Goal: Book appointment/travel/reservation

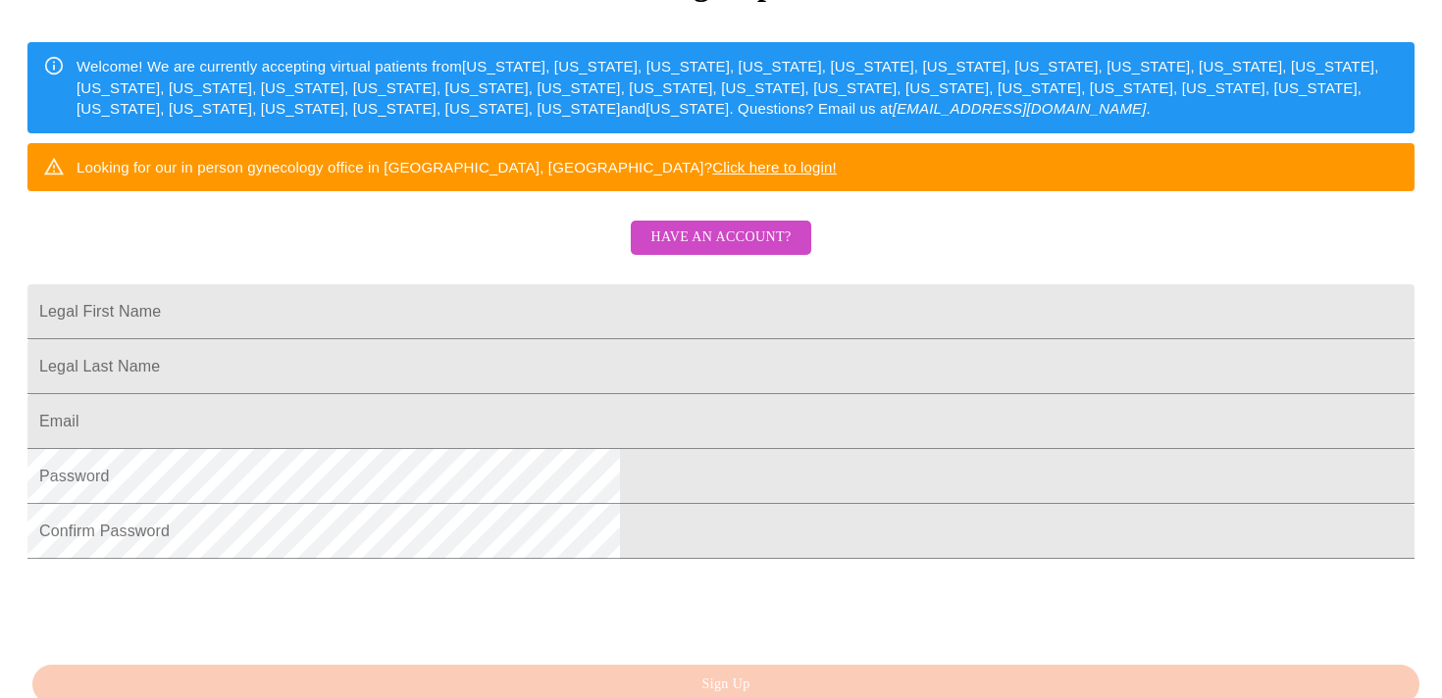
scroll to position [283, 0]
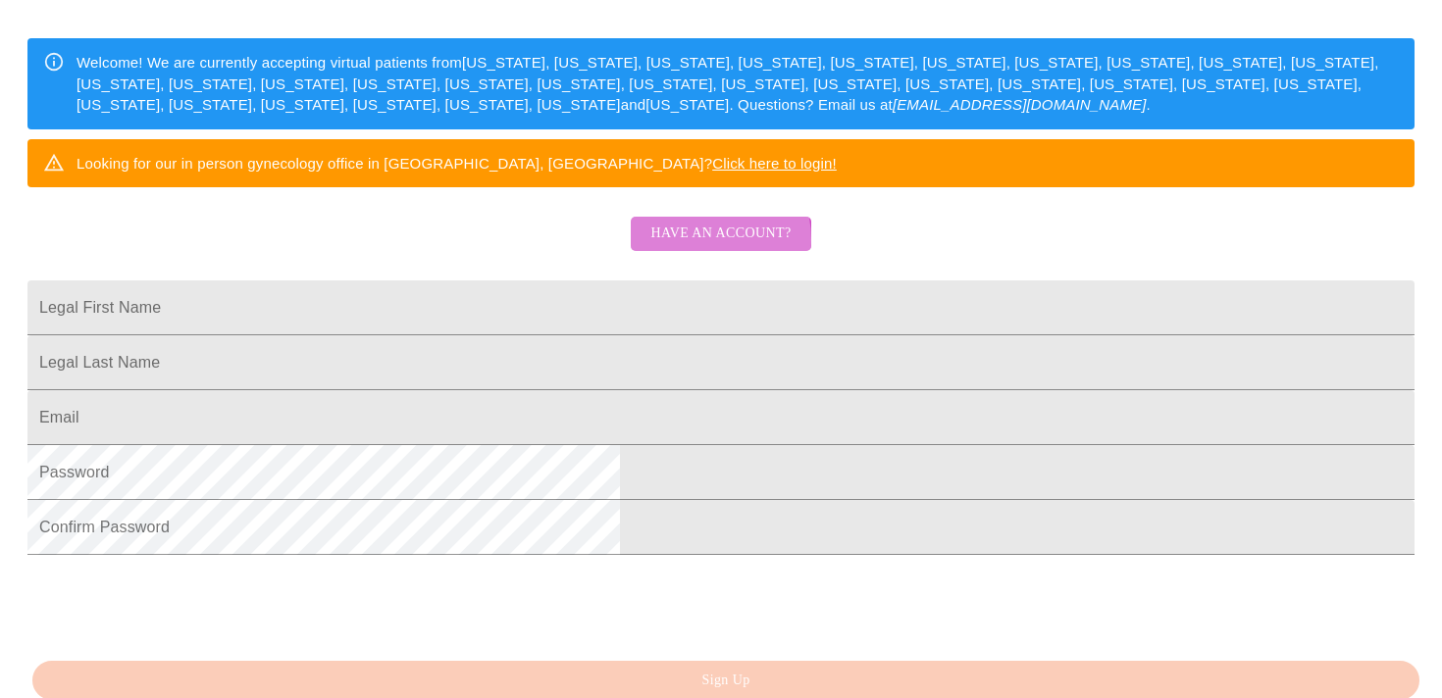
click at [692, 246] on span "Have an account?" at bounding box center [720, 234] width 140 height 25
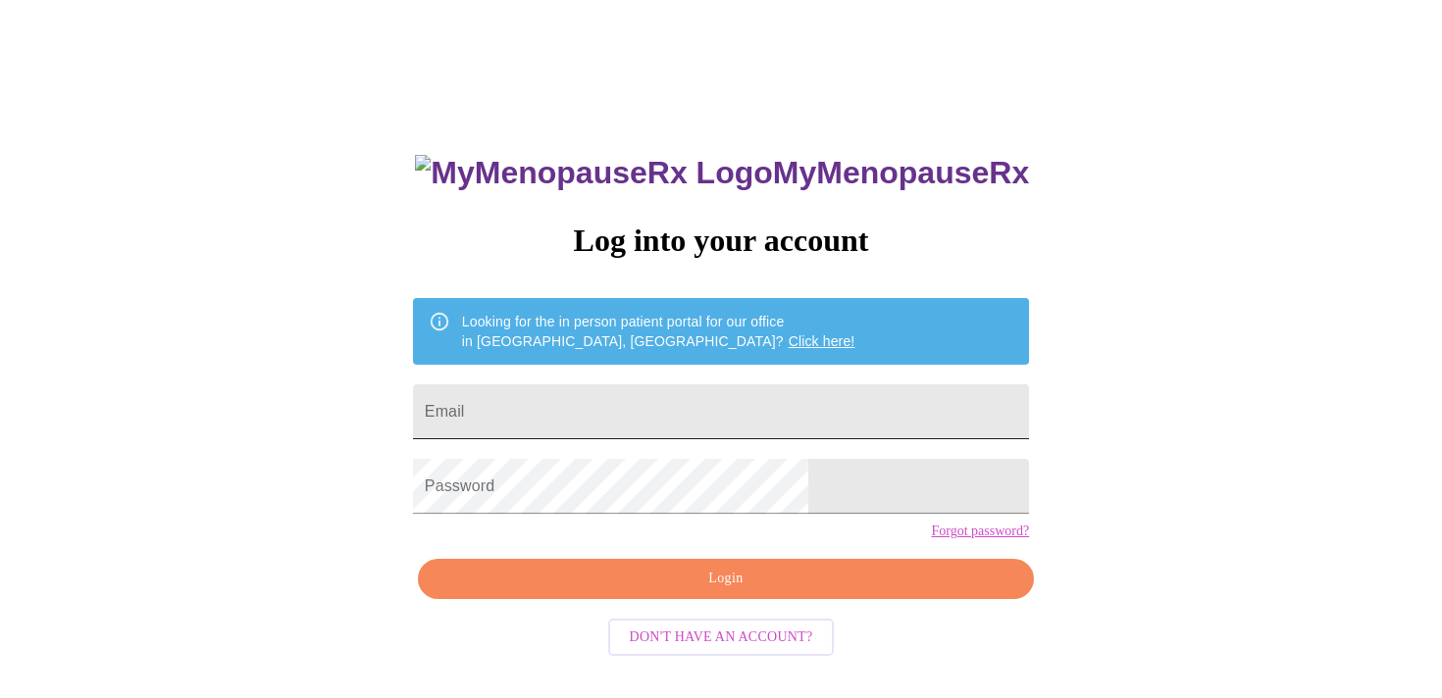
click at [662, 404] on input "Email" at bounding box center [721, 412] width 616 height 55
type input "[PERSON_NAME][EMAIL_ADDRESS][DOMAIN_NAME]"
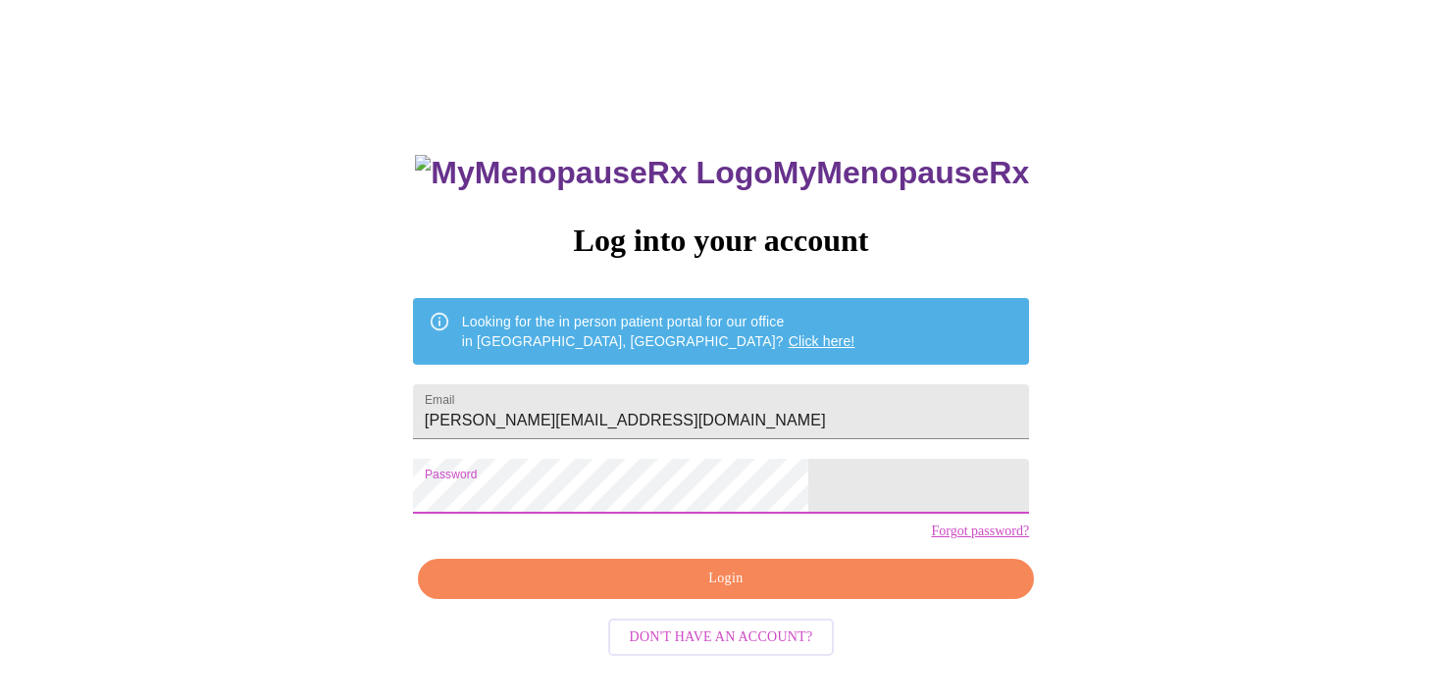
click at [695, 591] on span "Login" at bounding box center [725, 579] width 571 height 25
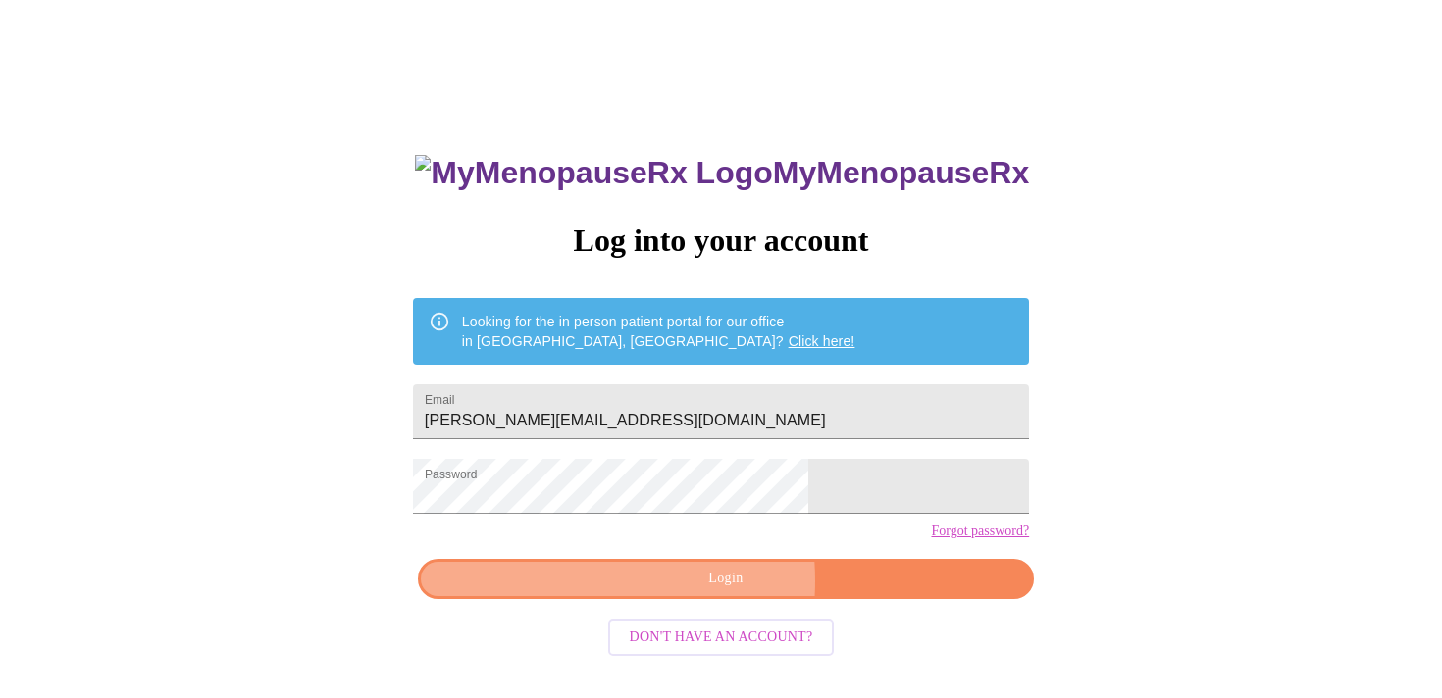
click at [644, 591] on span "Login" at bounding box center [725, 579] width 571 height 25
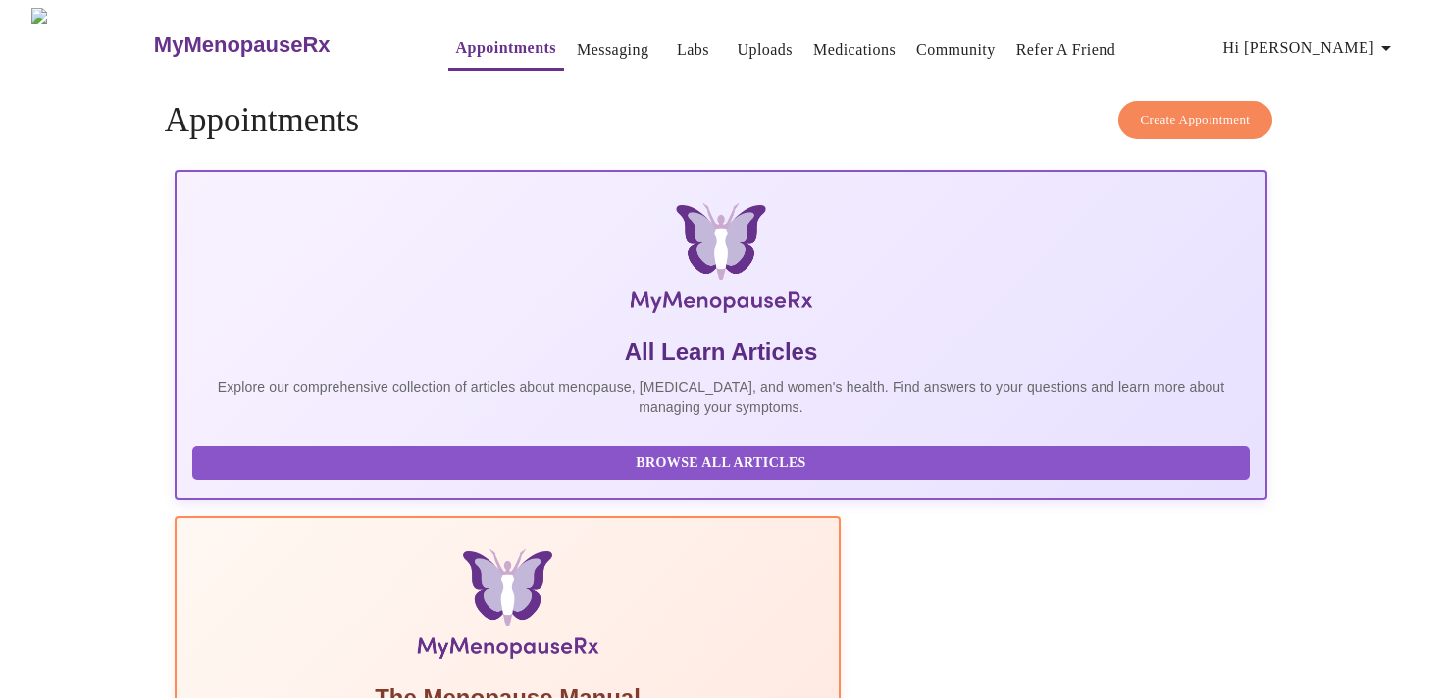
click at [1184, 115] on span "Create Appointment" at bounding box center [1196, 120] width 110 height 23
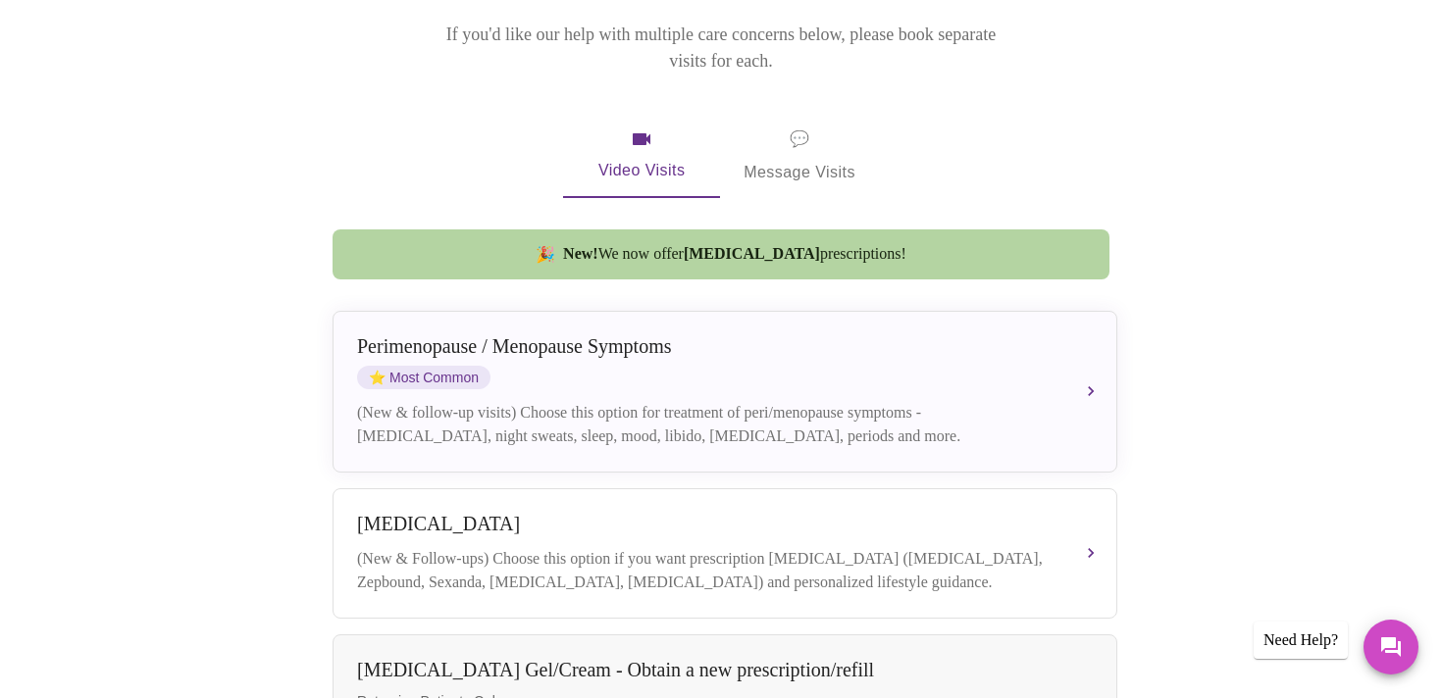
scroll to position [291, 0]
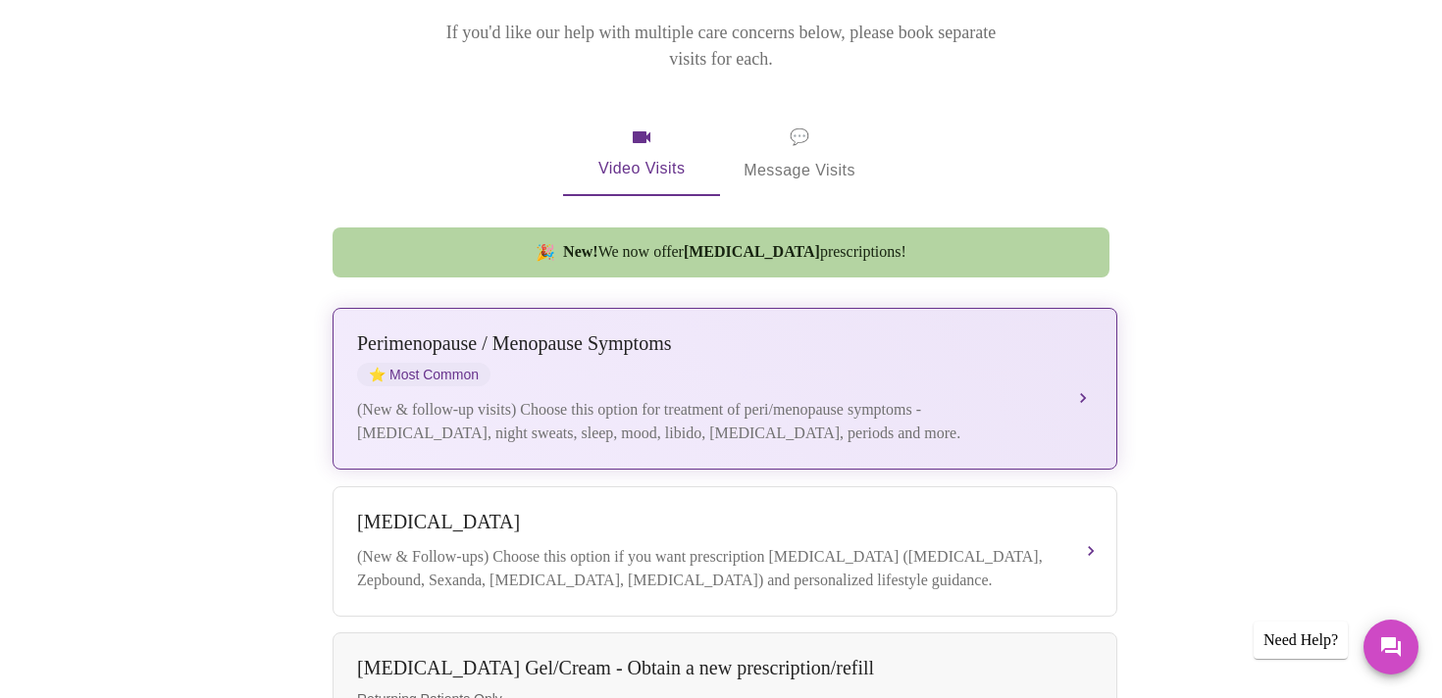
click at [1065, 364] on div "[MEDICAL_DATA] / Menopause Symptoms ⭐ Most Common (New & follow-up visits) Choo…" at bounding box center [725, 389] width 736 height 113
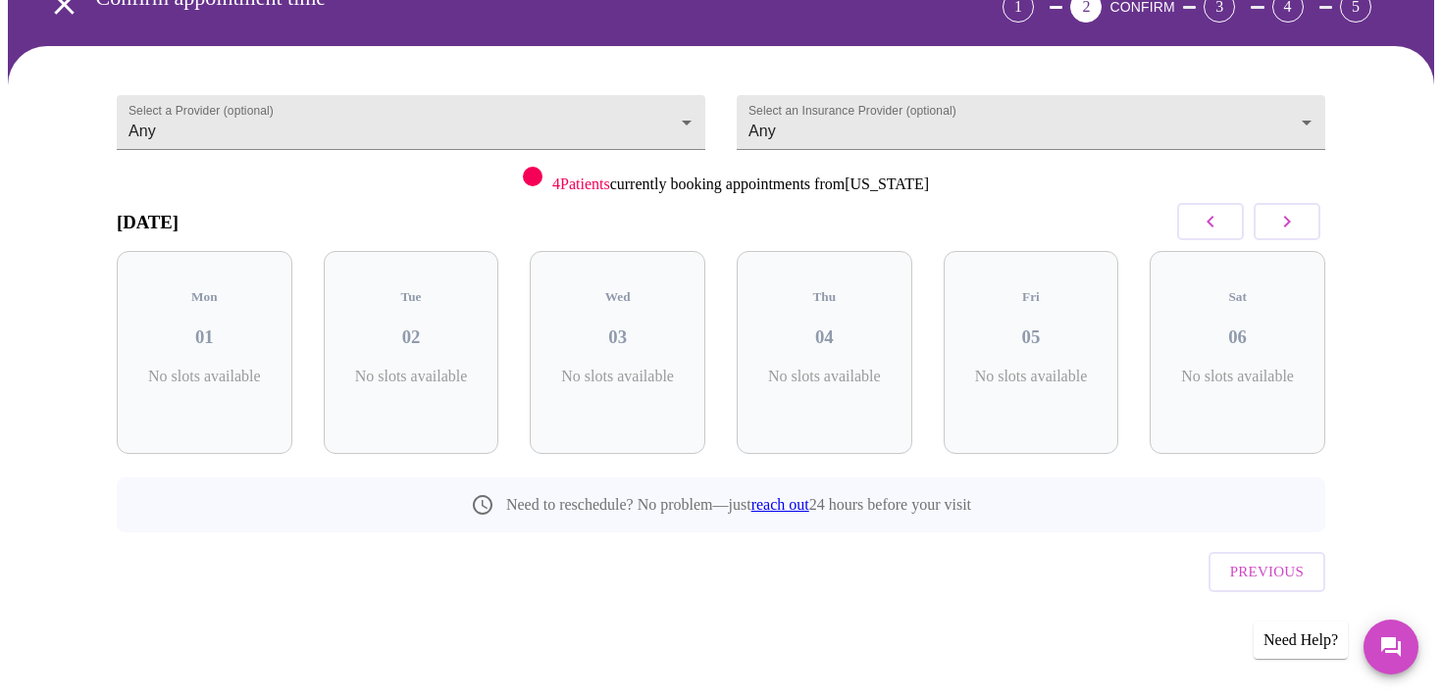
scroll to position [73, 0]
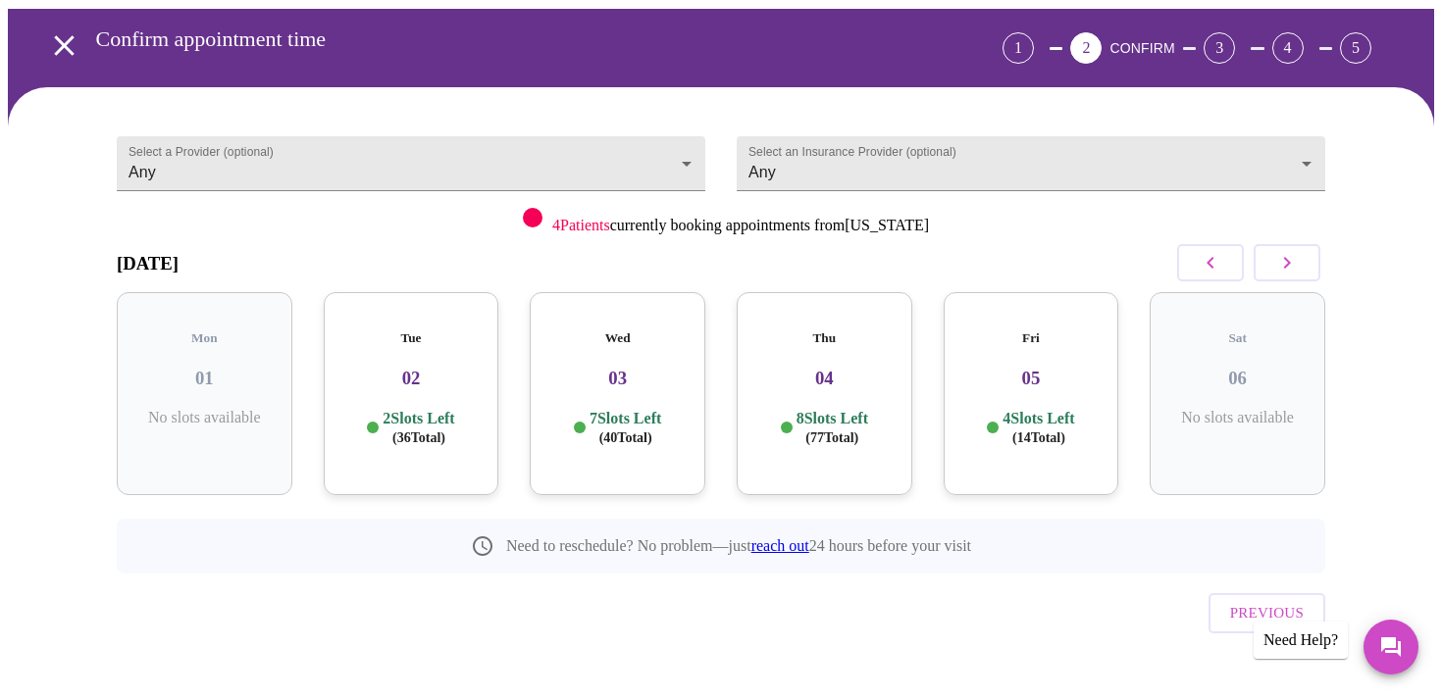
click at [838, 409] on p "8 Slots Left ( 77 Total)" at bounding box center [832, 428] width 72 height 38
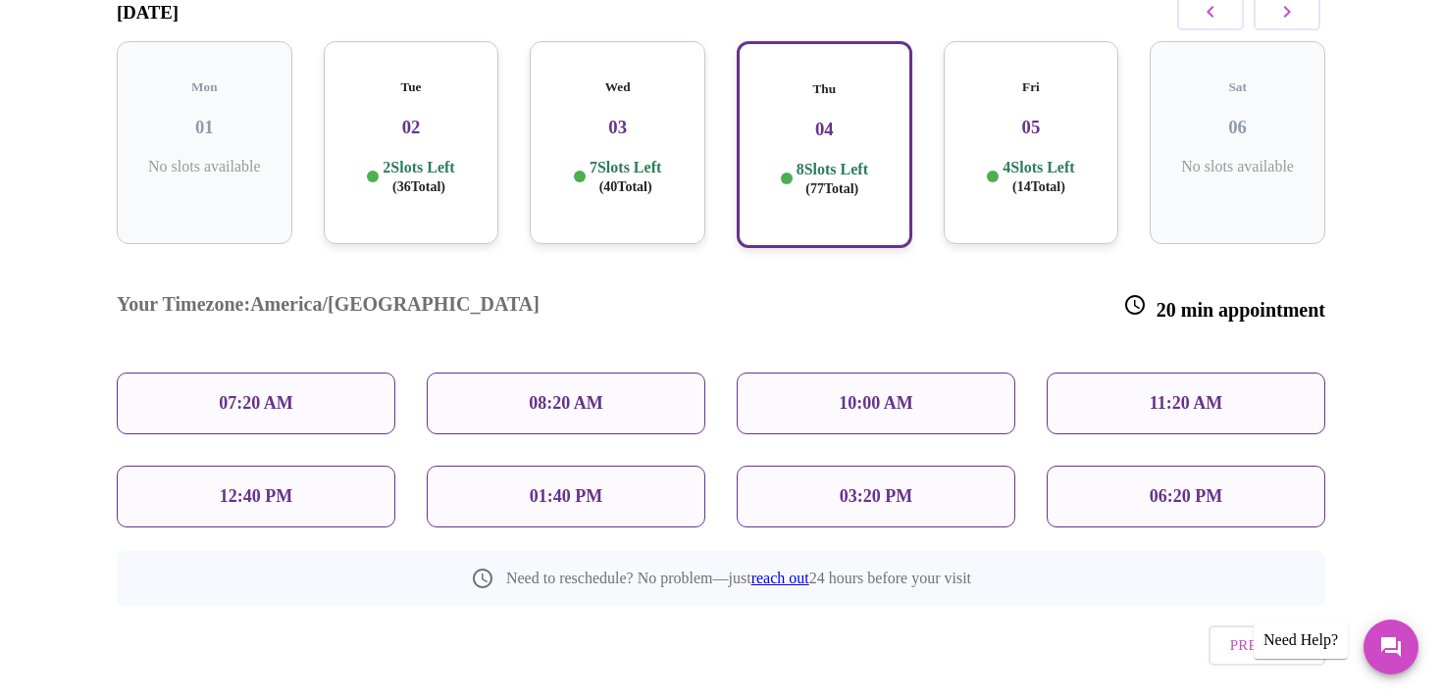
scroll to position [330, 0]
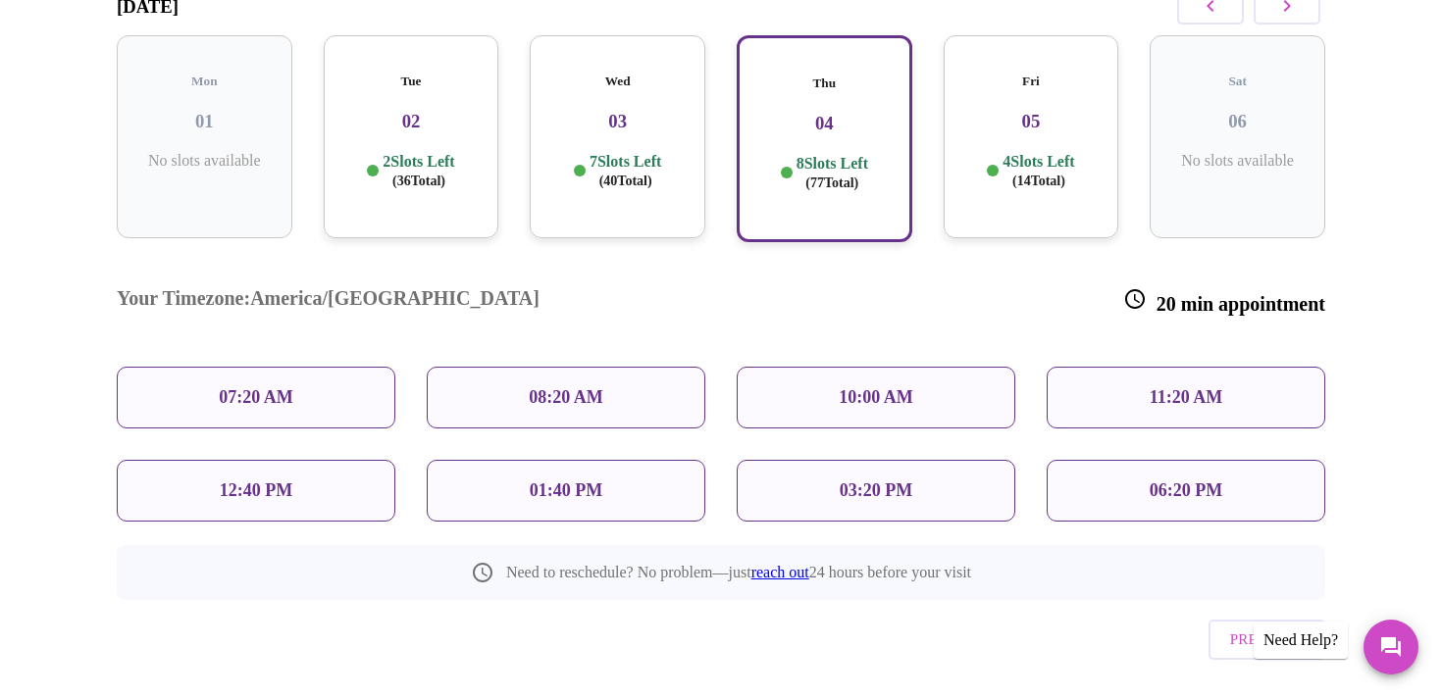
click at [270, 460] on div "12:40 PM" at bounding box center [256, 491] width 279 height 62
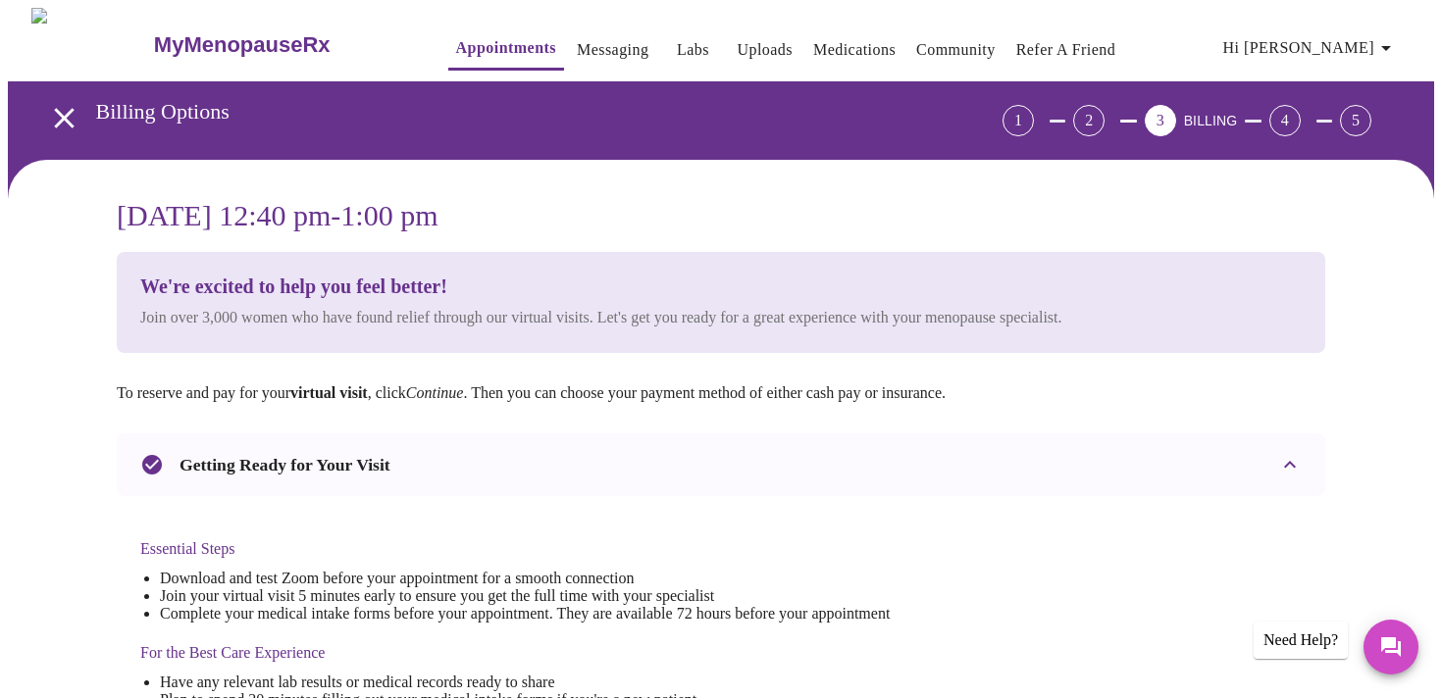
click at [1104, 113] on div "2" at bounding box center [1088, 120] width 31 height 31
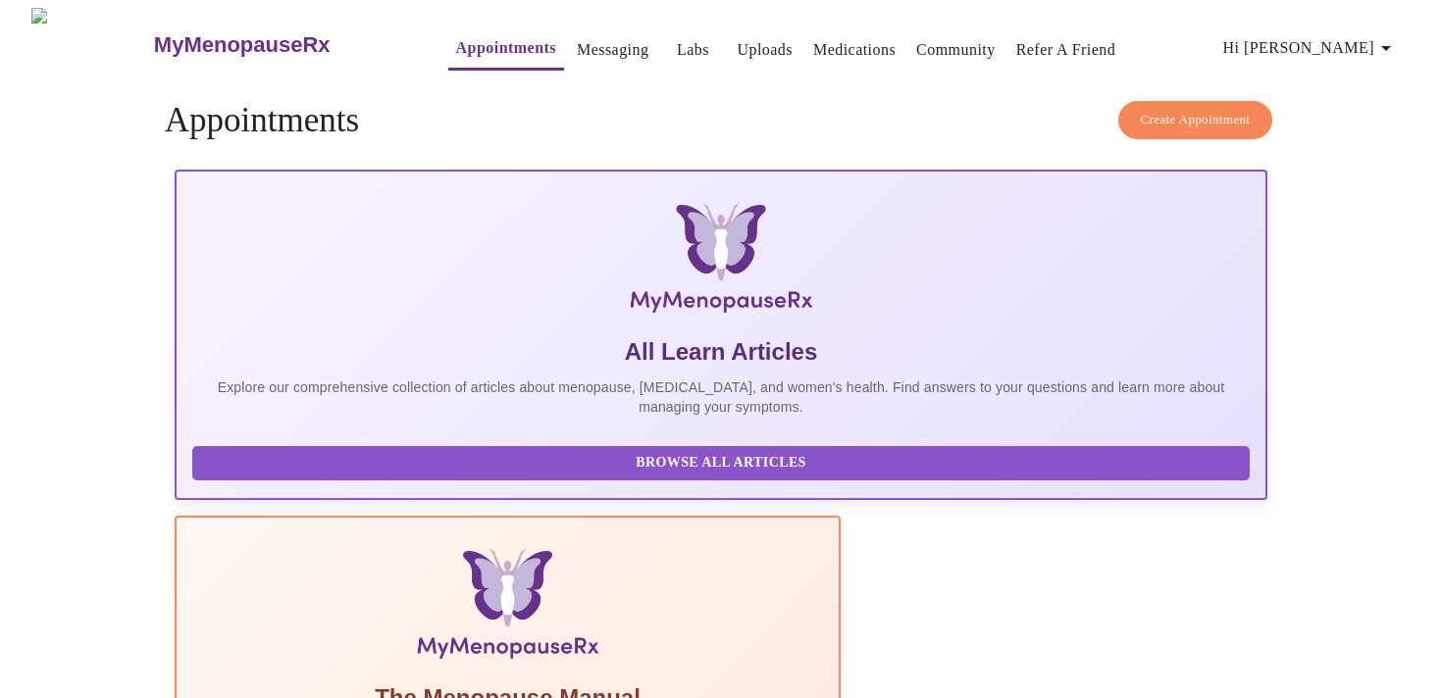
click at [1204, 109] on span "Create Appointment" at bounding box center [1196, 120] width 110 height 23
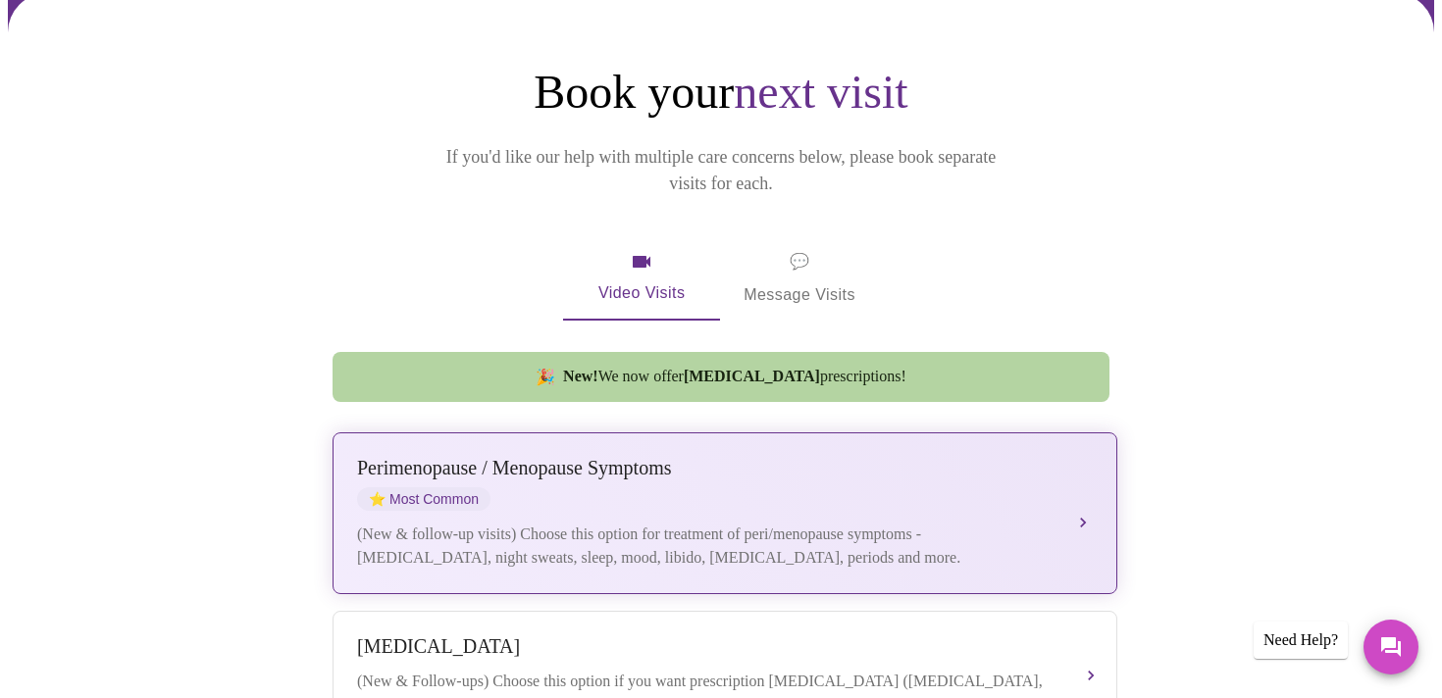
click at [974, 457] on div "Perimenopause / Menopause Symptoms" at bounding box center [705, 468] width 696 height 23
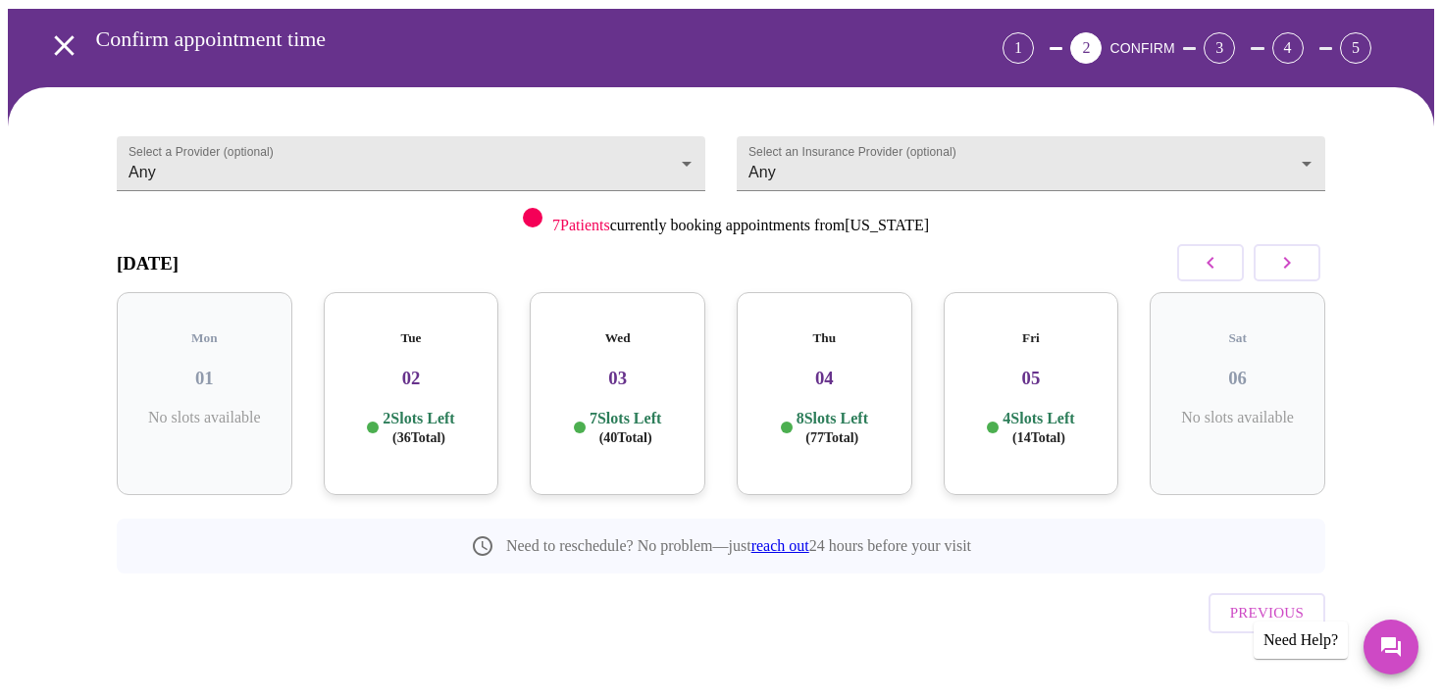
click at [809, 368] on h3 "04" at bounding box center [824, 379] width 144 height 22
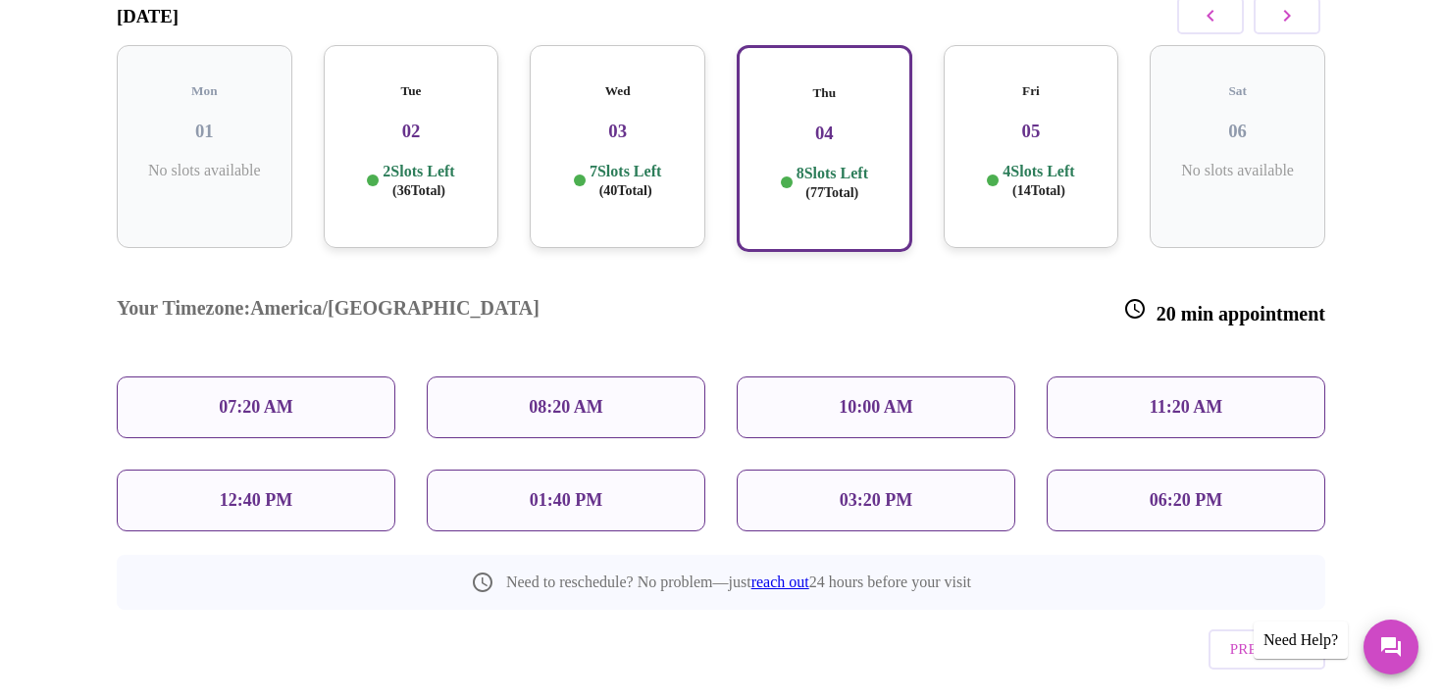
scroll to position [330, 0]
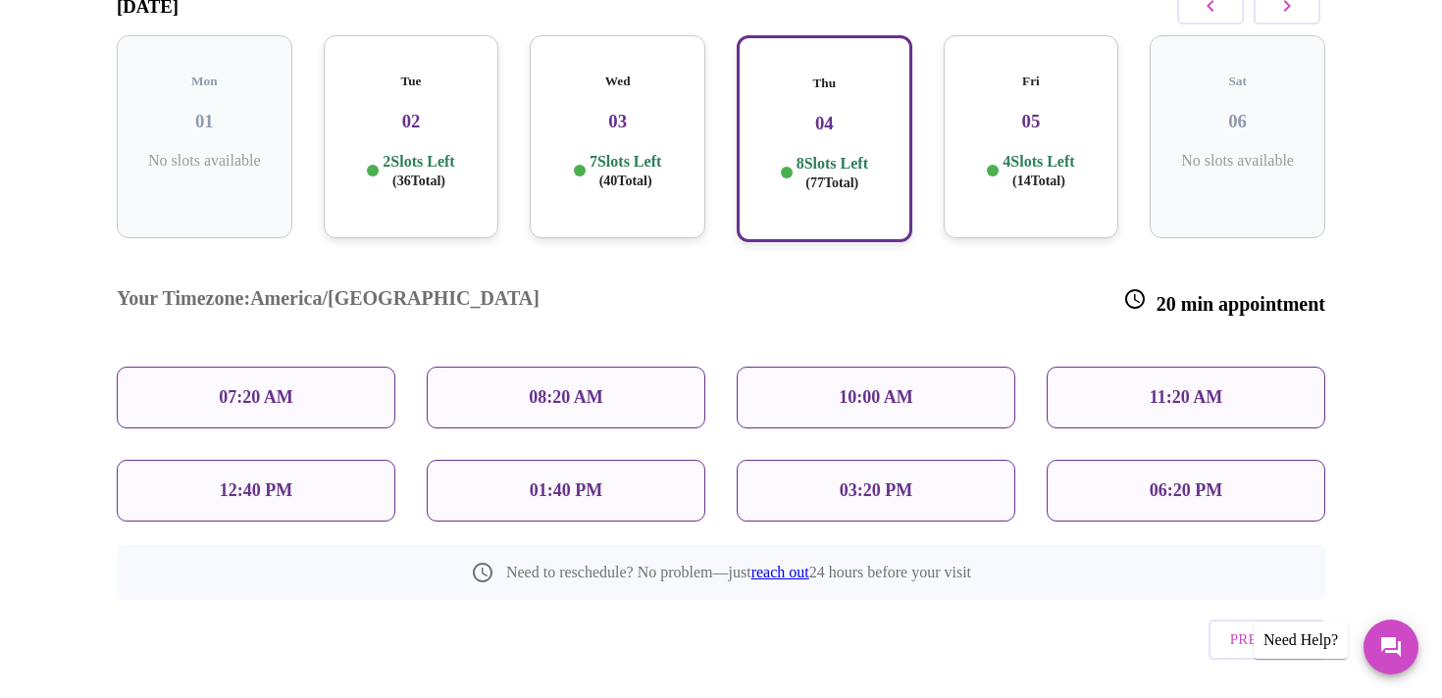
click at [266, 460] on div "12:40 PM" at bounding box center [256, 491] width 279 height 62
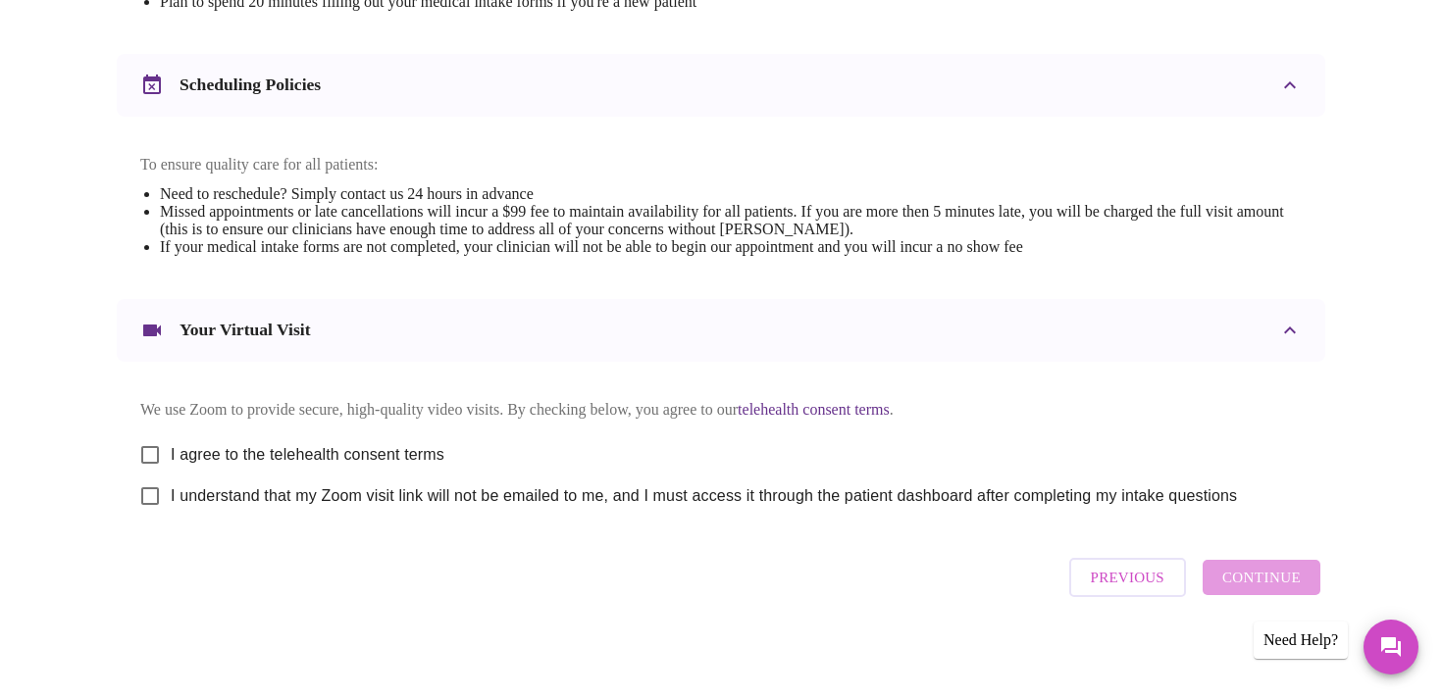
scroll to position [723, 0]
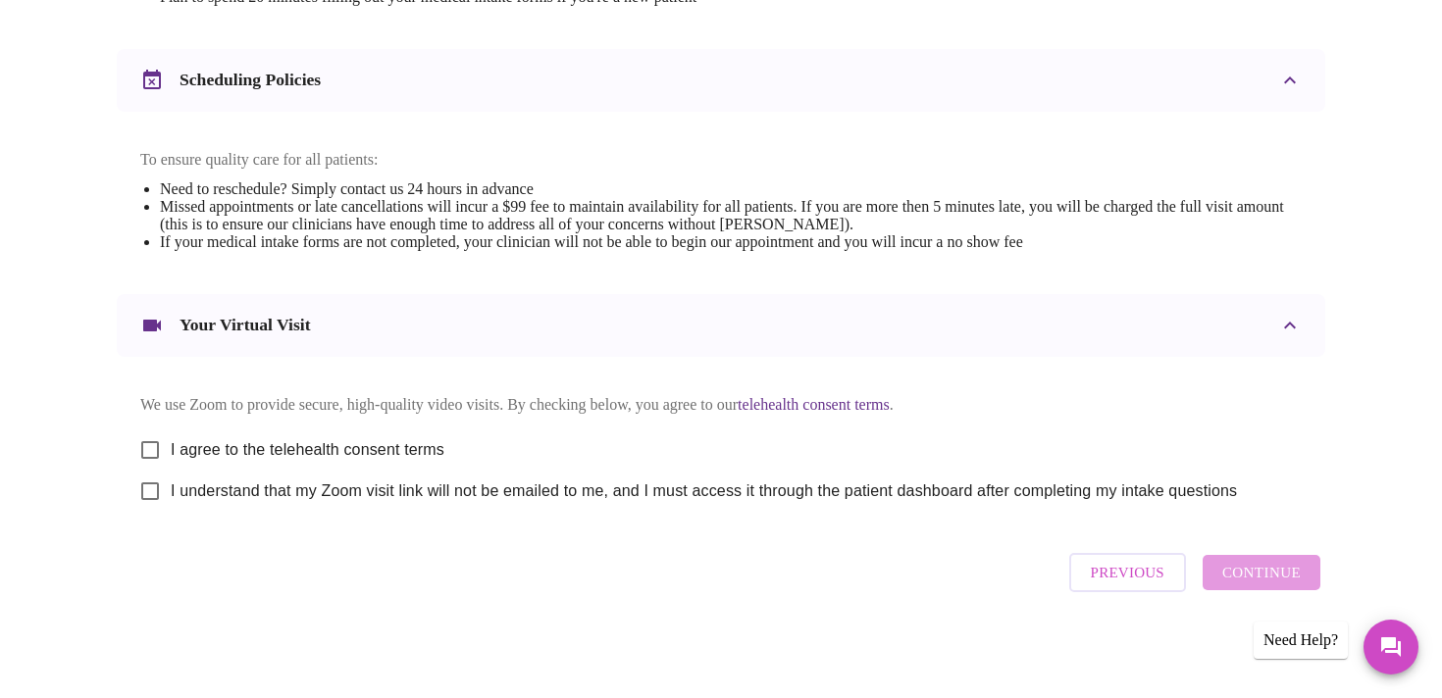
click at [139, 449] on input "I agree to the telehealth consent terms" at bounding box center [149, 450] width 41 height 41
checkbox input "true"
click at [154, 493] on input "I understand that my Zoom visit link will not be emailed to me, and I must acce…" at bounding box center [149, 491] width 41 height 41
checkbox input "true"
click at [1240, 586] on span "Continue" at bounding box center [1261, 573] width 78 height 26
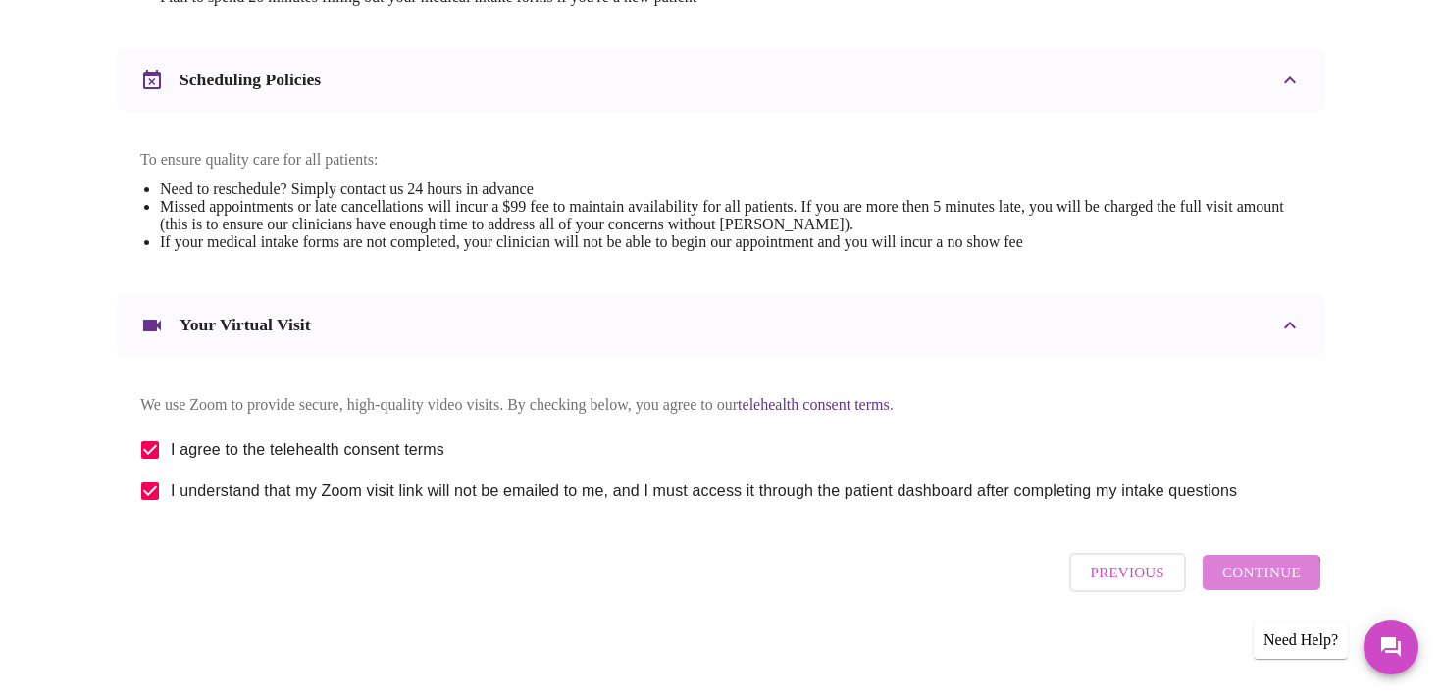
scroll to position [136, 0]
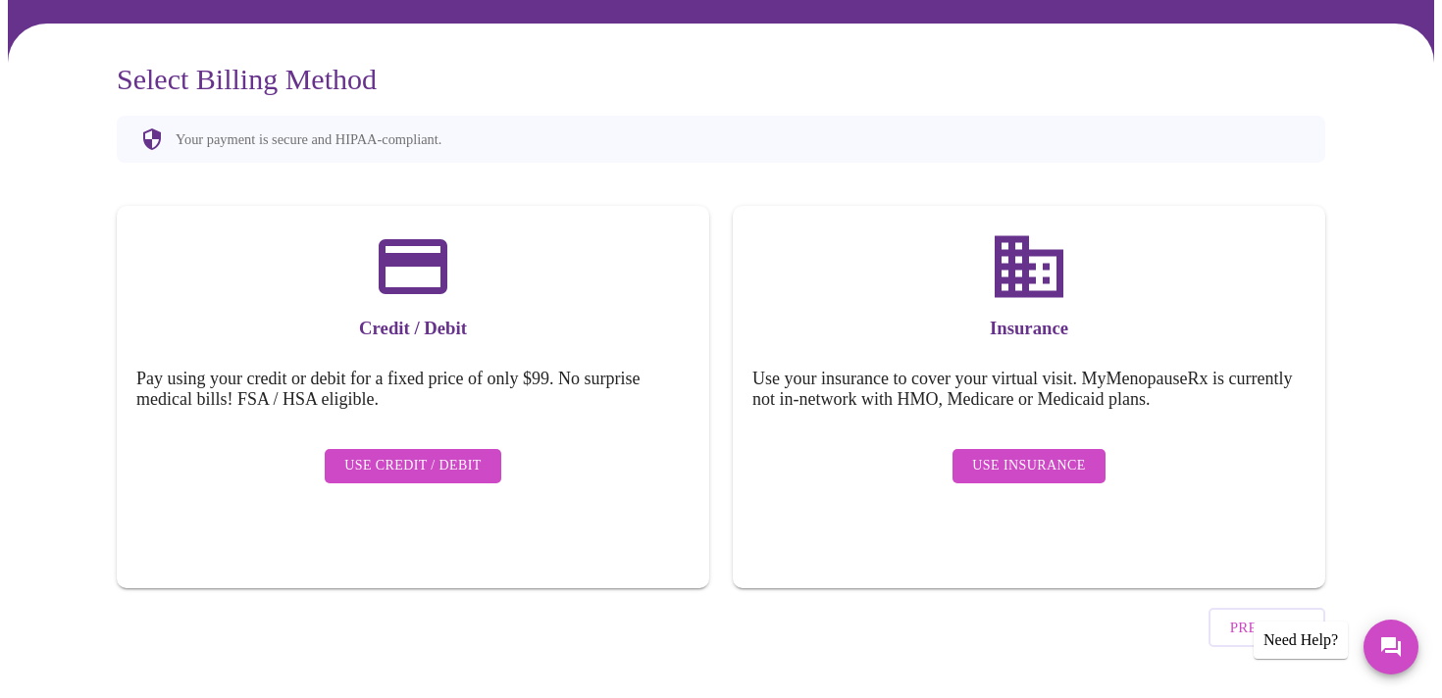
click at [396, 454] on span "Use Credit / Debit" at bounding box center [412, 466] width 137 height 25
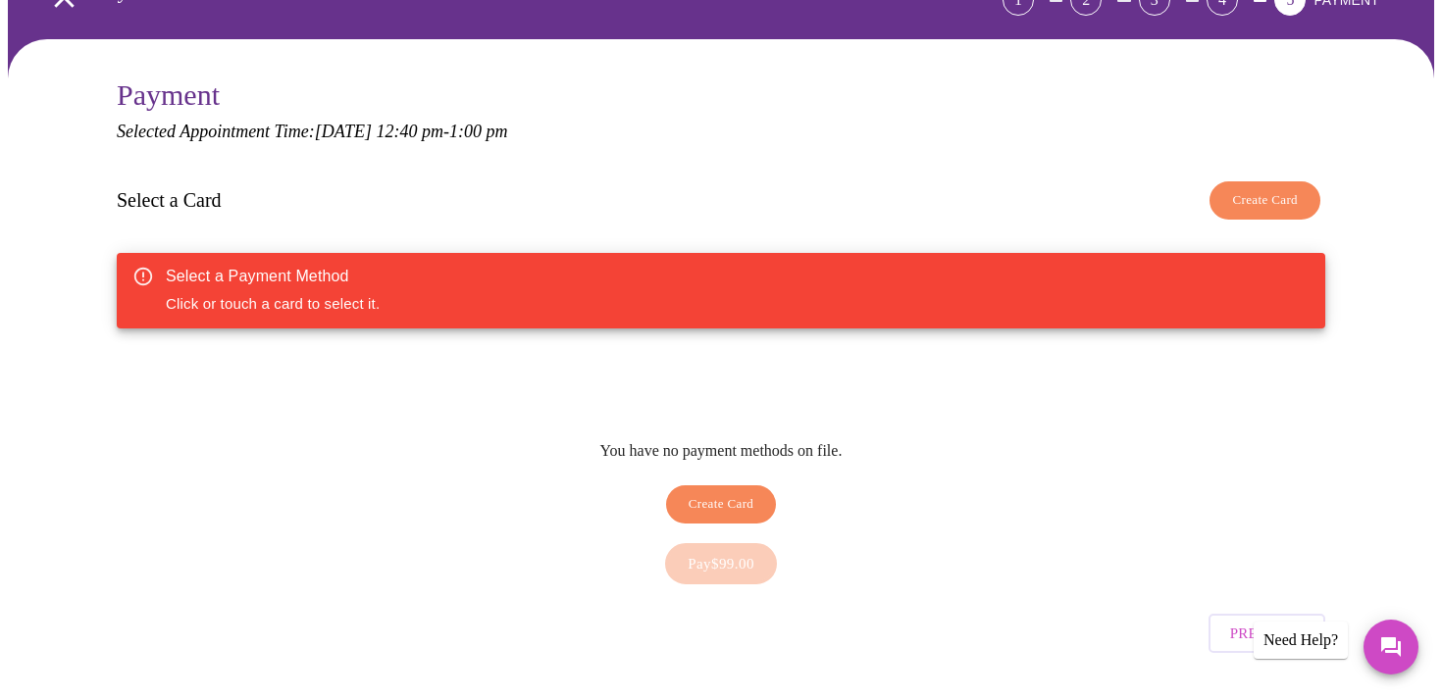
scroll to position [153, 0]
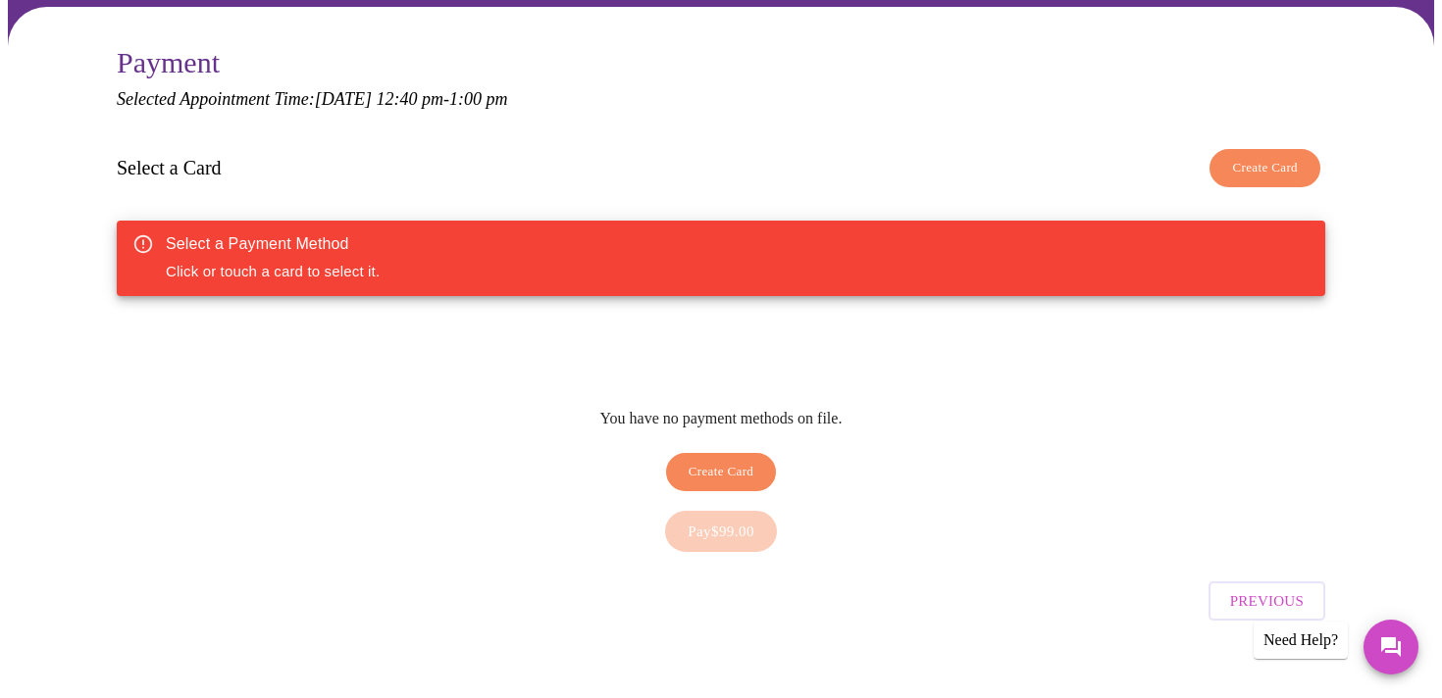
click at [726, 461] on span "Create Card" at bounding box center [722, 472] width 66 height 23
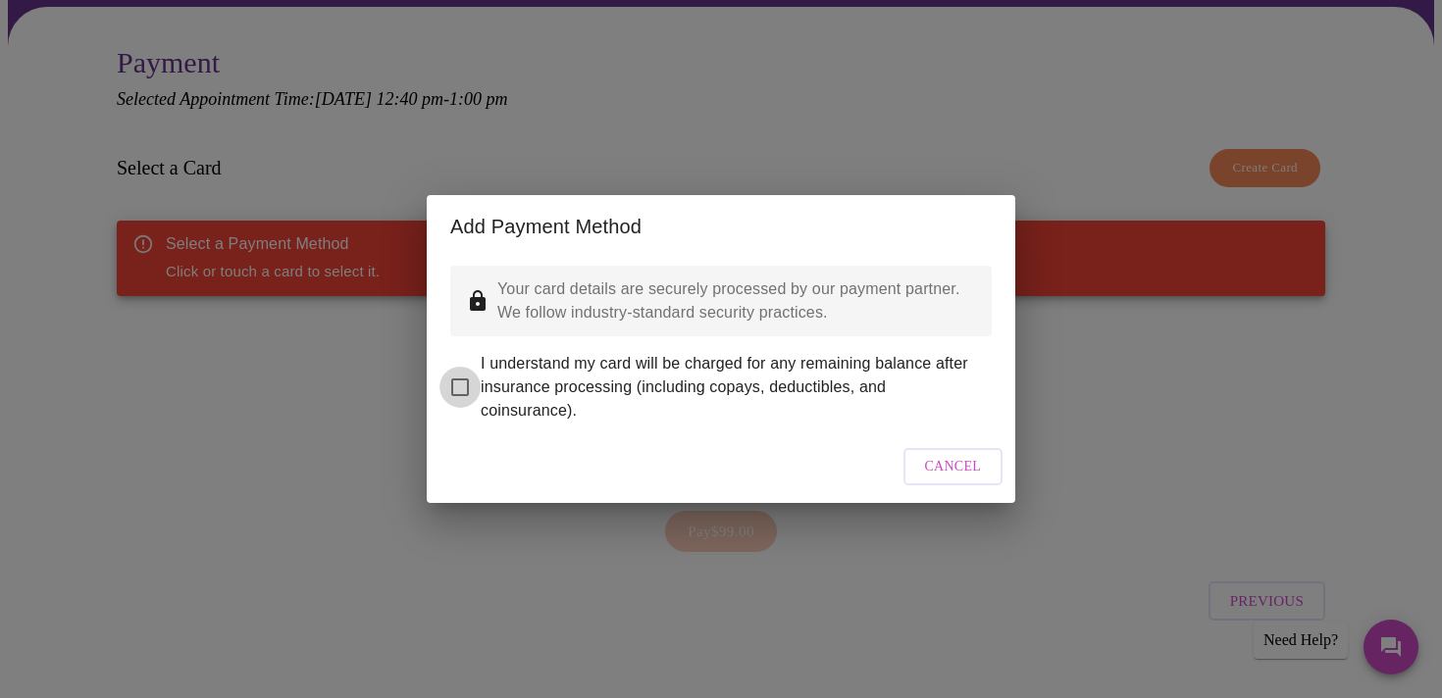
click at [462, 374] on input "I understand my card will be charged for any remaining balance after insurance …" at bounding box center [459, 387] width 41 height 41
checkbox input "true"
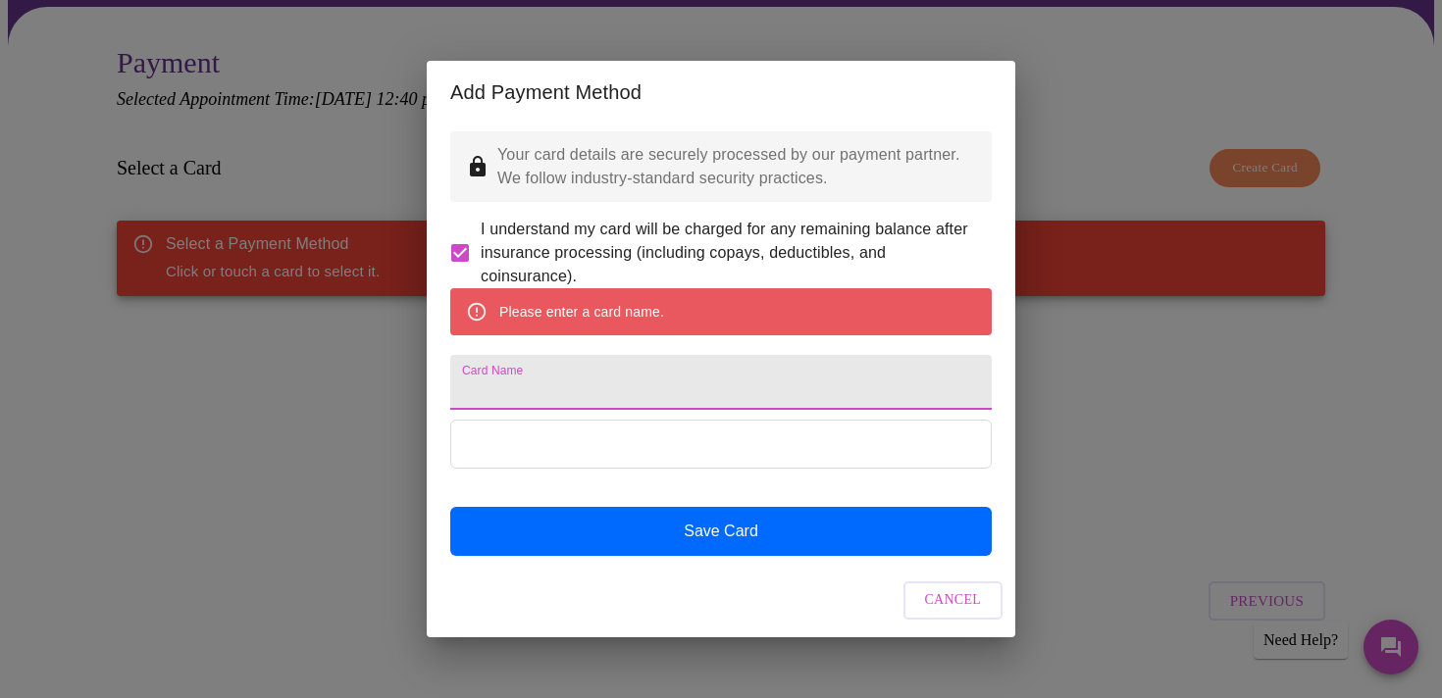
click at [522, 389] on input "Card Name" at bounding box center [720, 382] width 541 height 55
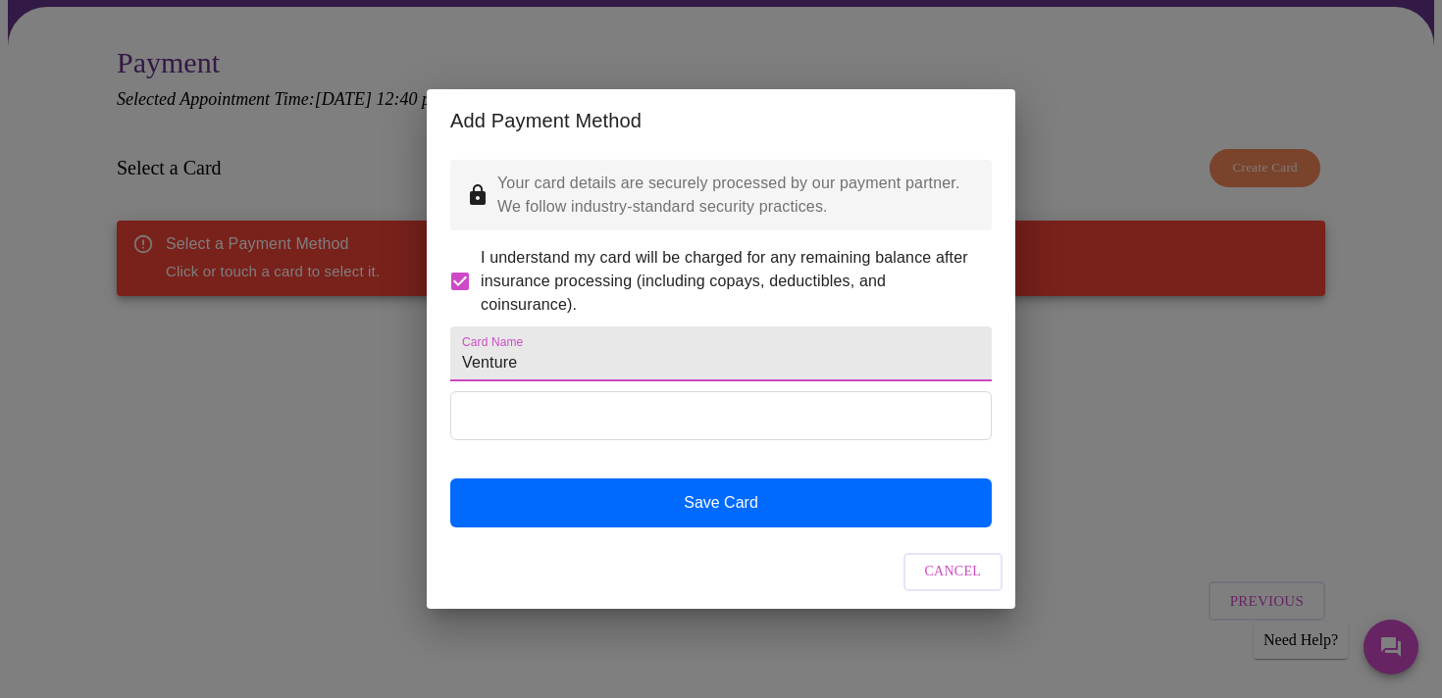
click at [460, 368] on input "Venture" at bounding box center [720, 354] width 541 height 55
type input "Capital One Venture"
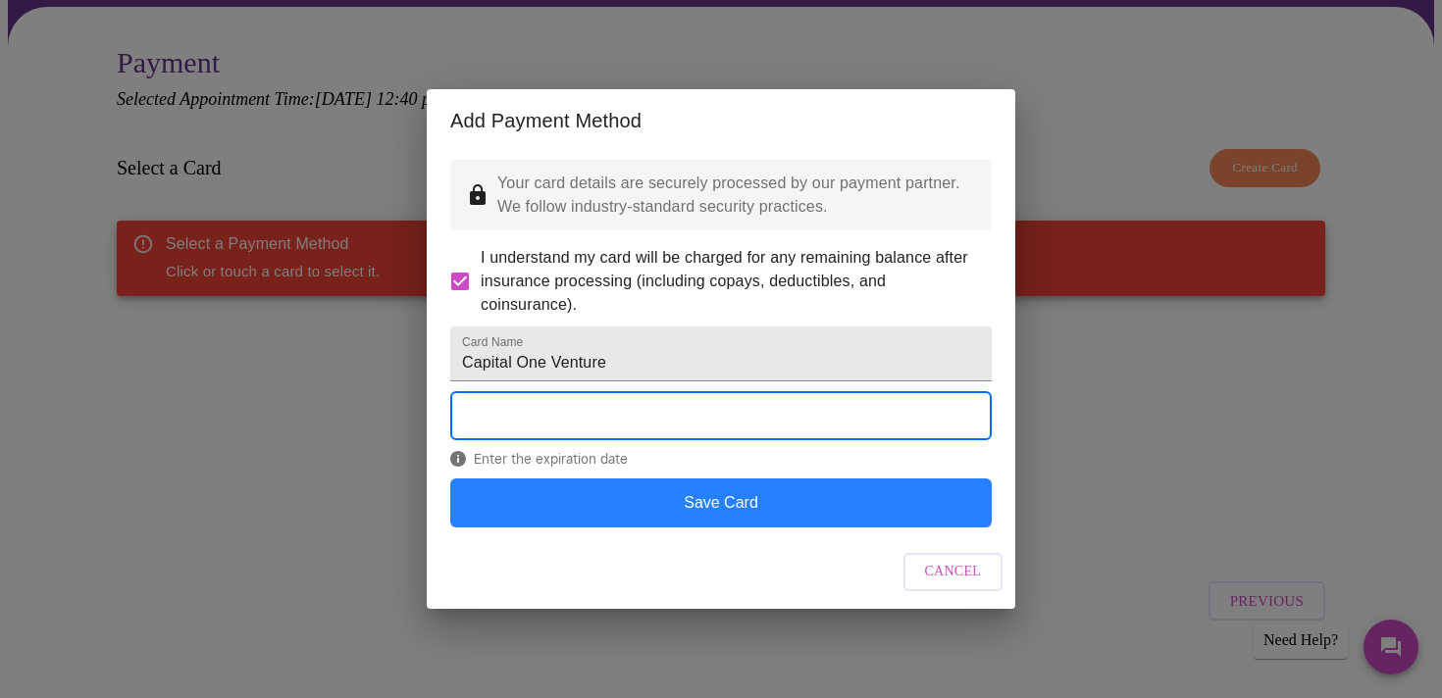
click at [703, 528] on button "Save Card" at bounding box center [720, 503] width 541 height 49
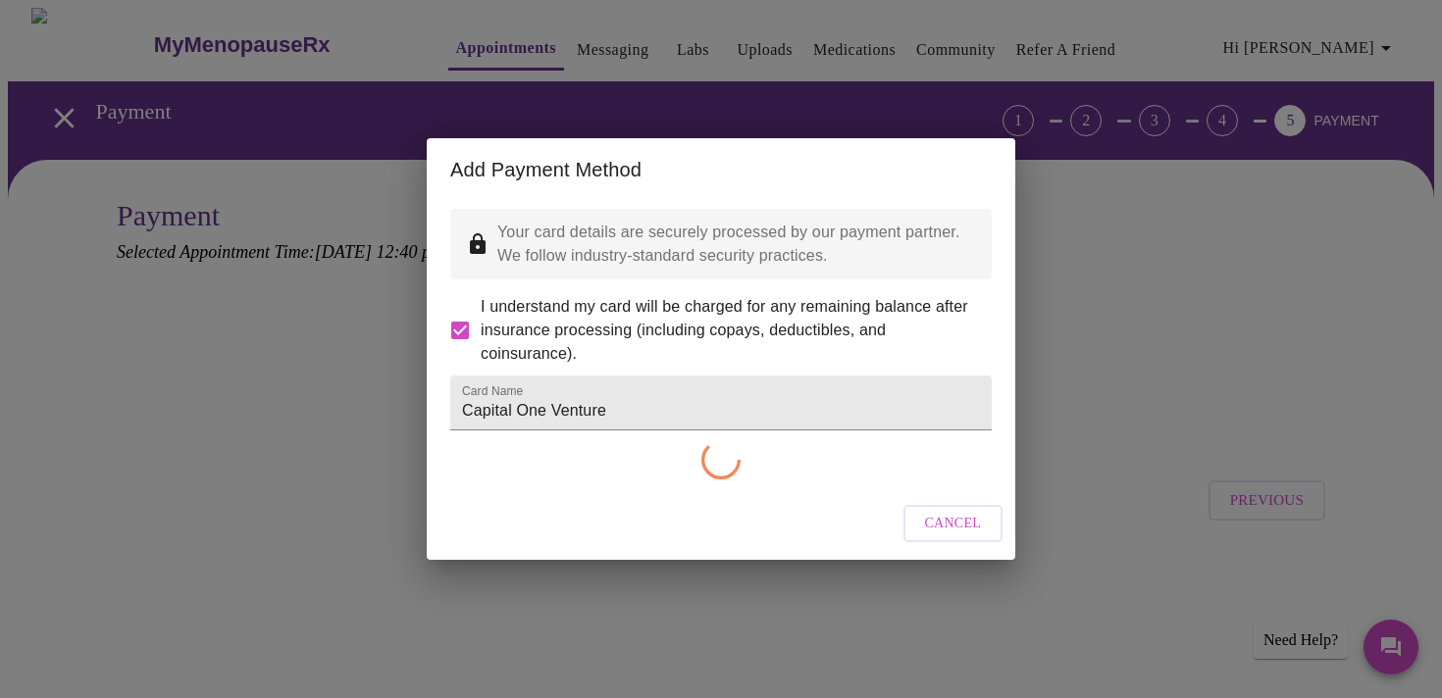
scroll to position [0, 0]
checkbox input "false"
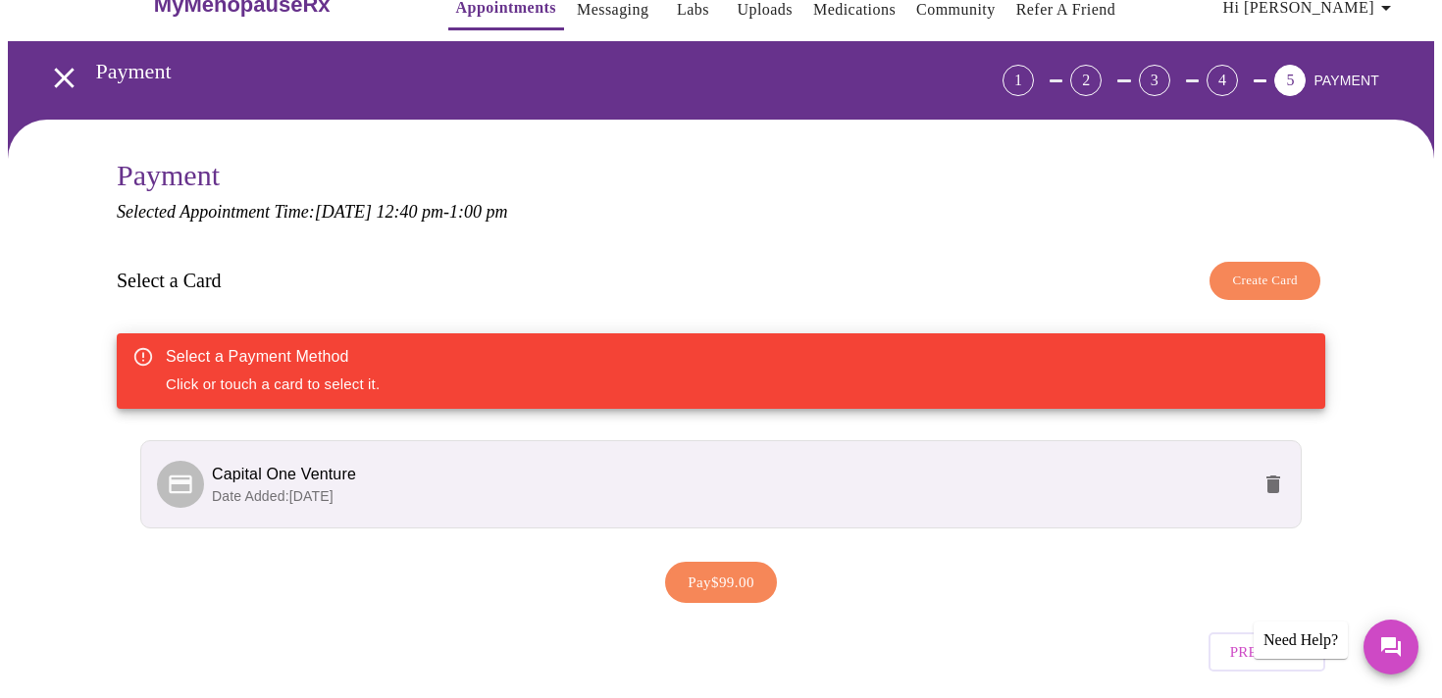
scroll to position [104, 0]
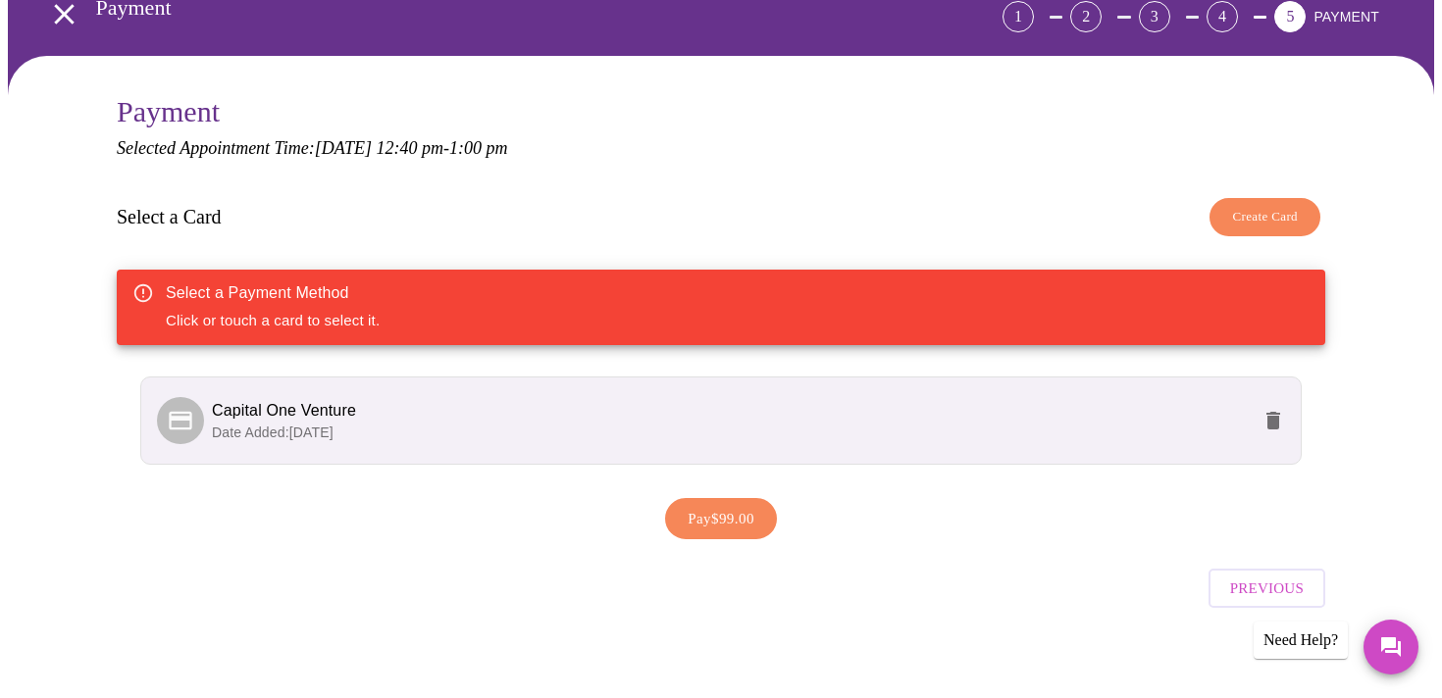
click at [727, 515] on span "Pay $99.00" at bounding box center [721, 519] width 67 height 26
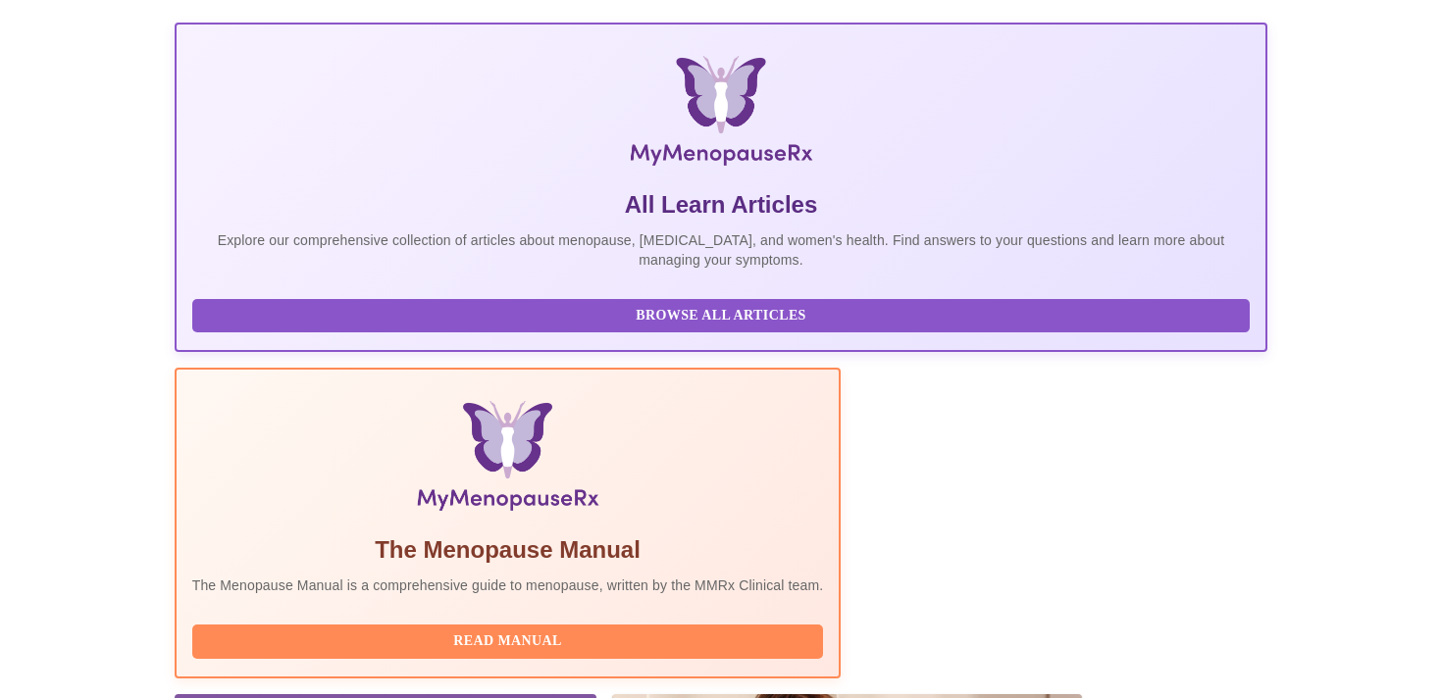
scroll to position [375, 0]
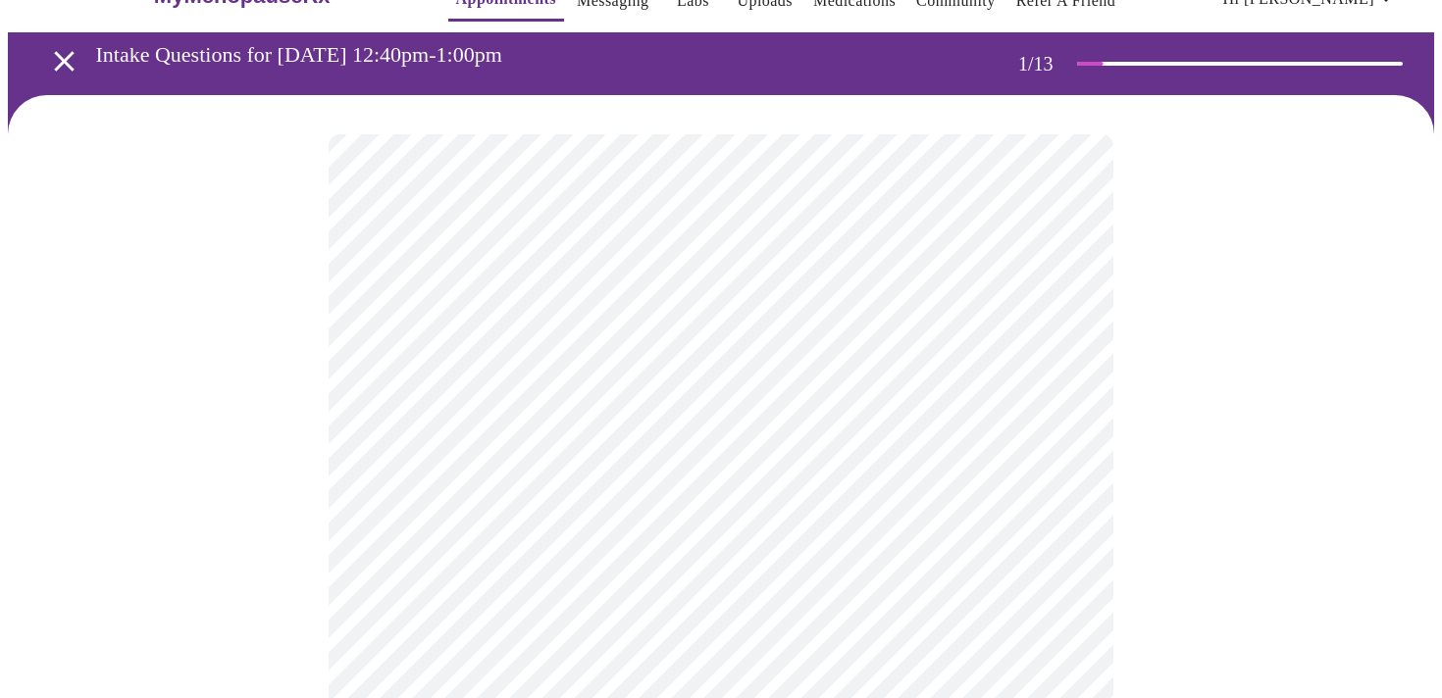
scroll to position [63, 0]
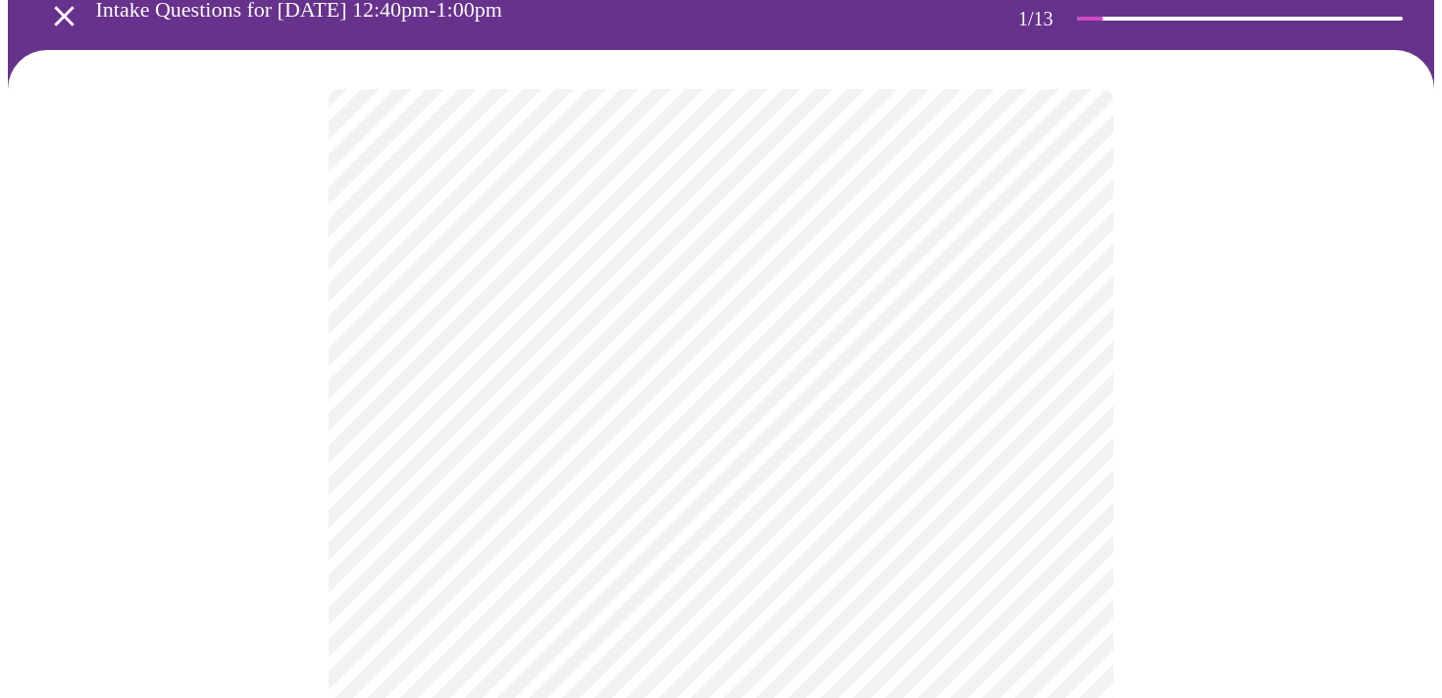
scroll to position [103, 0]
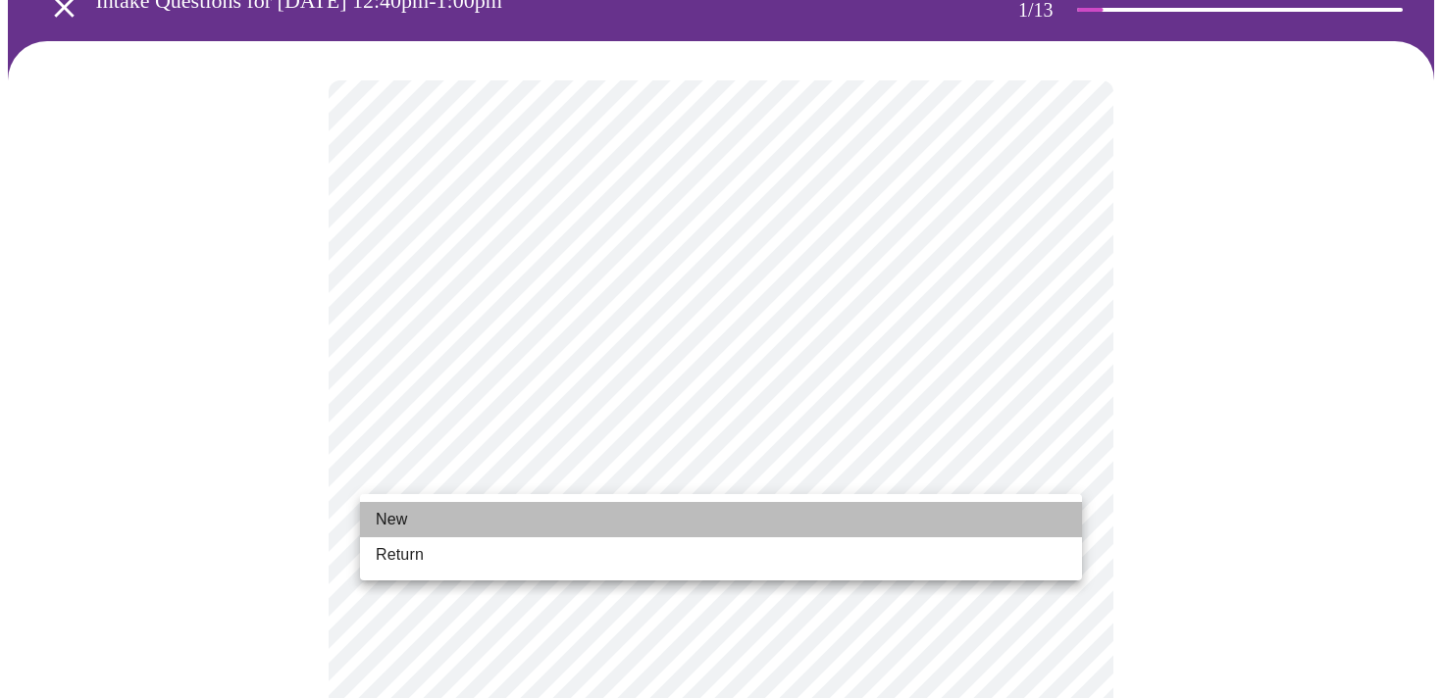
click at [409, 524] on li "New" at bounding box center [721, 519] width 722 height 35
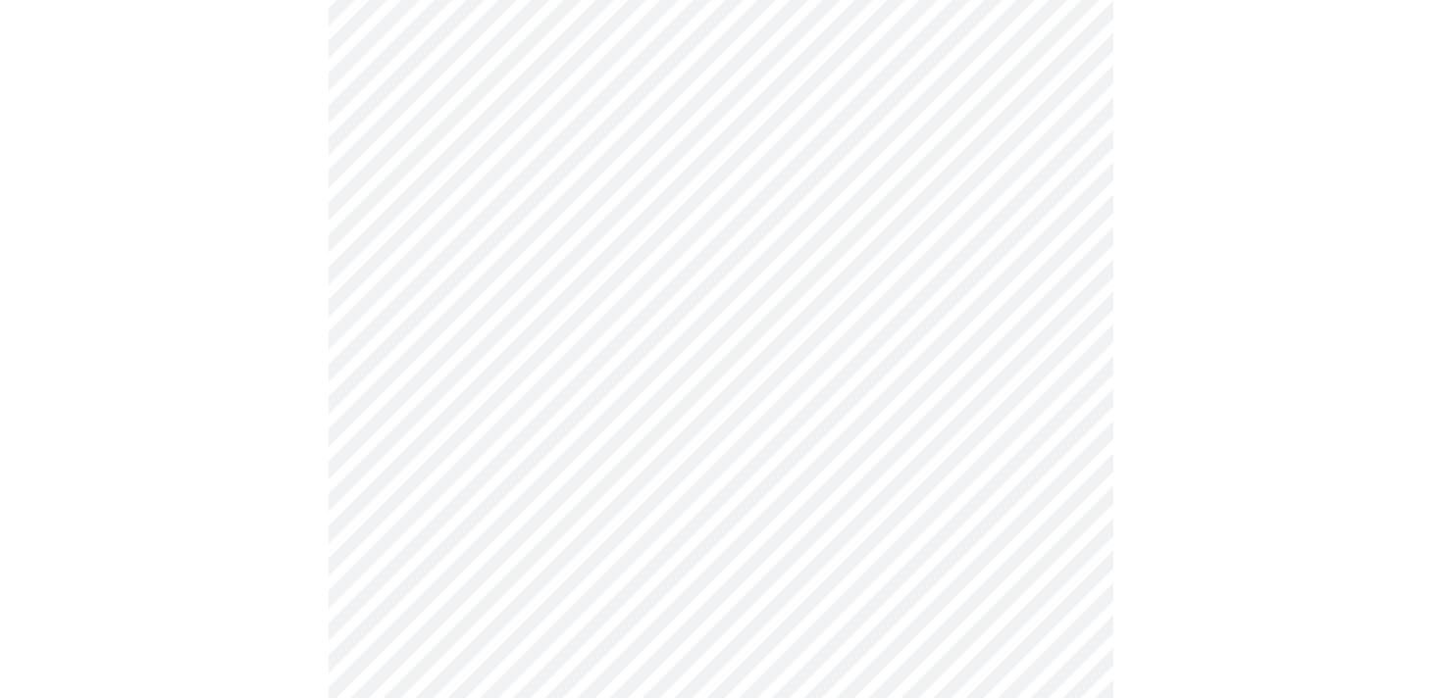
scroll to position [1034, 0]
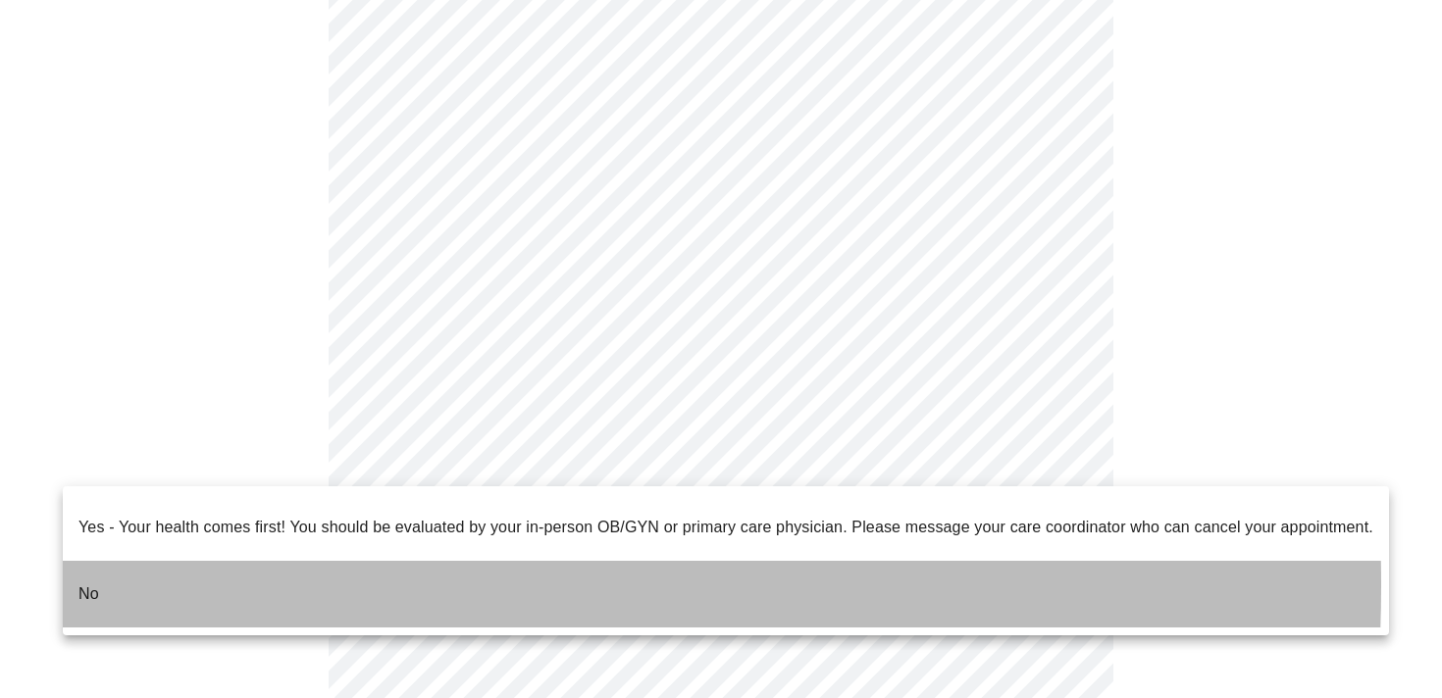
click at [77, 570] on li "No" at bounding box center [726, 594] width 1326 height 67
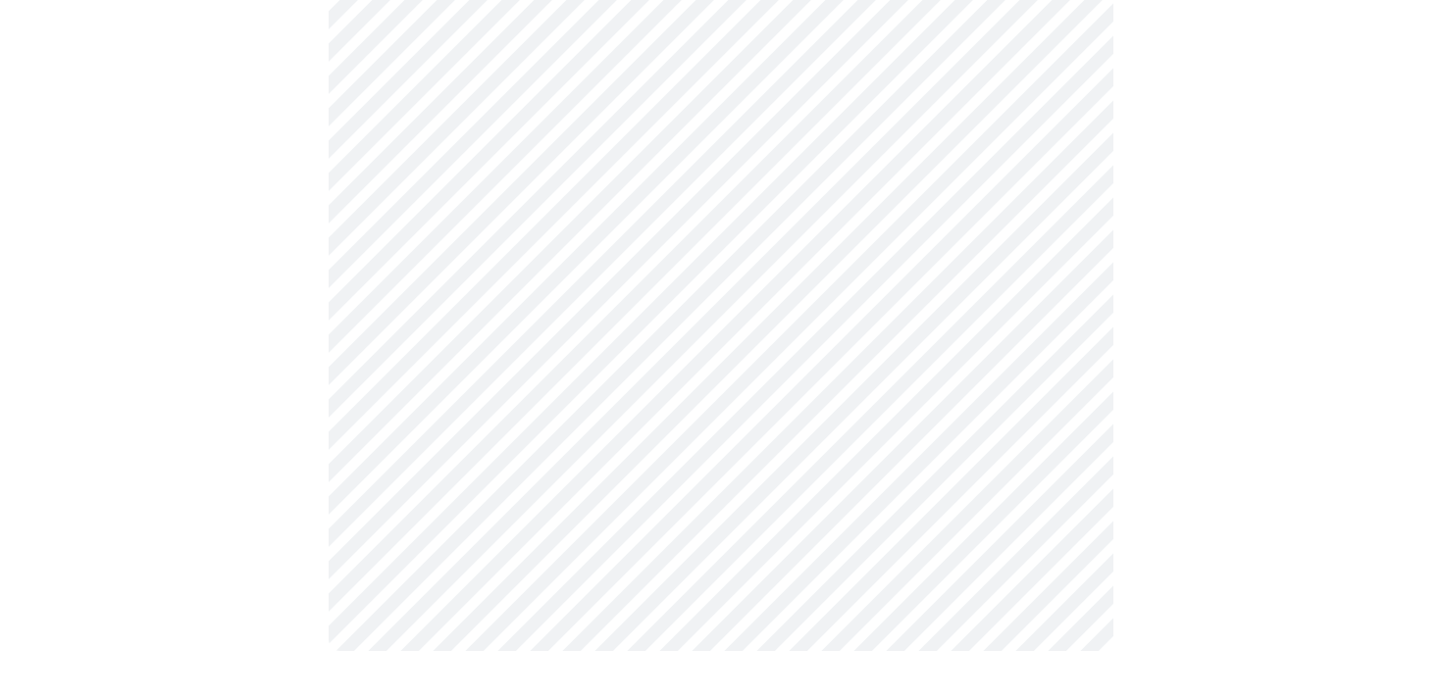
scroll to position [0, 0]
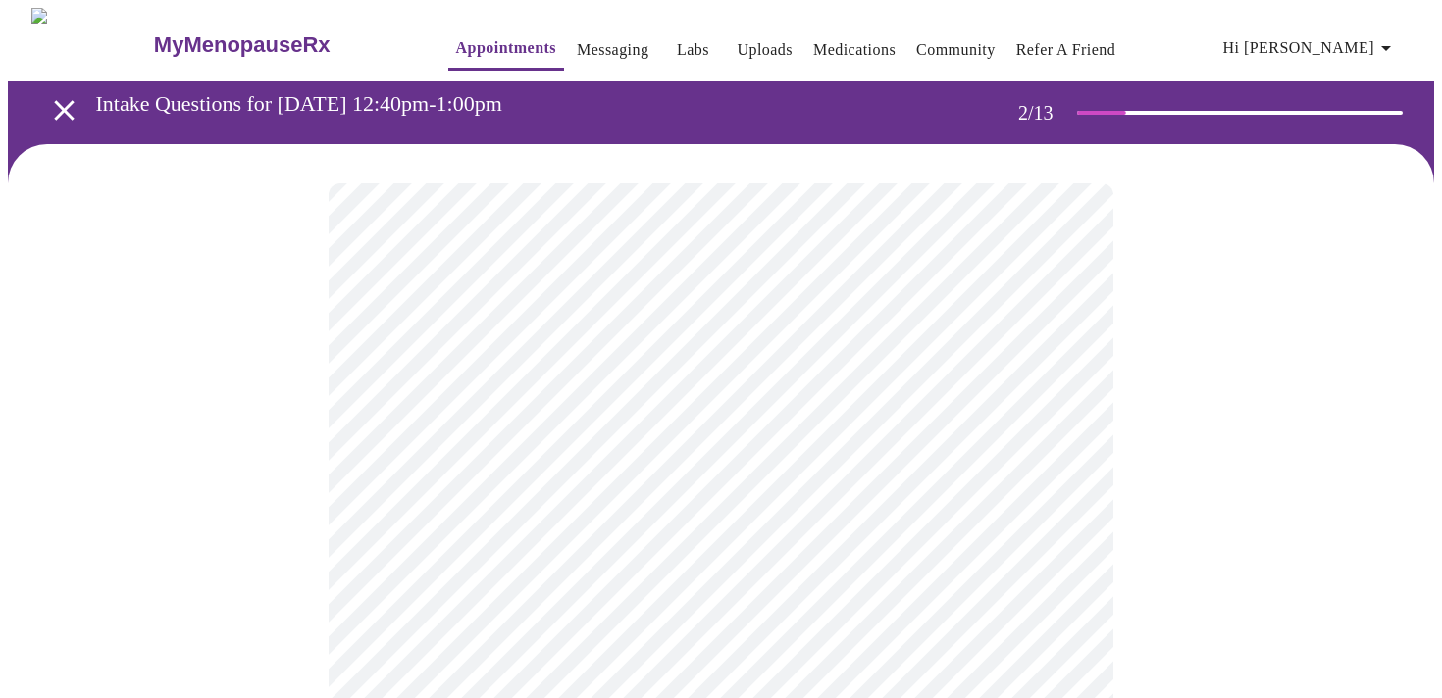
click at [1060, 407] on body "MyMenopauseRx Appointments Messaging Labs Uploads Medications Community Refer a…" at bounding box center [721, 597] width 1426 height 1179
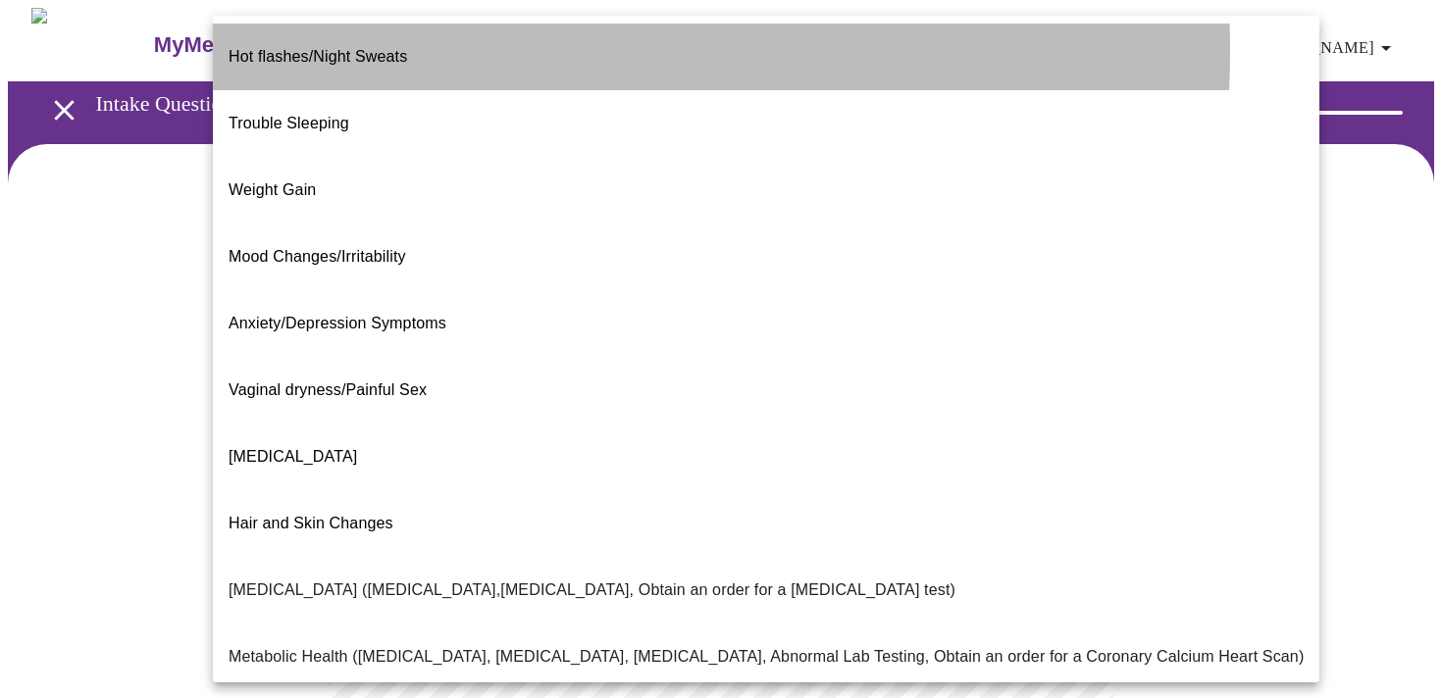
click at [389, 51] on p "Hot flashes/Night Sweats" at bounding box center [318, 57] width 179 height 24
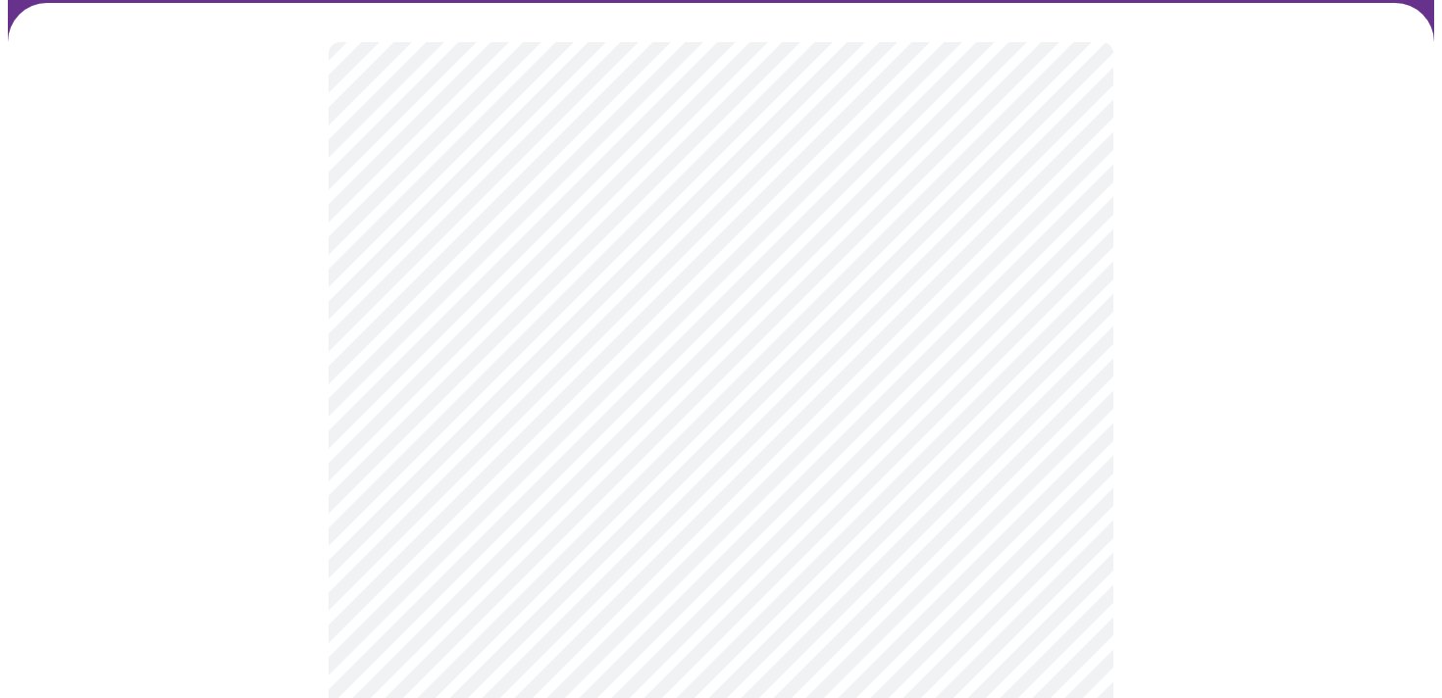
scroll to position [175, 0]
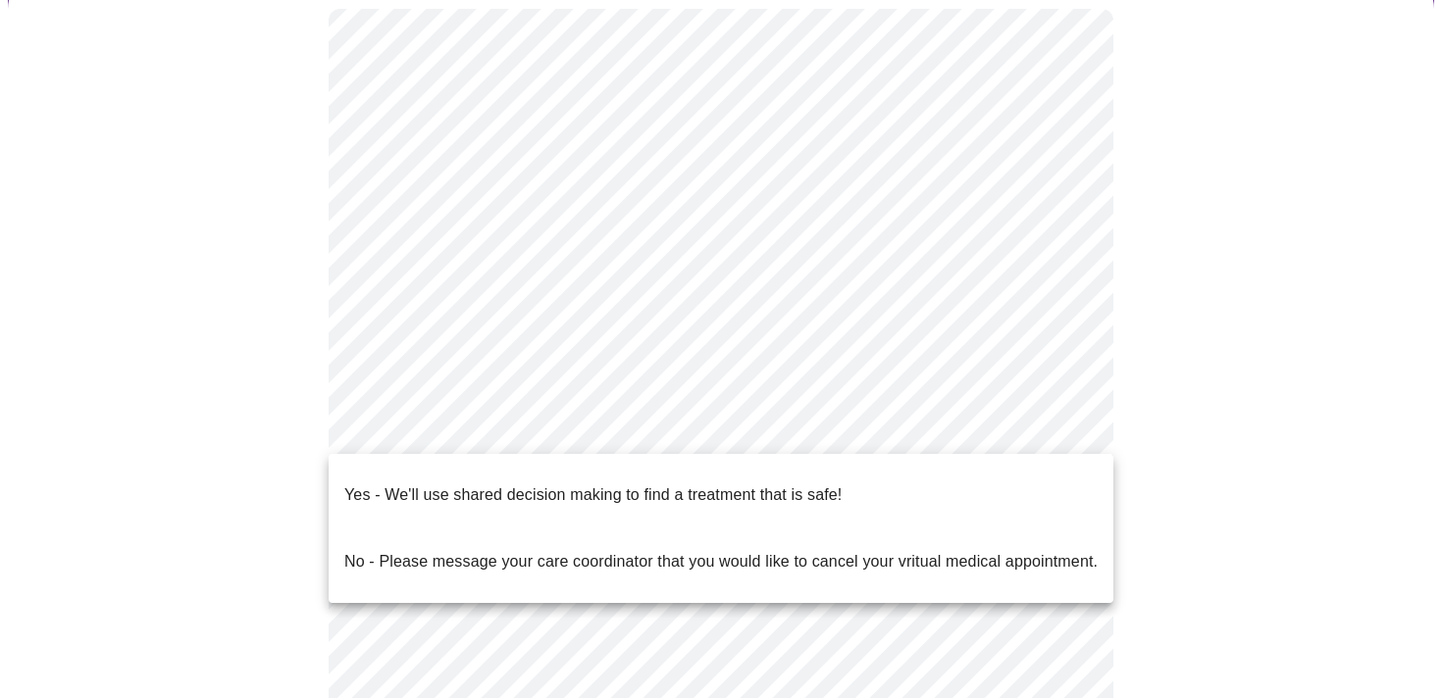
click at [1068, 428] on body "MyMenopauseRx Appointments Messaging Labs Uploads Medications Community Refer a…" at bounding box center [721, 416] width 1426 height 1167
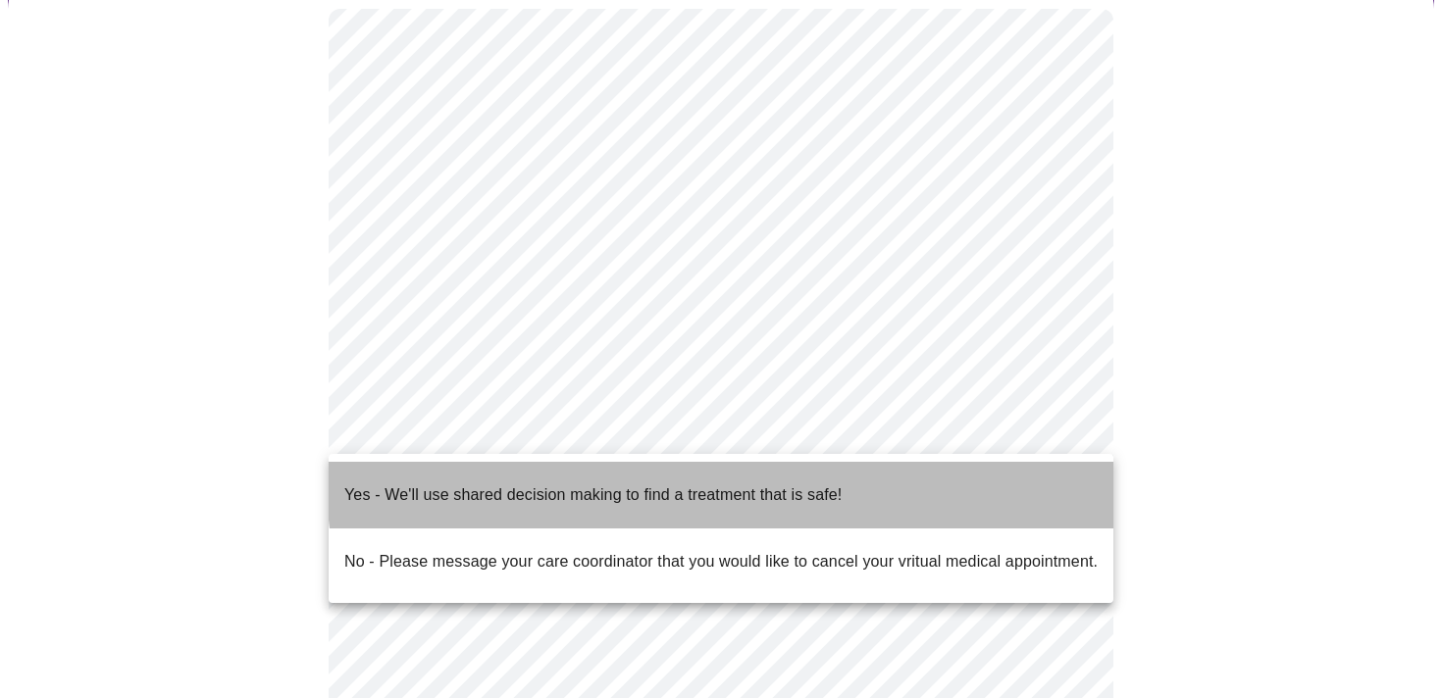
click at [784, 484] on p "Yes - We'll use shared decision making to find a treatment that is safe!" at bounding box center [592, 496] width 497 height 24
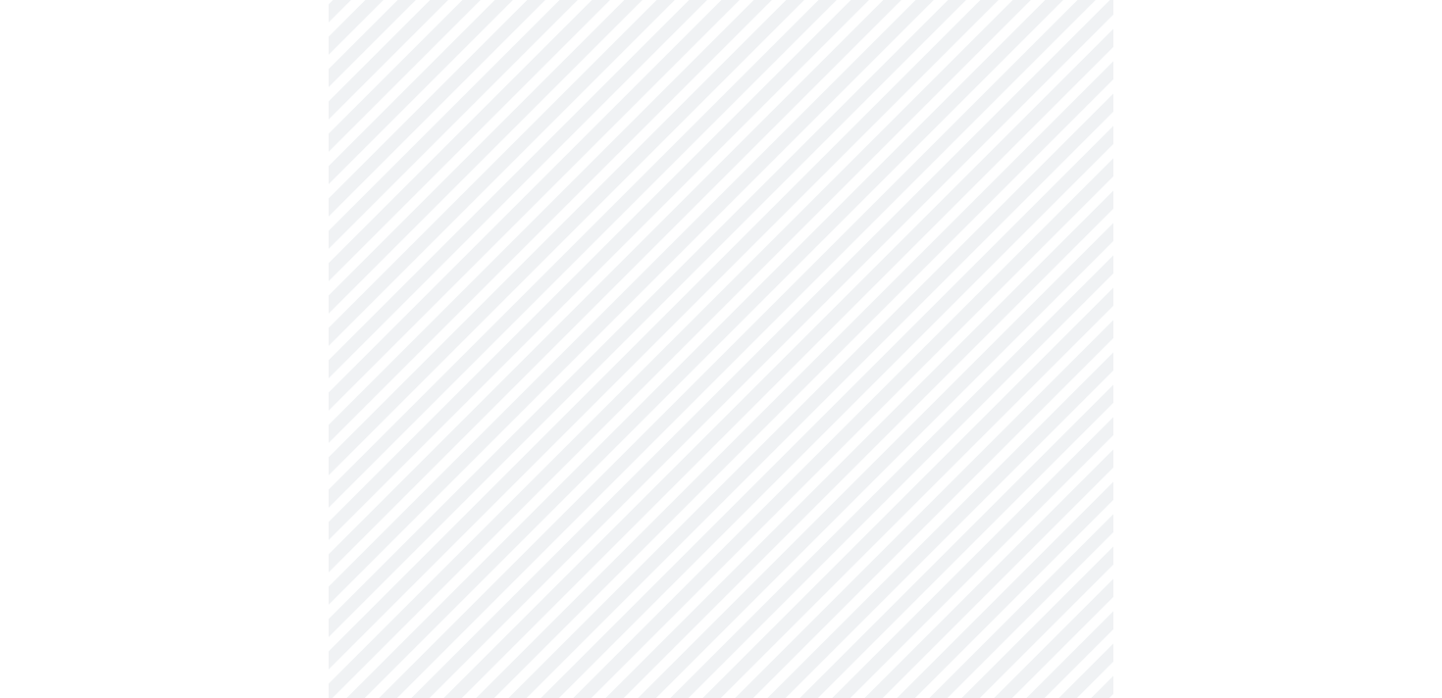
scroll to position [0, 0]
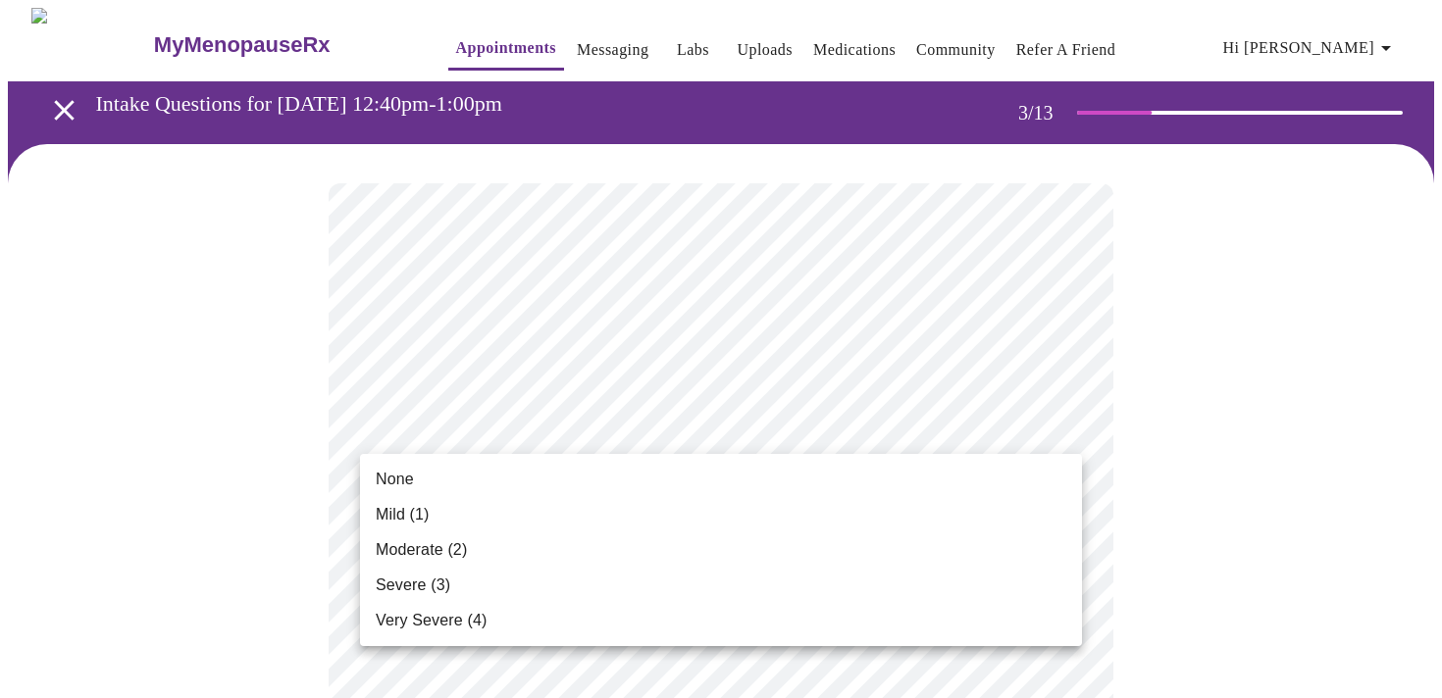
click at [384, 549] on span "Moderate (2)" at bounding box center [421, 550] width 91 height 24
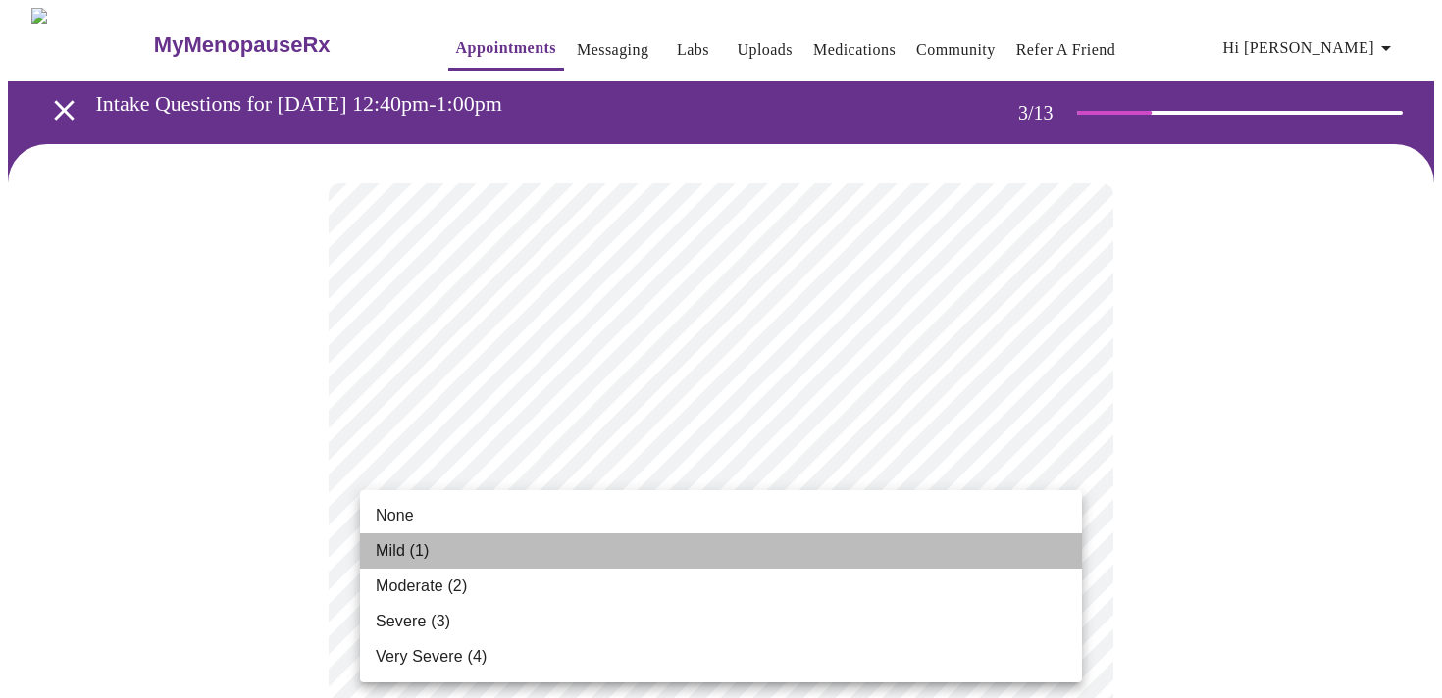
click at [399, 547] on span "Mild (1)" at bounding box center [403, 551] width 54 height 24
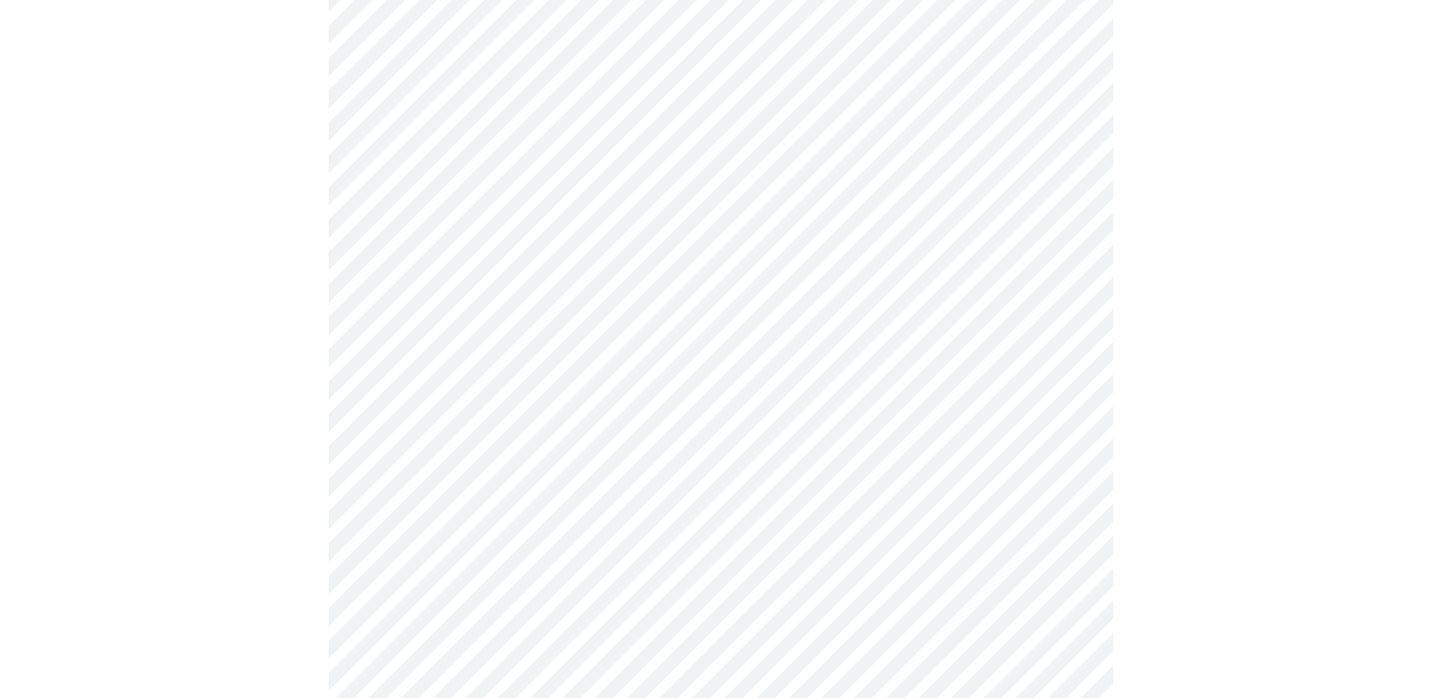
scroll to position [226, 0]
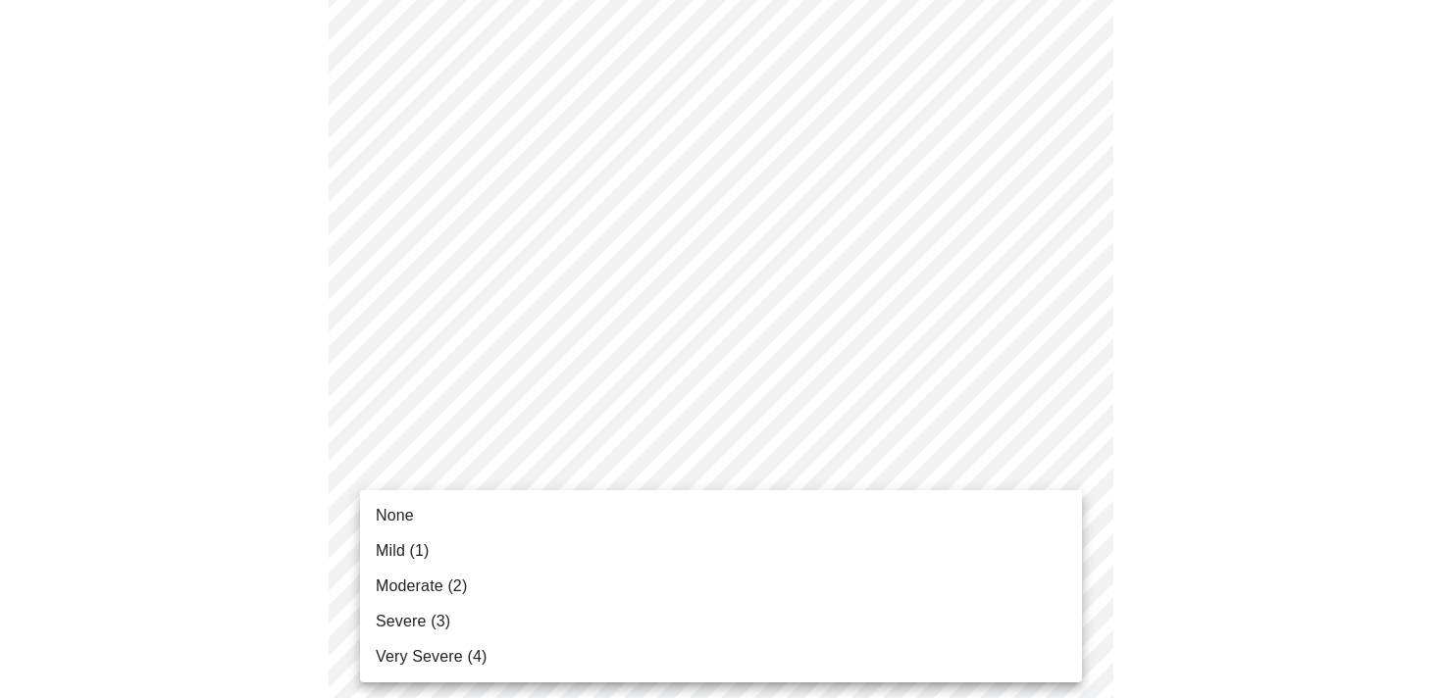
click at [404, 620] on span "Severe (3)" at bounding box center [413, 622] width 75 height 24
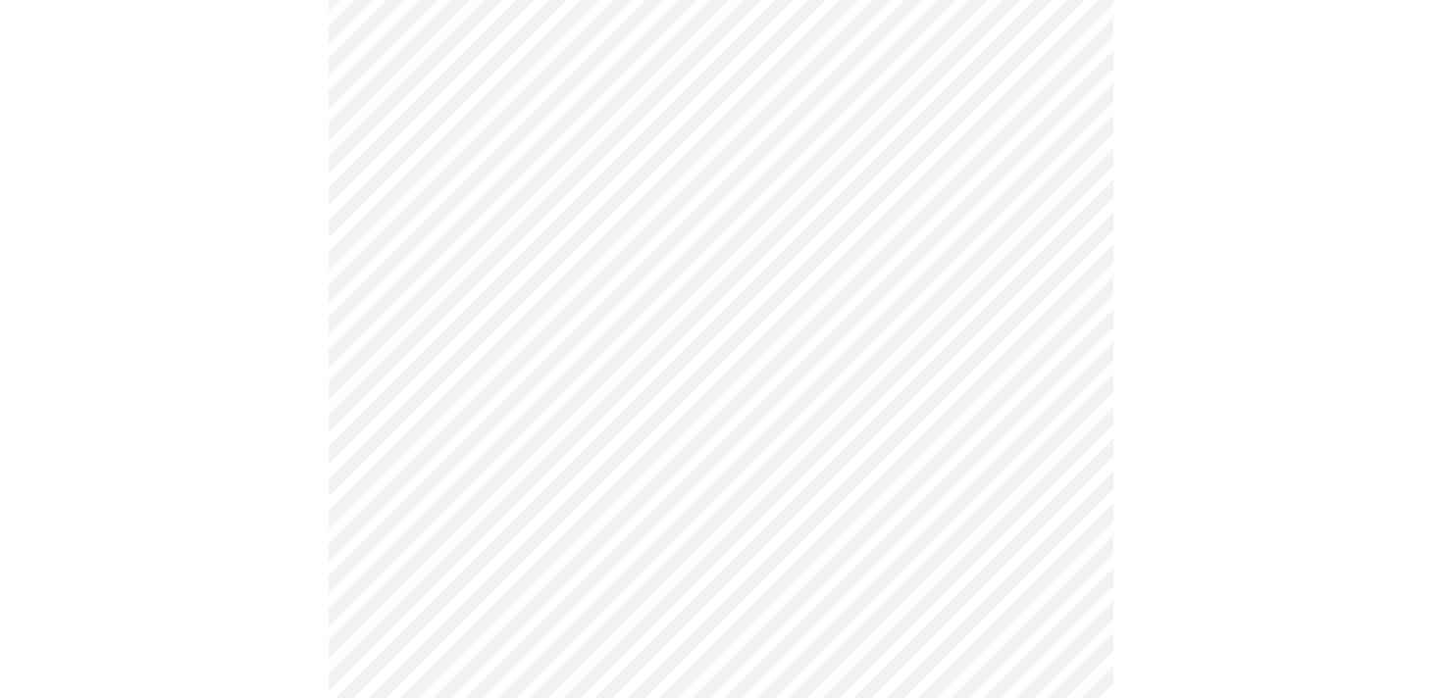
scroll to position [422, 0]
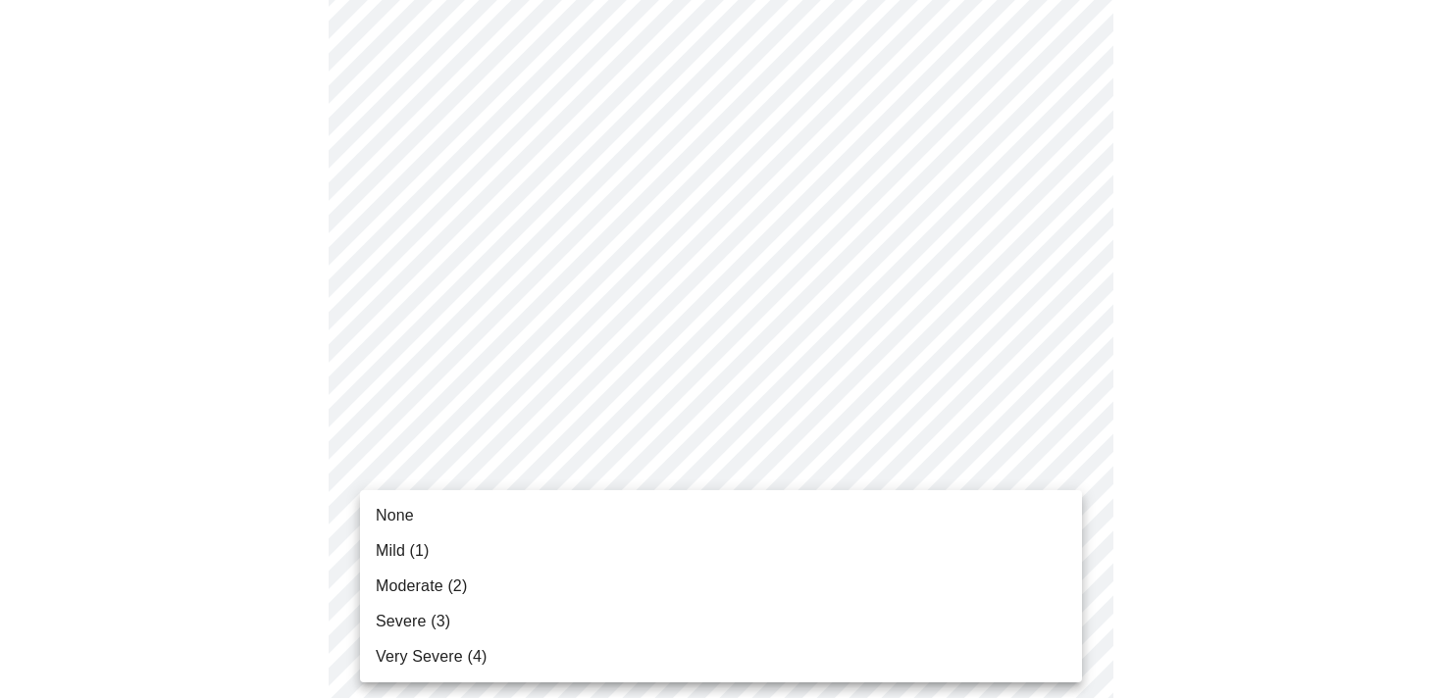
click at [407, 587] on span "Moderate (2)" at bounding box center [421, 587] width 91 height 24
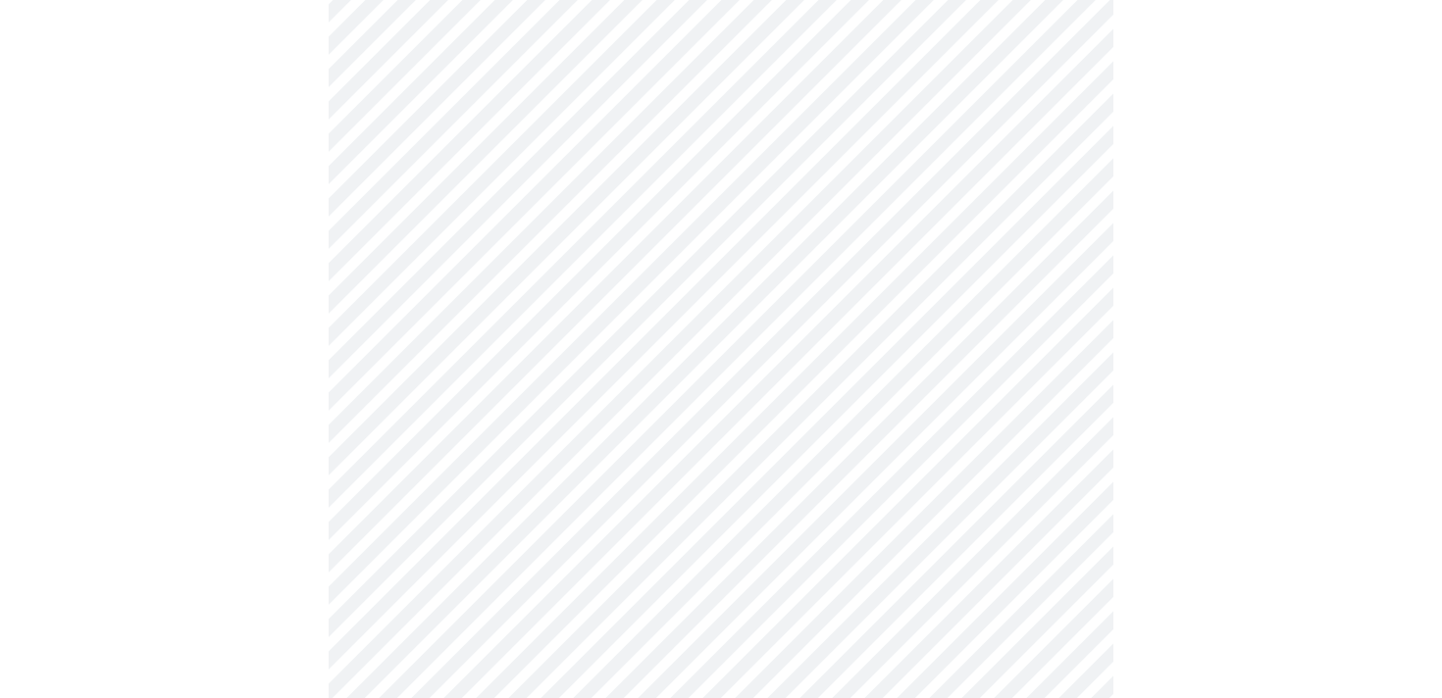
scroll to position [507, 0]
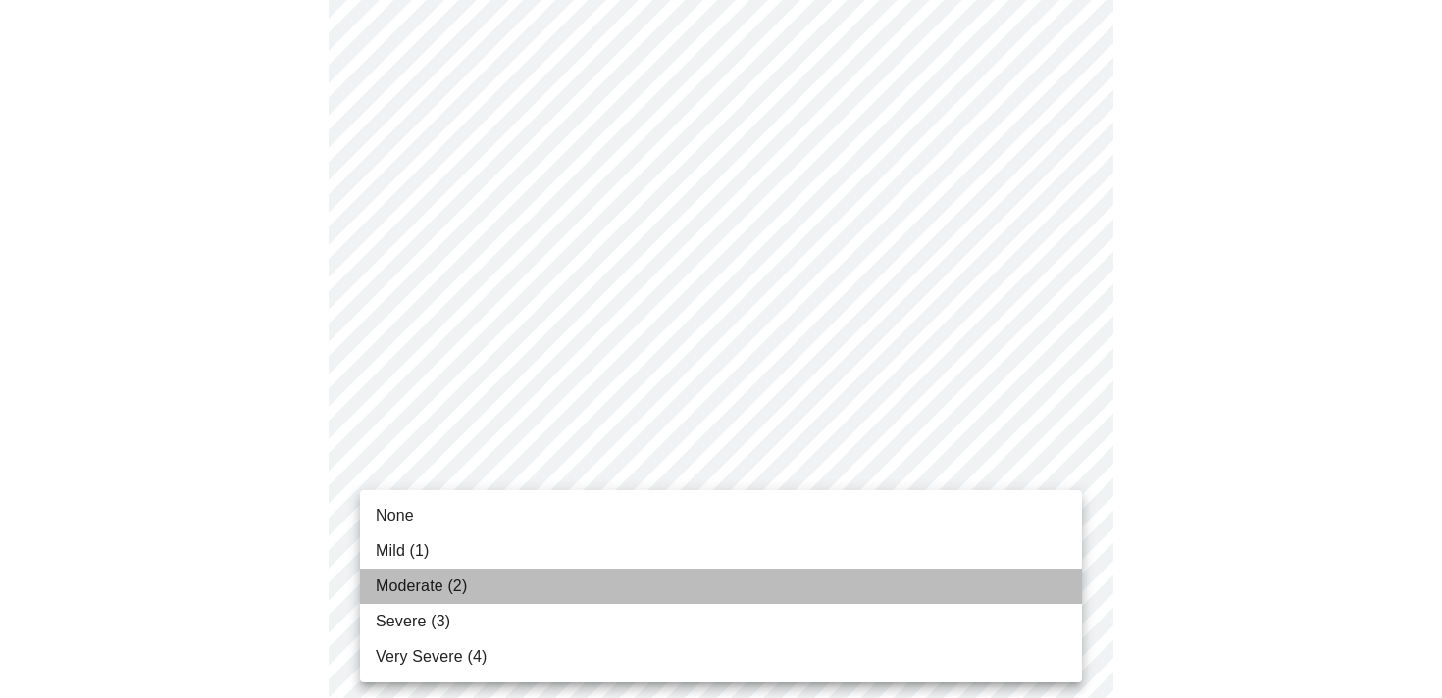
click at [462, 586] on span "Moderate (2)" at bounding box center [421, 587] width 91 height 24
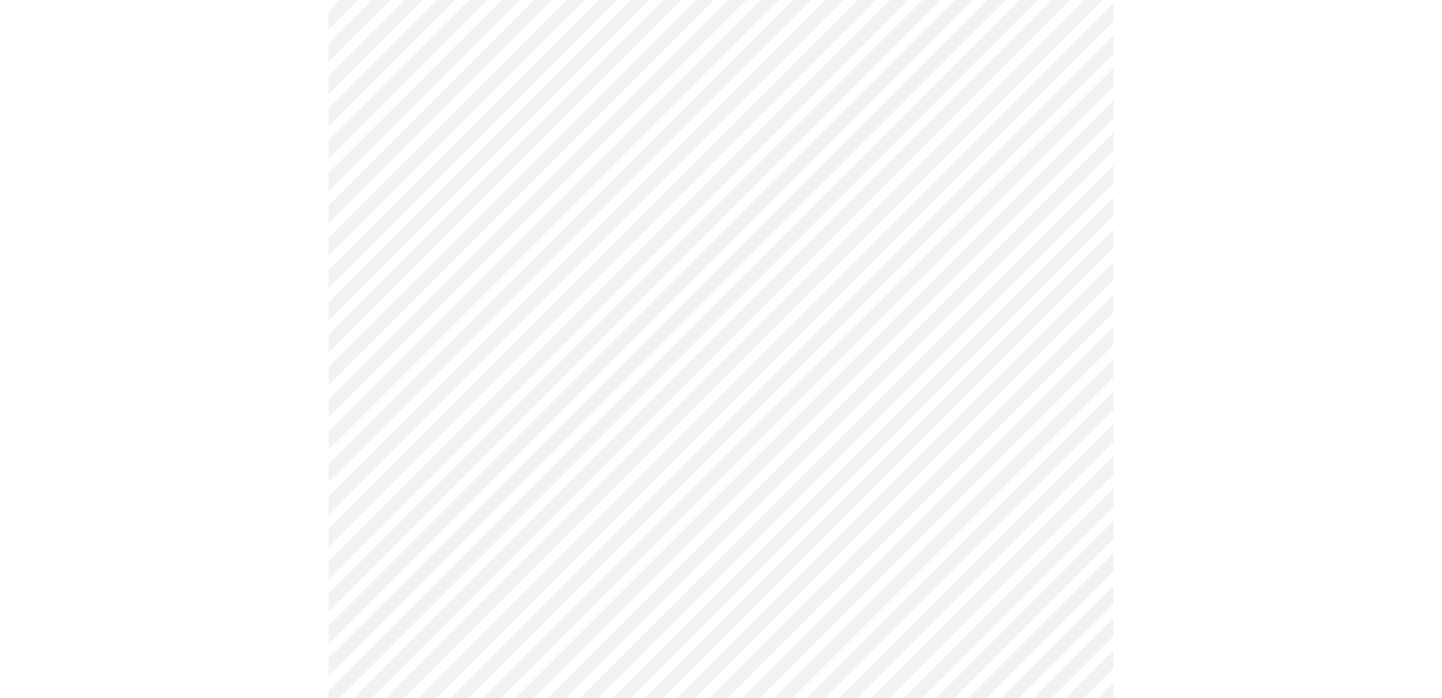
scroll to position [701, 0]
click at [1068, 448] on body "MyMenopauseRx Appointments Messaging Labs Uploads Medications Community Refer a…" at bounding box center [721, 543] width 1426 height 2472
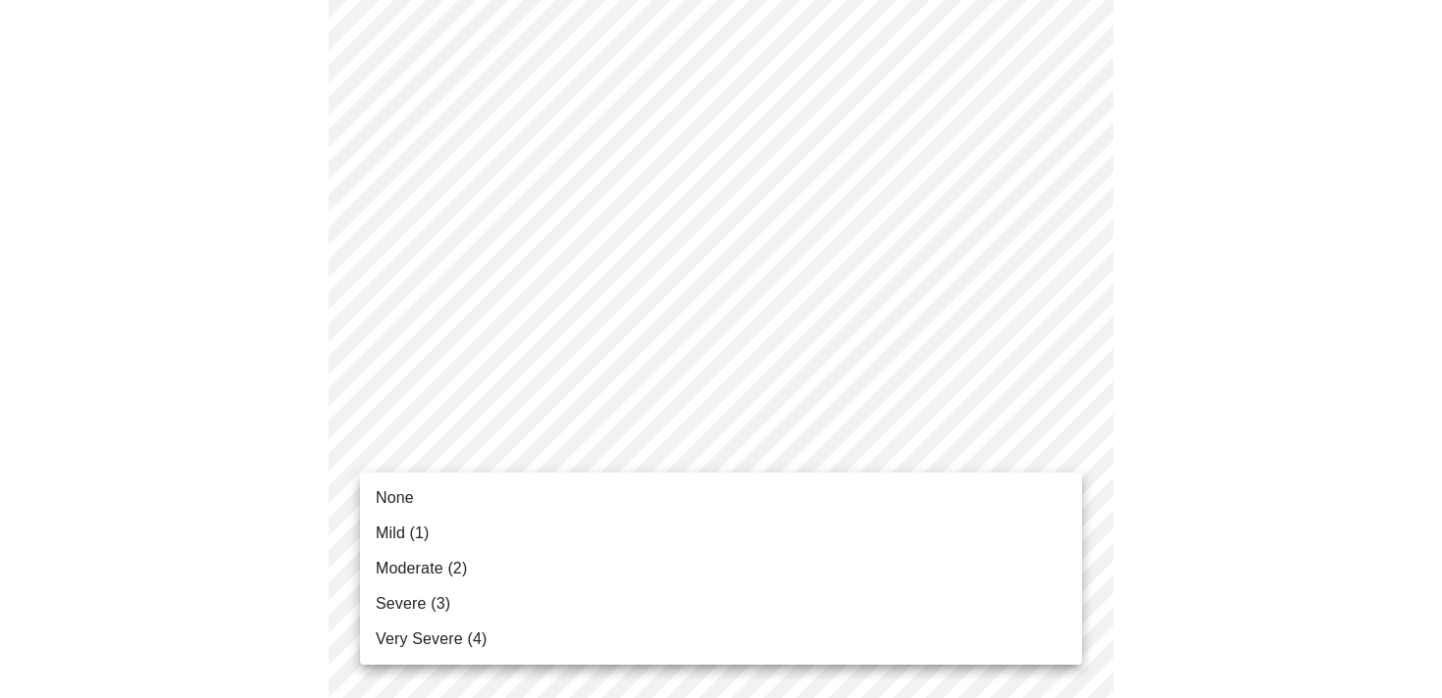
click at [397, 536] on span "Mild (1)" at bounding box center [403, 534] width 54 height 24
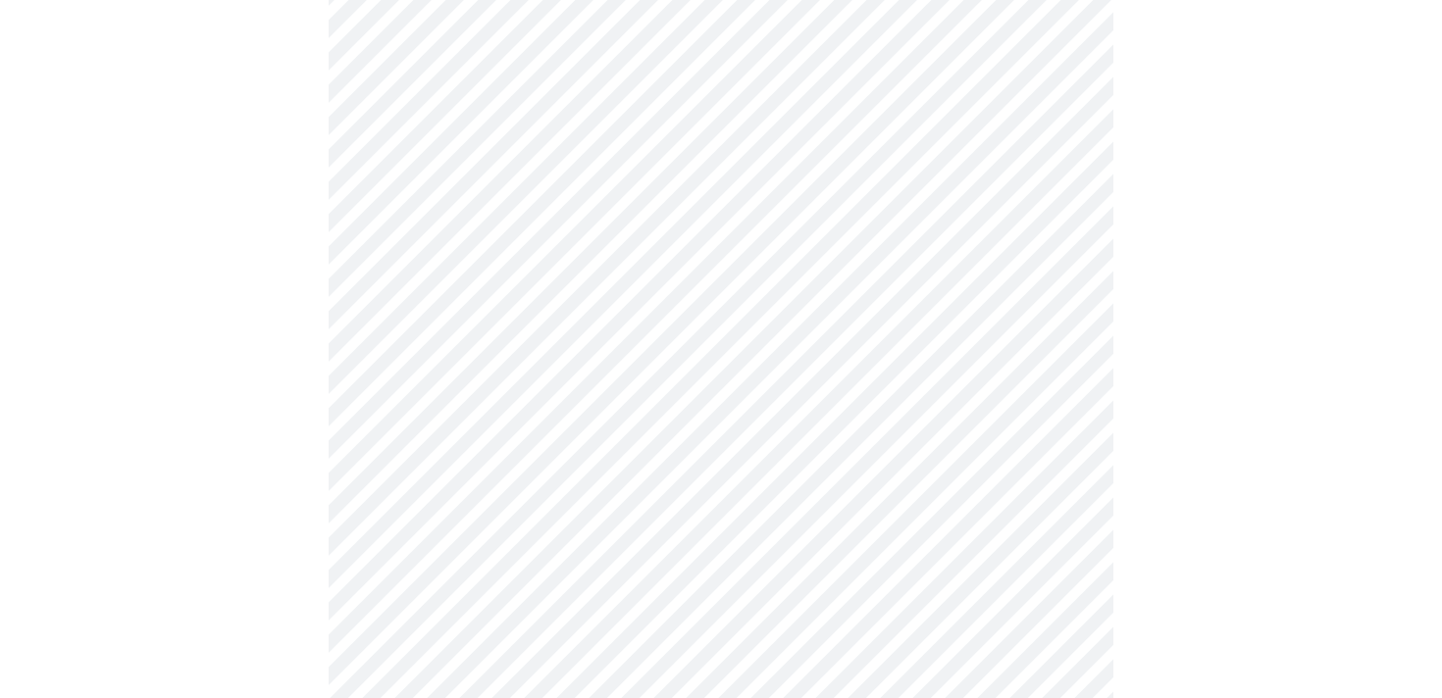
scroll to position [795, 0]
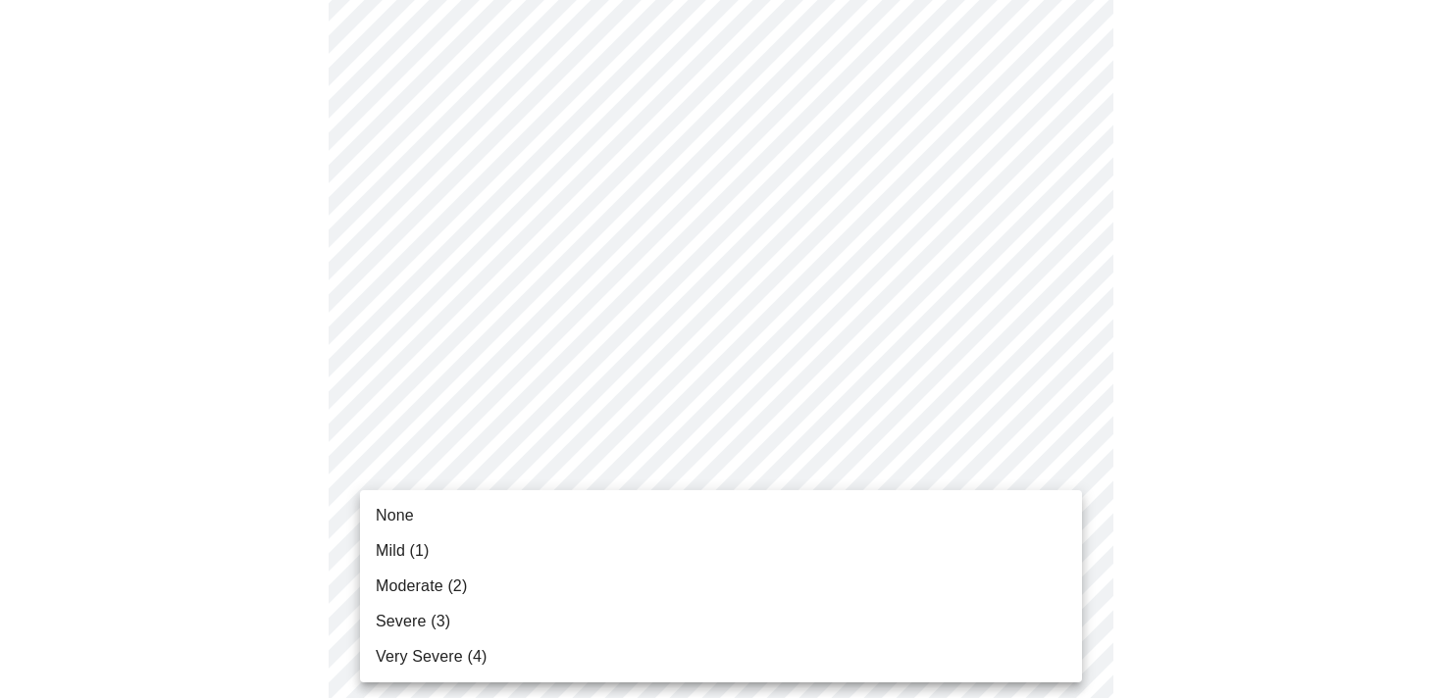
click at [1060, 507] on body "MyMenopauseRx Appointments Messaging Labs Uploads Medications Community Refer a…" at bounding box center [721, 434] width 1426 height 2444
click at [436, 582] on span "Moderate (2)" at bounding box center [421, 587] width 91 height 24
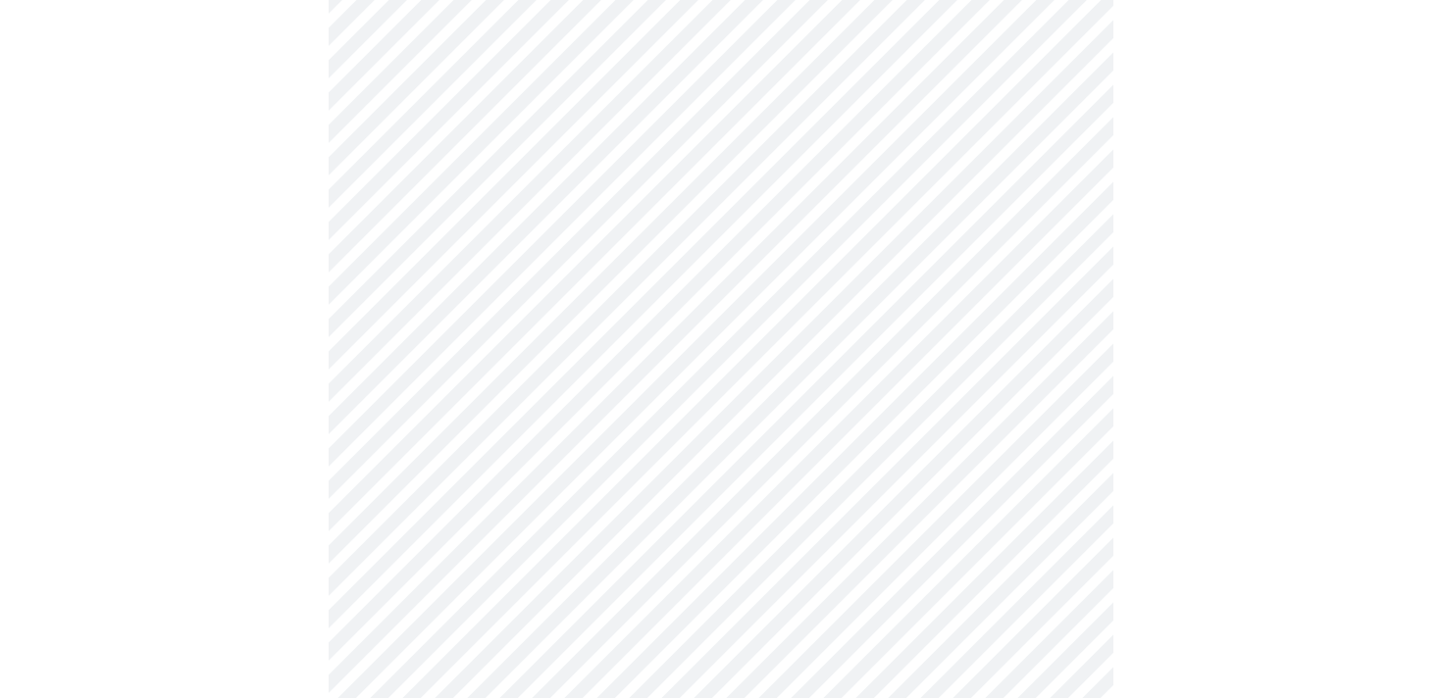
scroll to position [1032, 0]
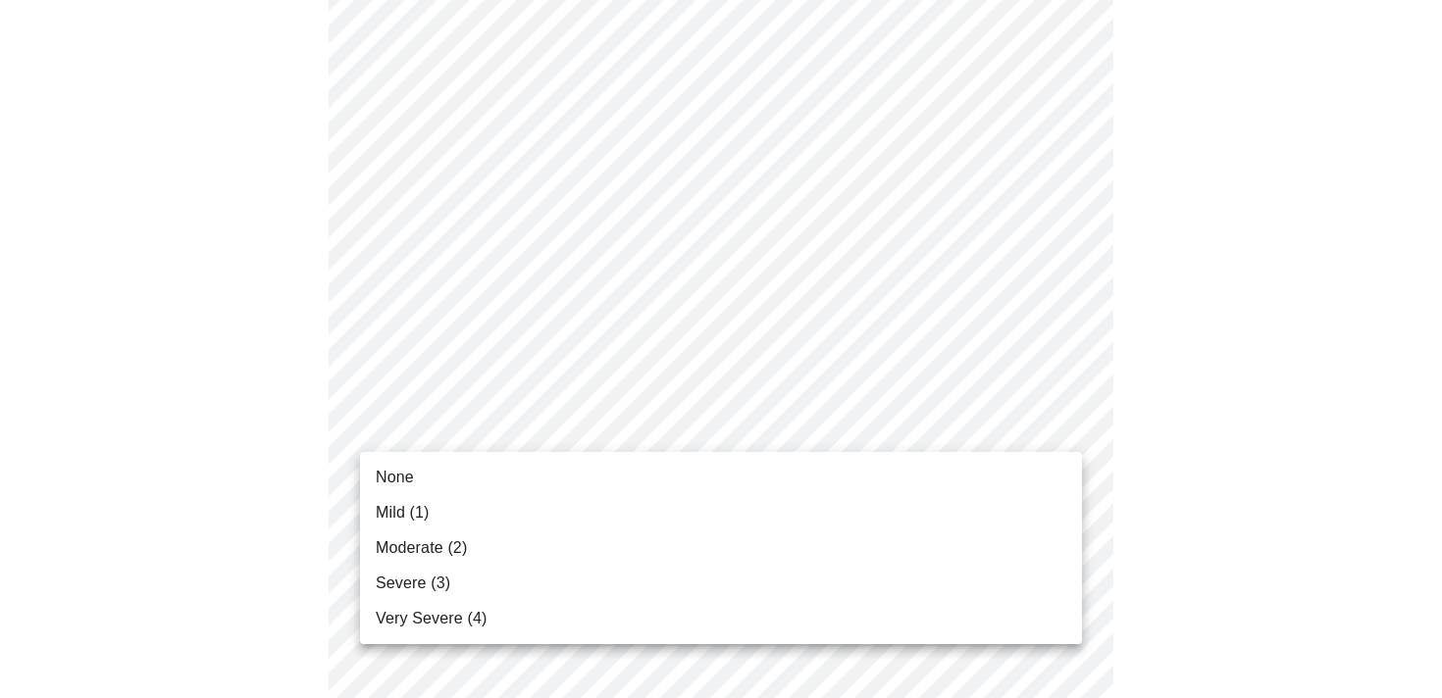
click at [1060, 418] on body "MyMenopauseRx Appointments Messaging Labs Uploads Medications Community Refer a…" at bounding box center [721, 184] width 1426 height 2417
click at [410, 548] on span "Moderate (2)" at bounding box center [421, 549] width 91 height 24
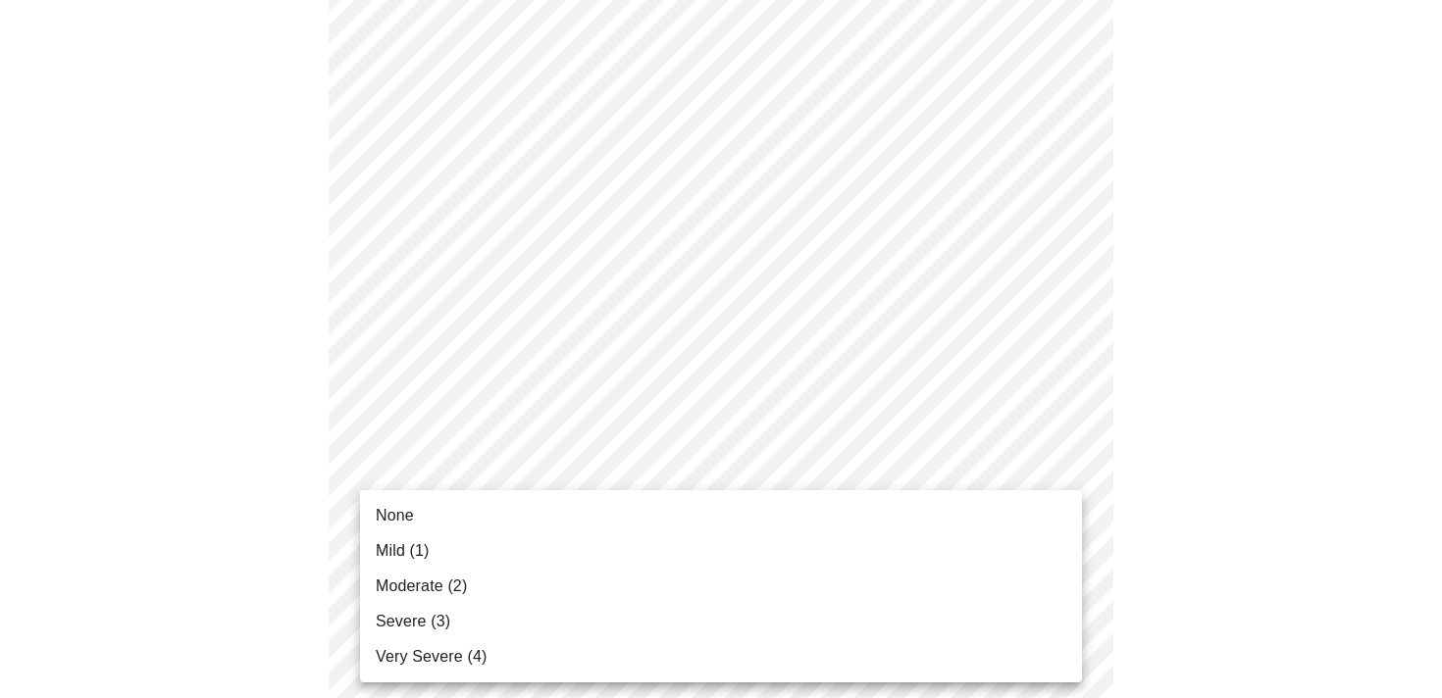
click at [1067, 576] on body "MyMenopauseRx Appointments Messaging Labs Uploads Medications Community Refer a…" at bounding box center [721, 170] width 1426 height 2389
click at [376, 554] on span "Mild (1)" at bounding box center [403, 551] width 54 height 24
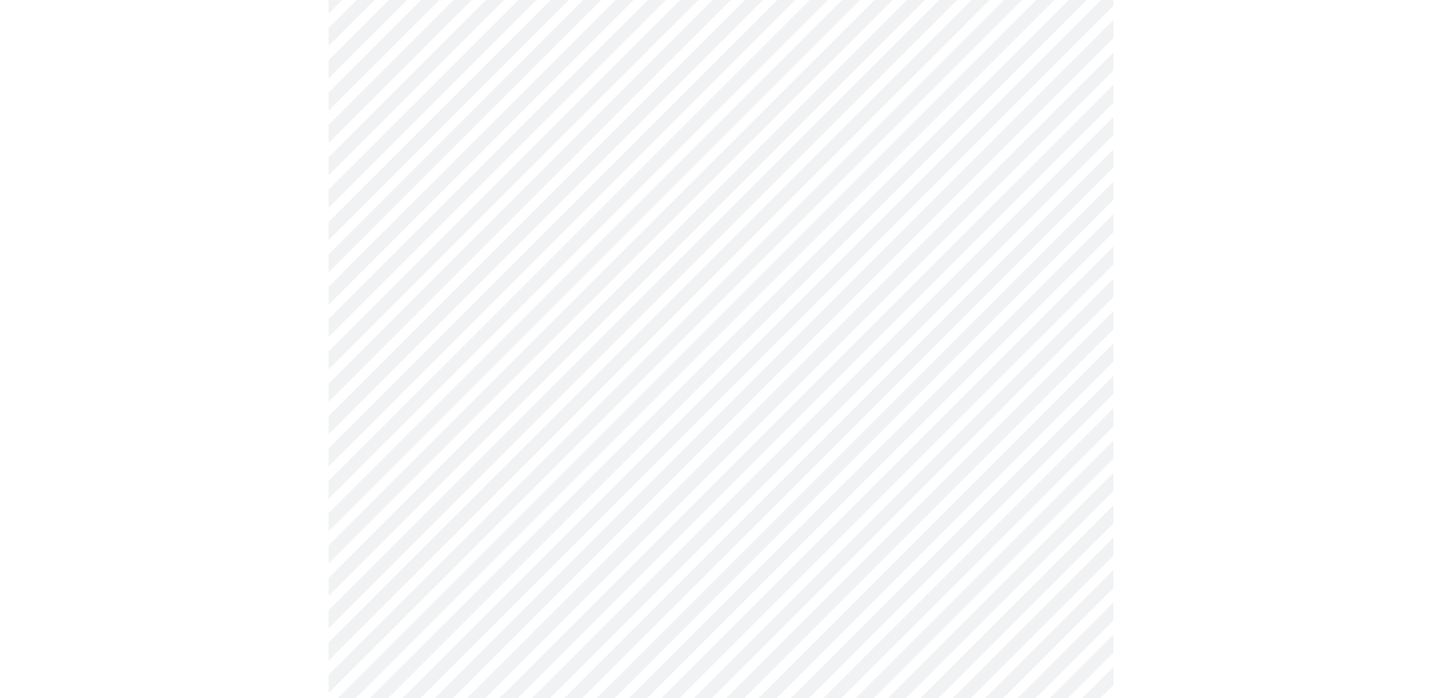
scroll to position [1292, 0]
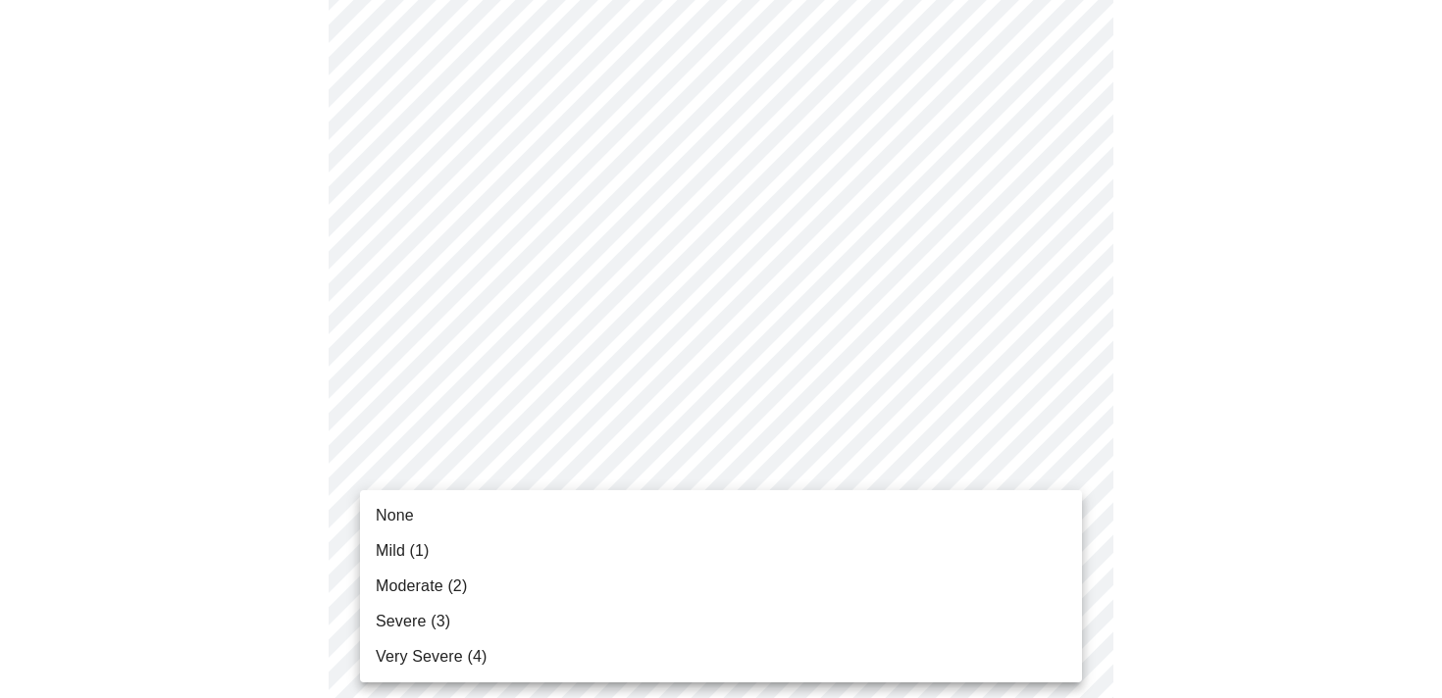
click at [411, 515] on span "None" at bounding box center [395, 516] width 38 height 24
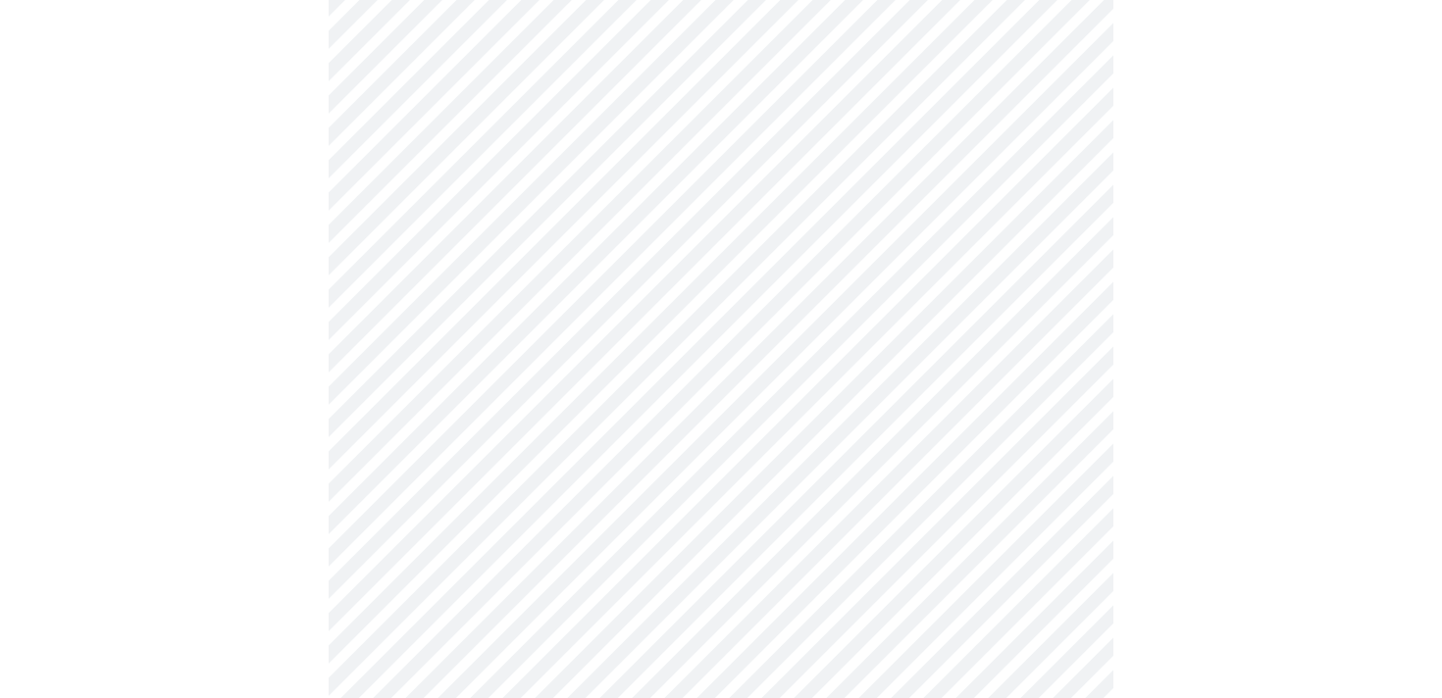
scroll to position [1432, 0]
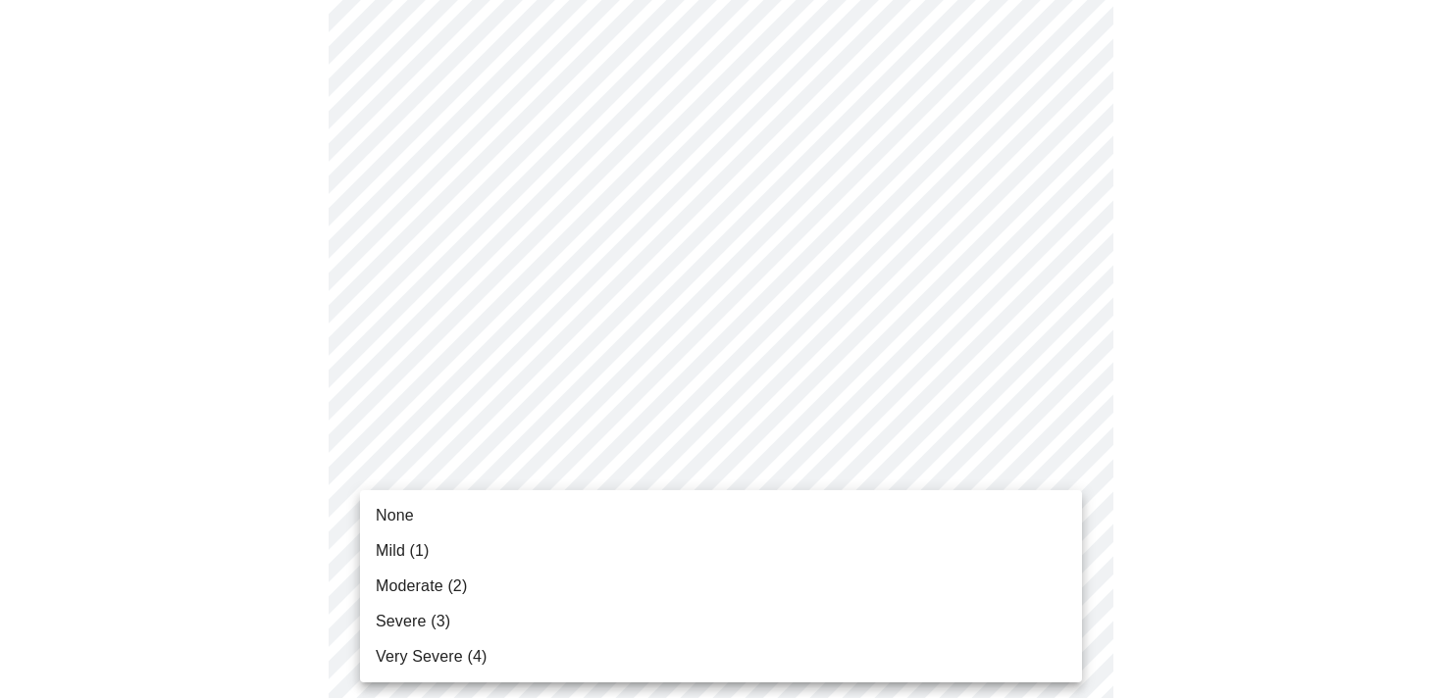
click at [394, 545] on span "Mild (1)" at bounding box center [403, 551] width 54 height 24
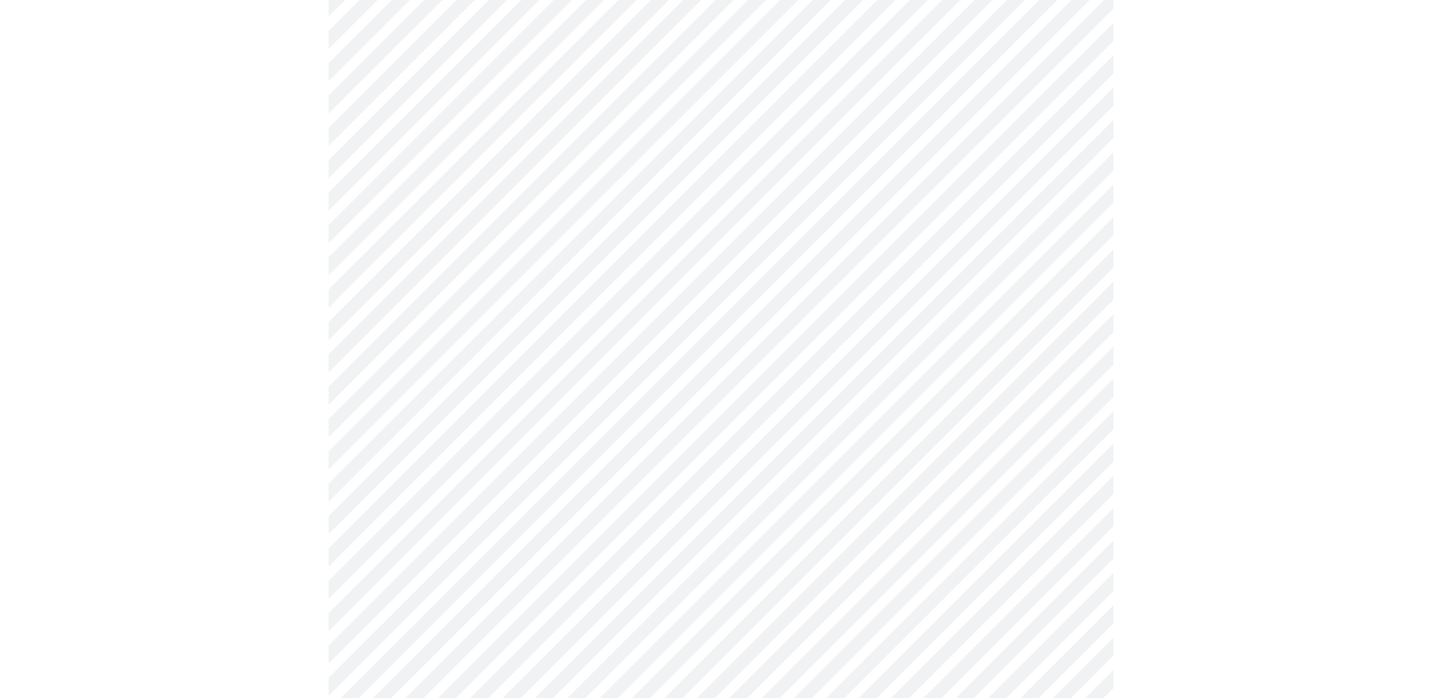
scroll to position [701, 0]
click at [1061, 495] on body "MyMenopauseRx Appointments Messaging Labs Uploads Medications Community Refer a…" at bounding box center [721, 275] width 1426 height 1936
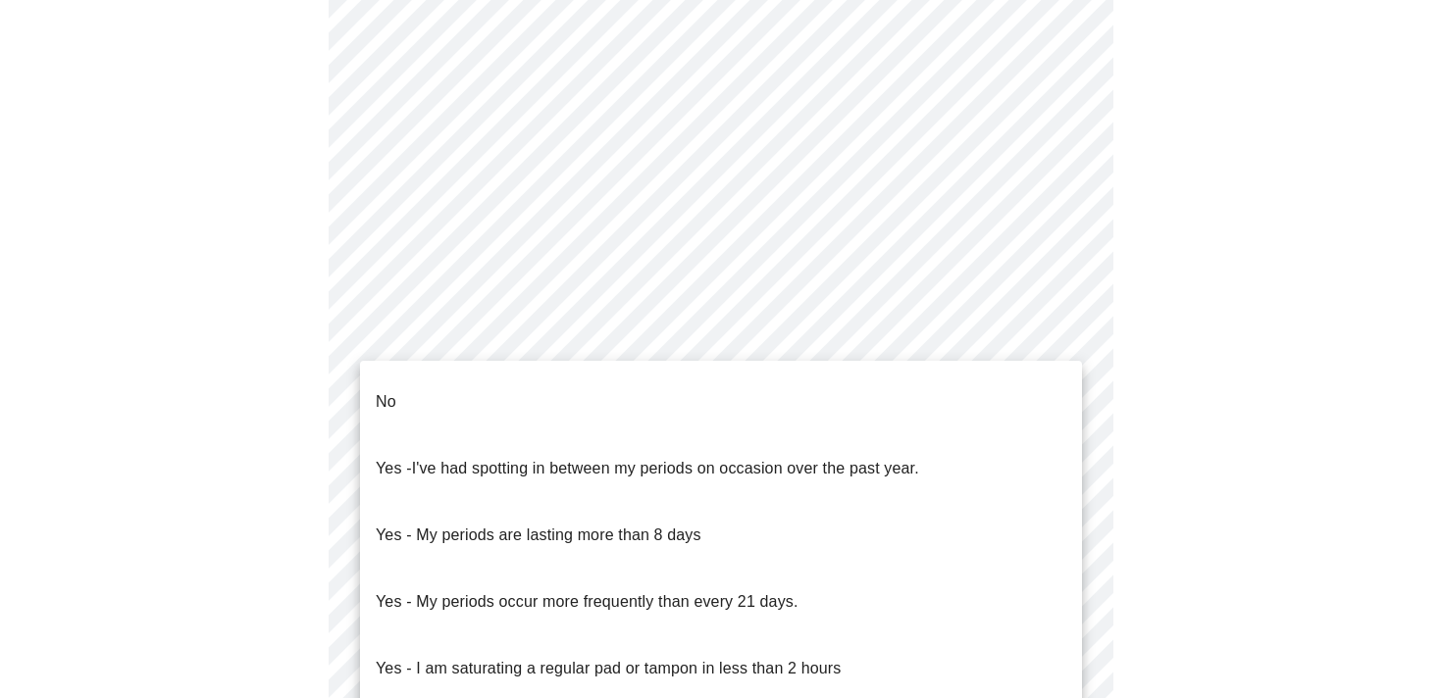
click at [382, 390] on p "No" at bounding box center [386, 402] width 21 height 24
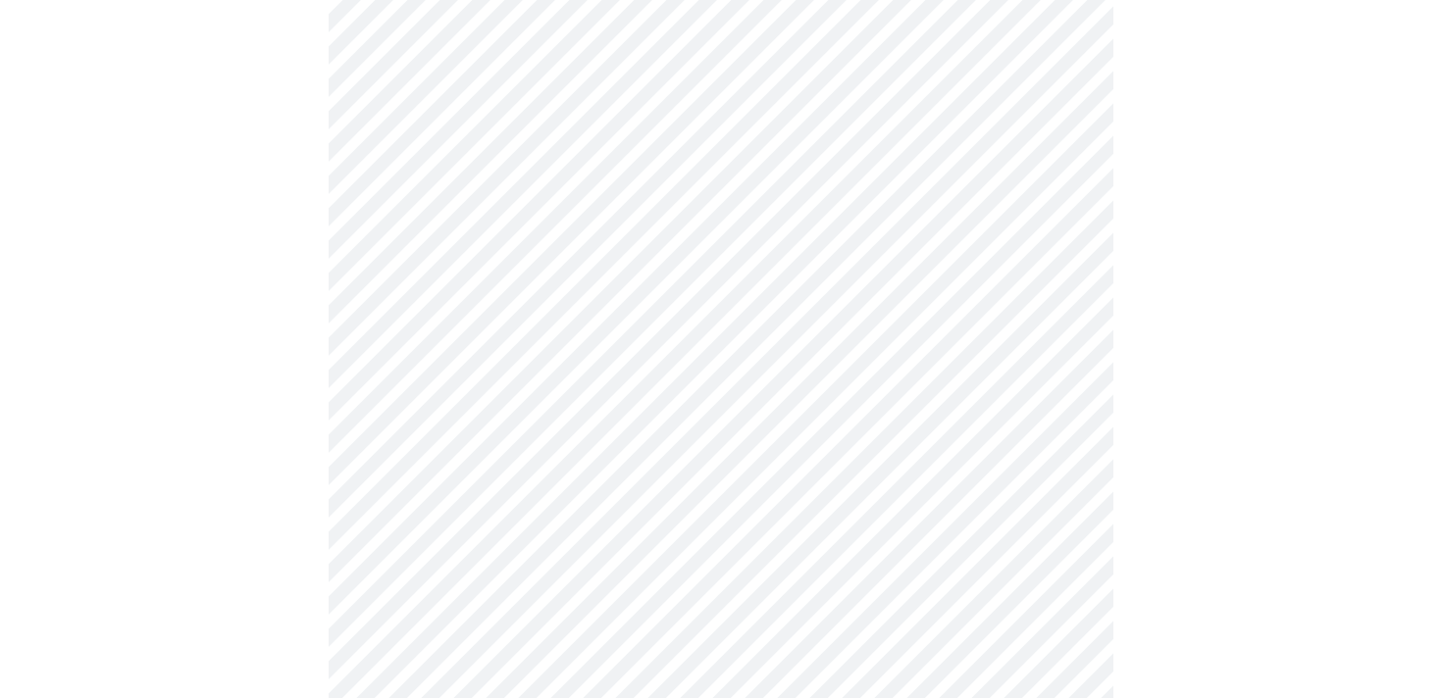
scroll to position [835, 0]
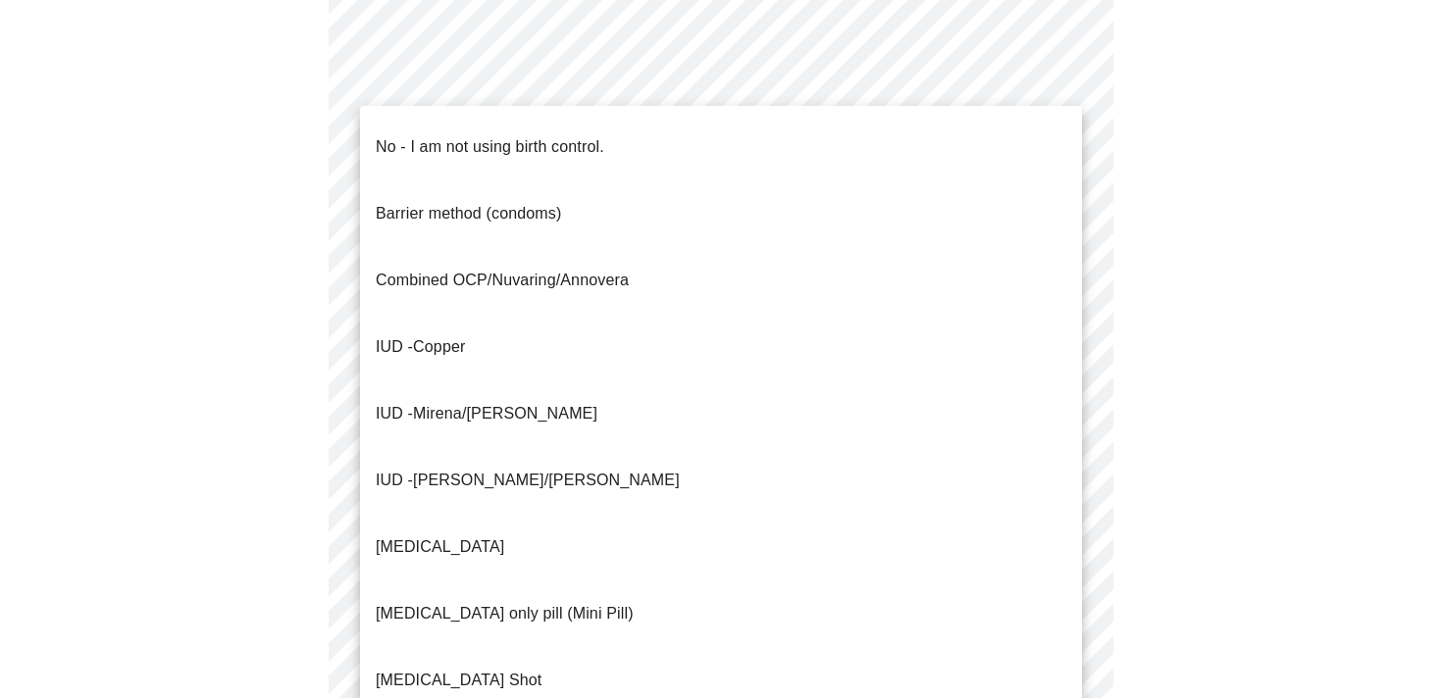
click at [1059, 506] on body "MyMenopauseRx Appointments Messaging Labs Uploads Medications Community Refer a…" at bounding box center [721, 135] width 1426 height 1924
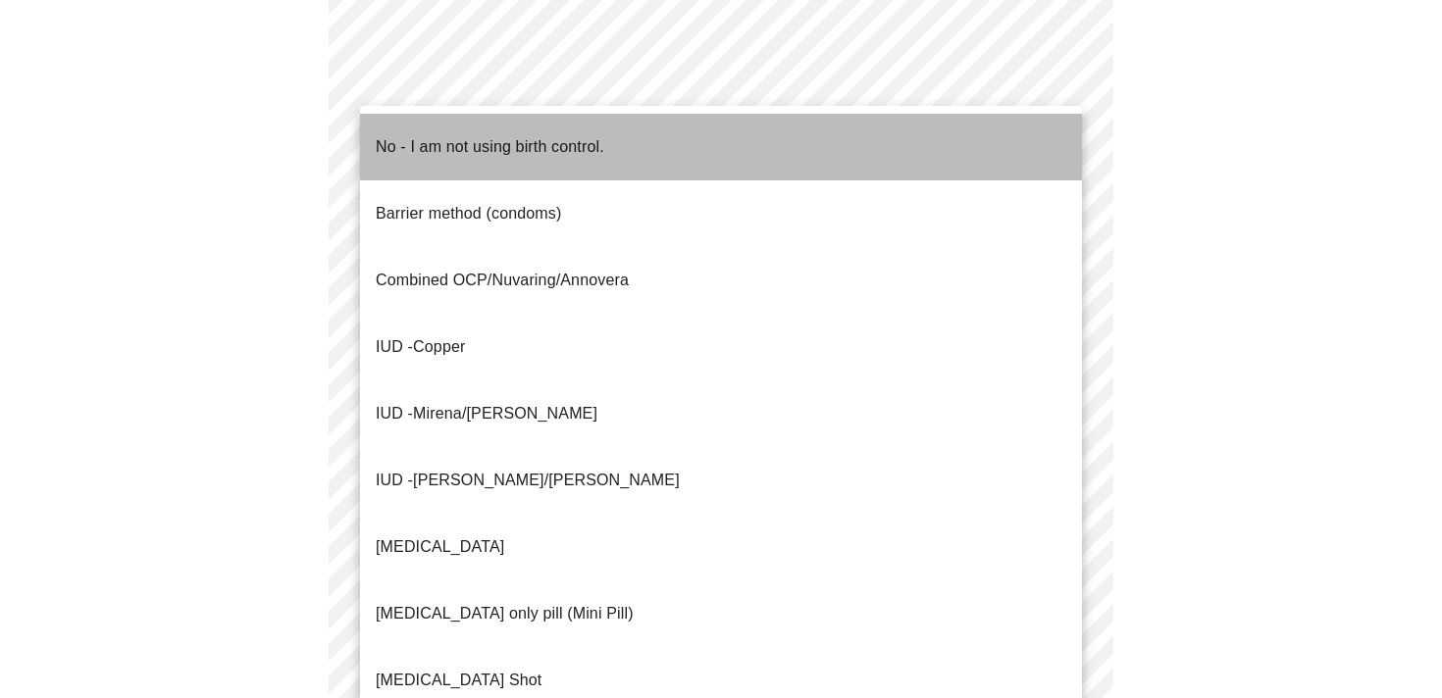
click at [416, 135] on p "No - I am not using birth control." at bounding box center [490, 147] width 229 height 24
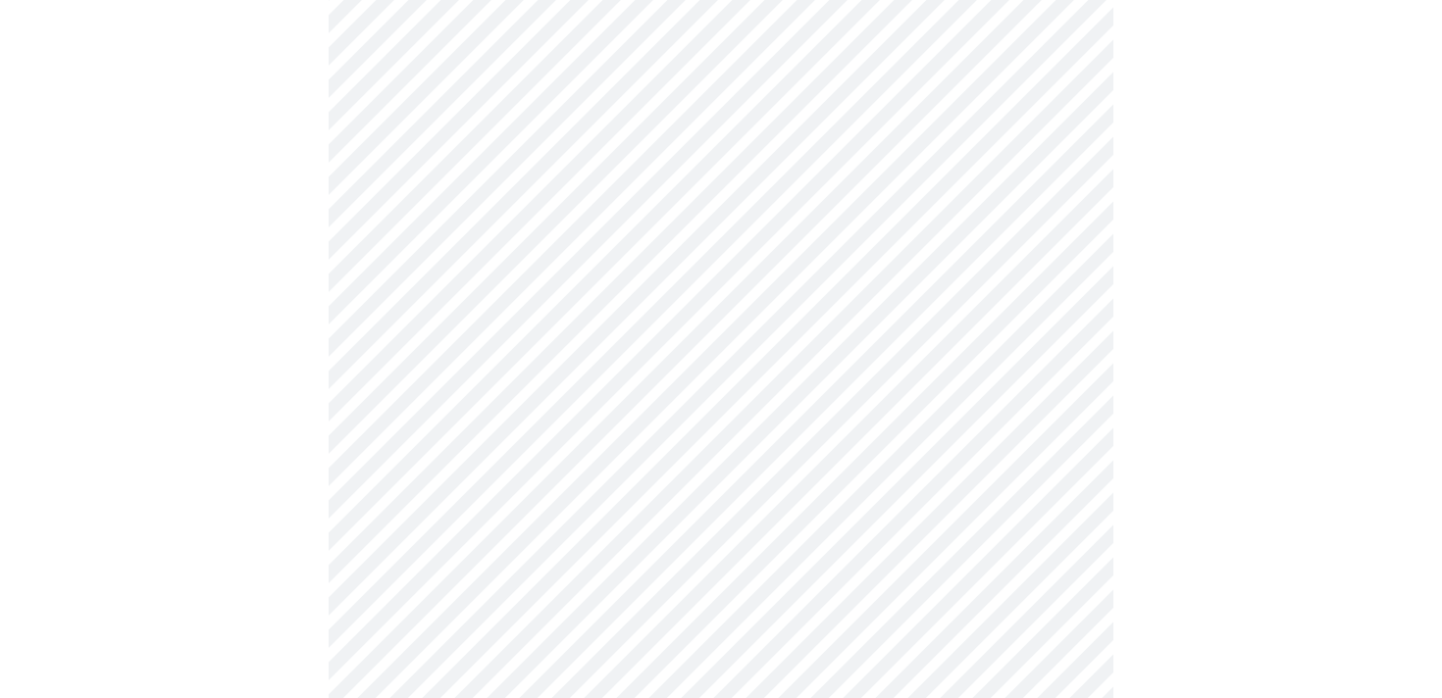
scroll to position [1018, 0]
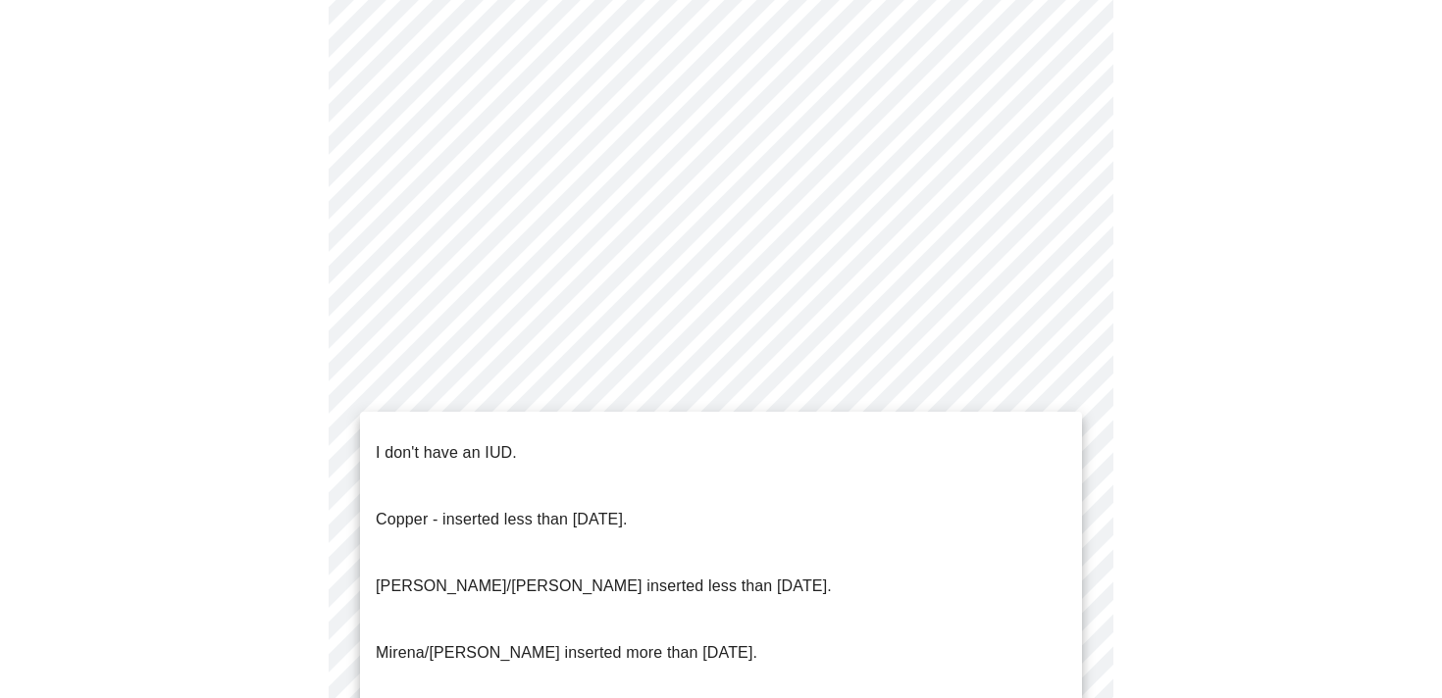
click at [492, 441] on p "I don't have an IUD." at bounding box center [446, 453] width 141 height 24
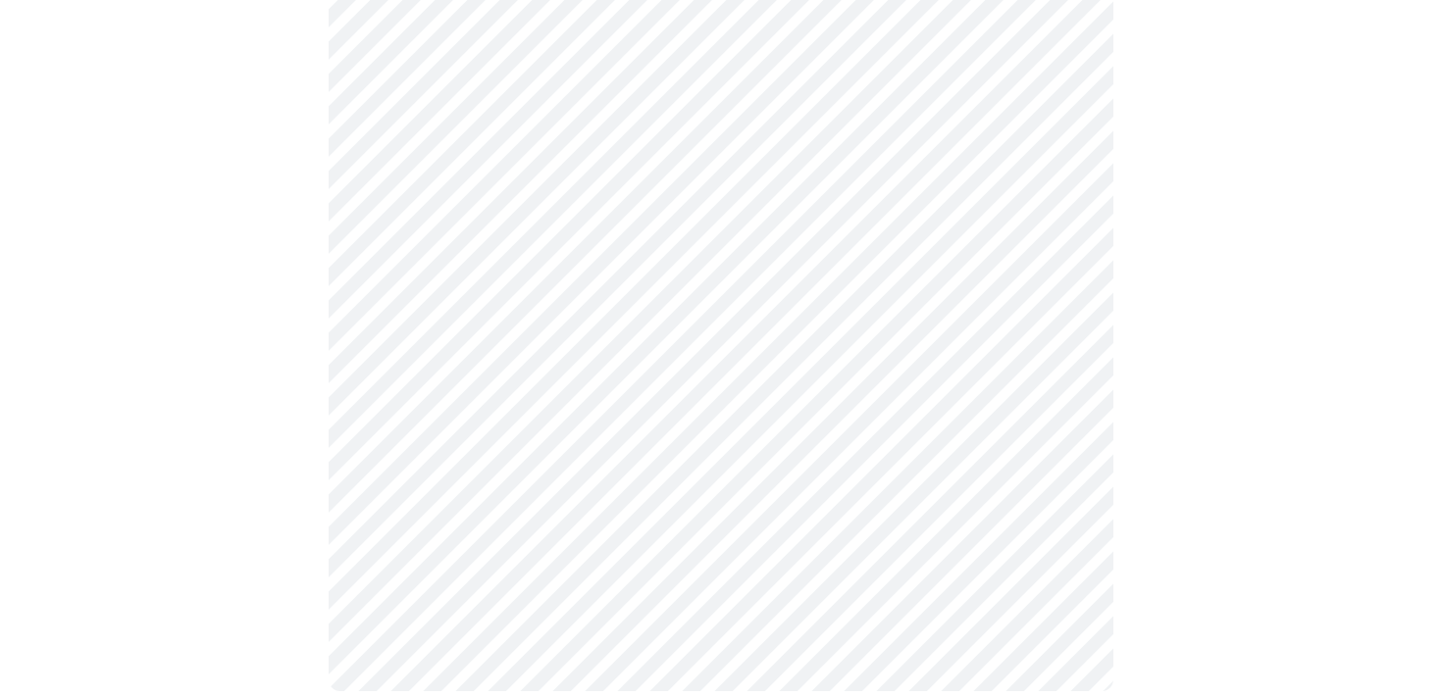
scroll to position [1189, 0]
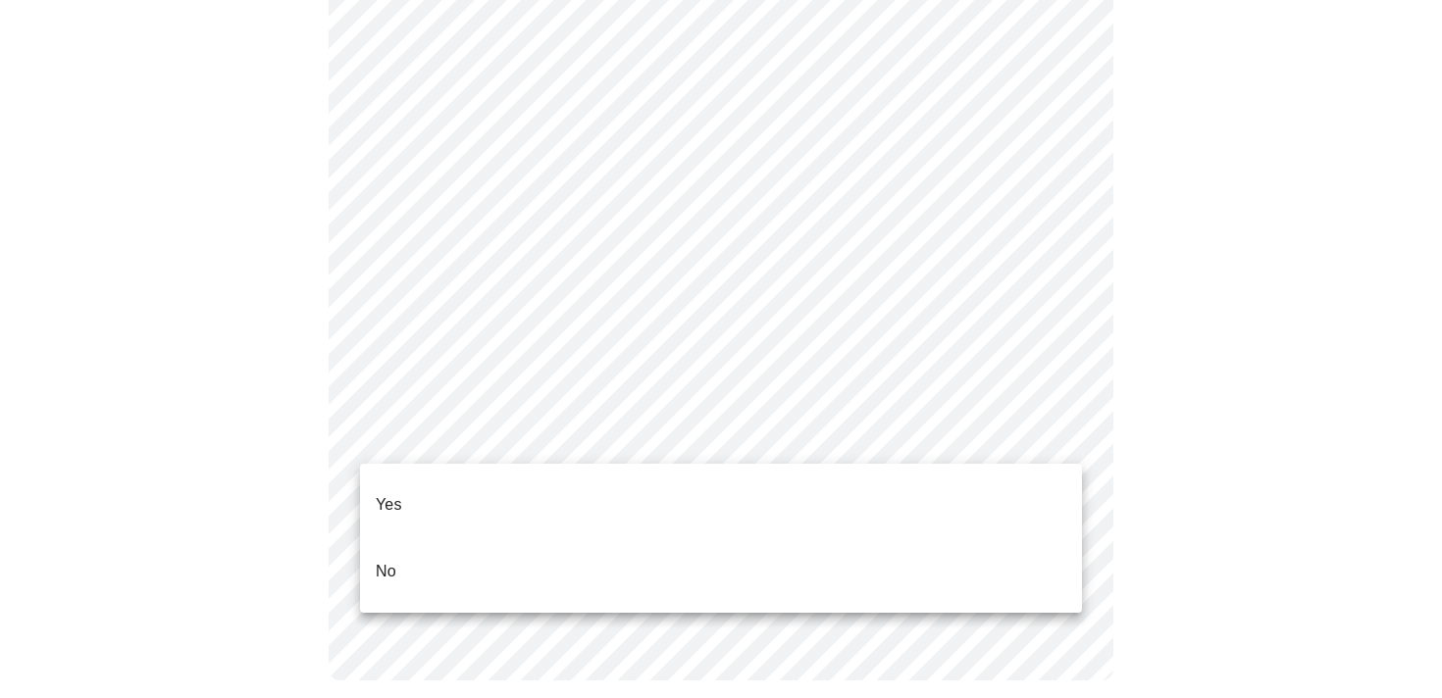
click at [1039, 380] on div at bounding box center [721, 349] width 1442 height 698
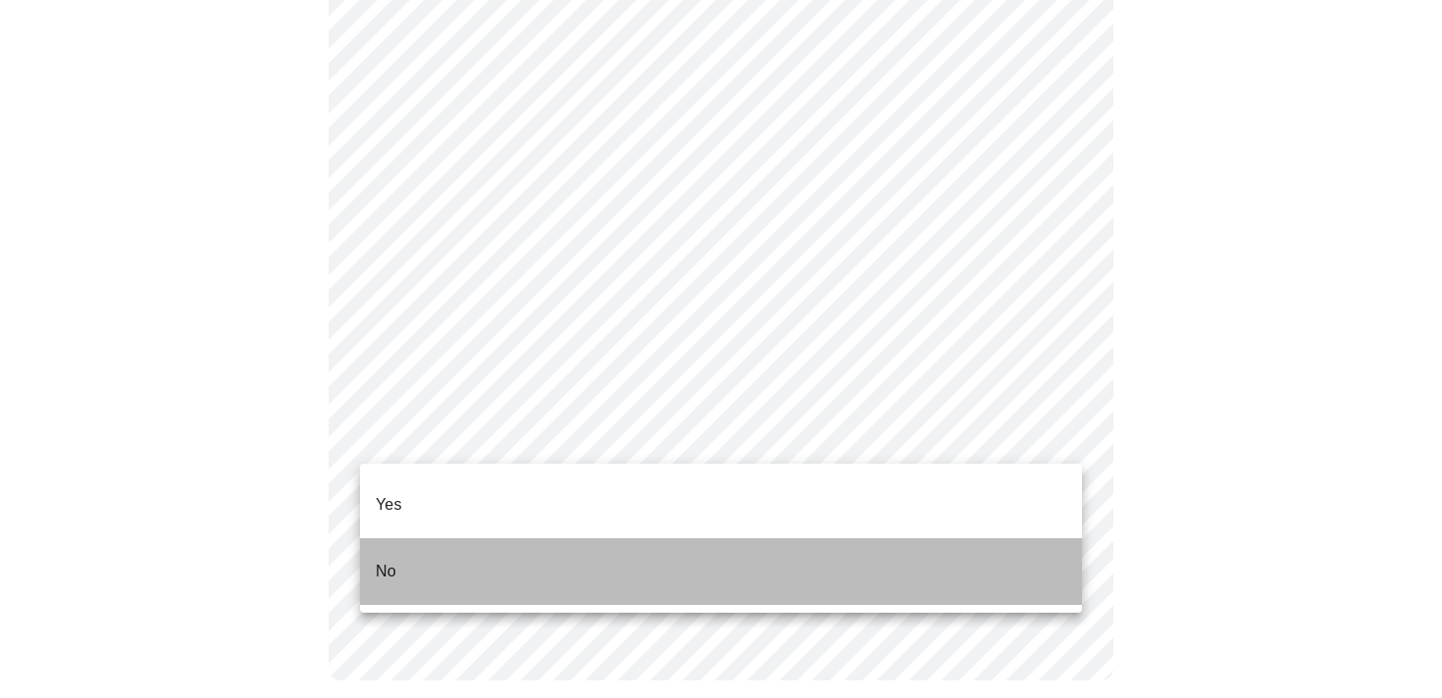
click at [421, 540] on li "No" at bounding box center [721, 571] width 722 height 67
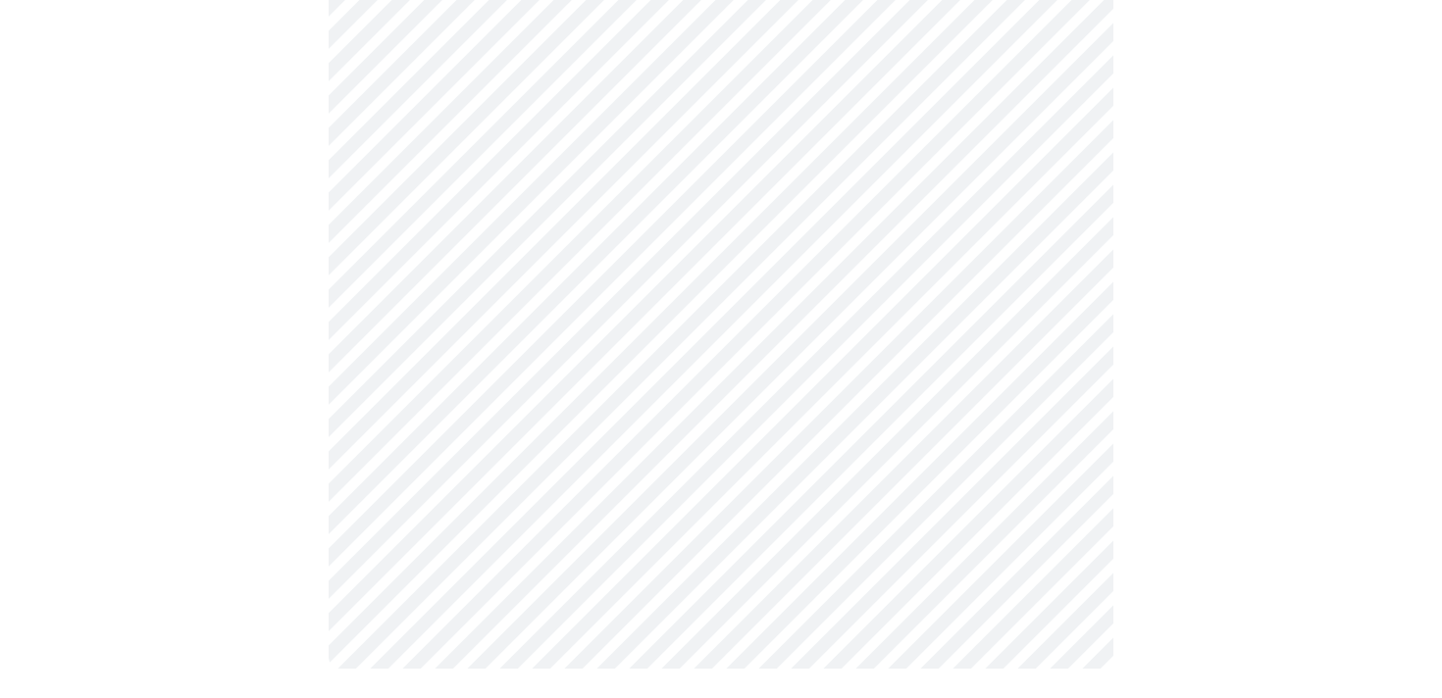
scroll to position [0, 0]
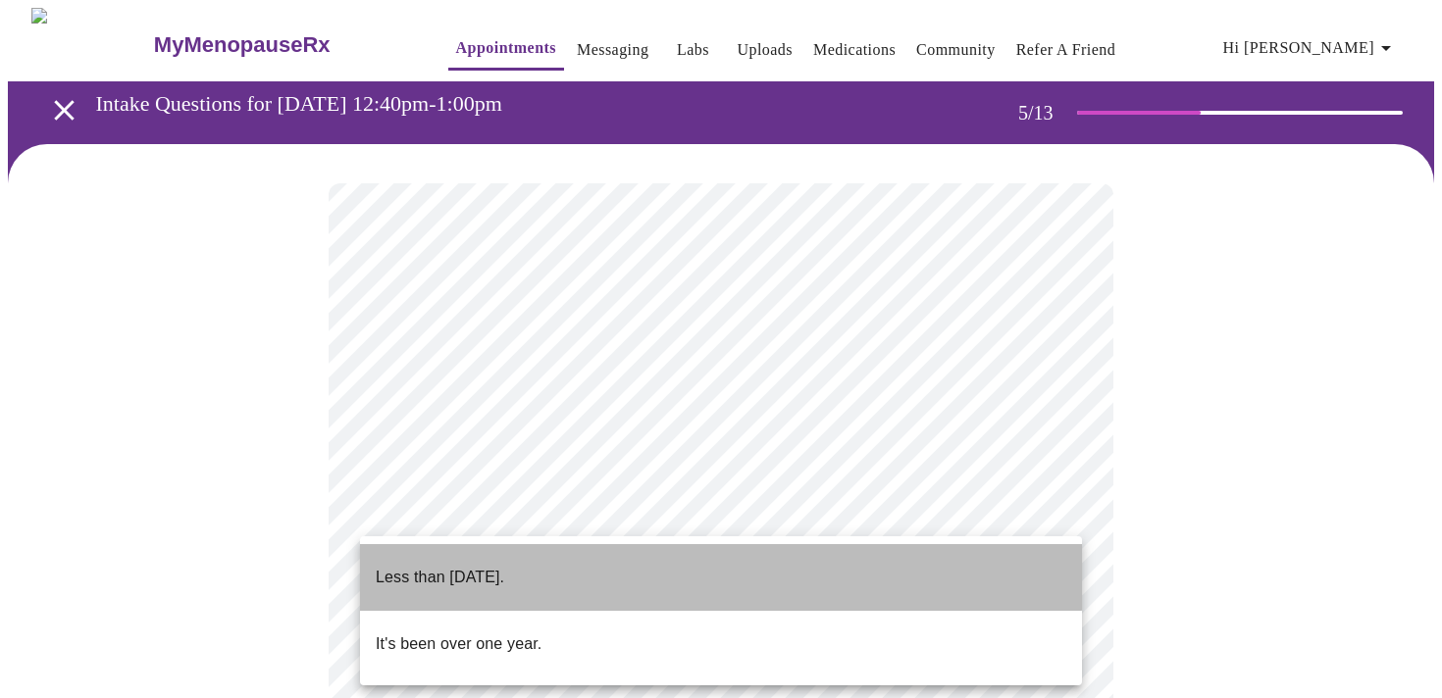
click at [560, 554] on li "Less than [DATE]." at bounding box center [721, 577] width 722 height 67
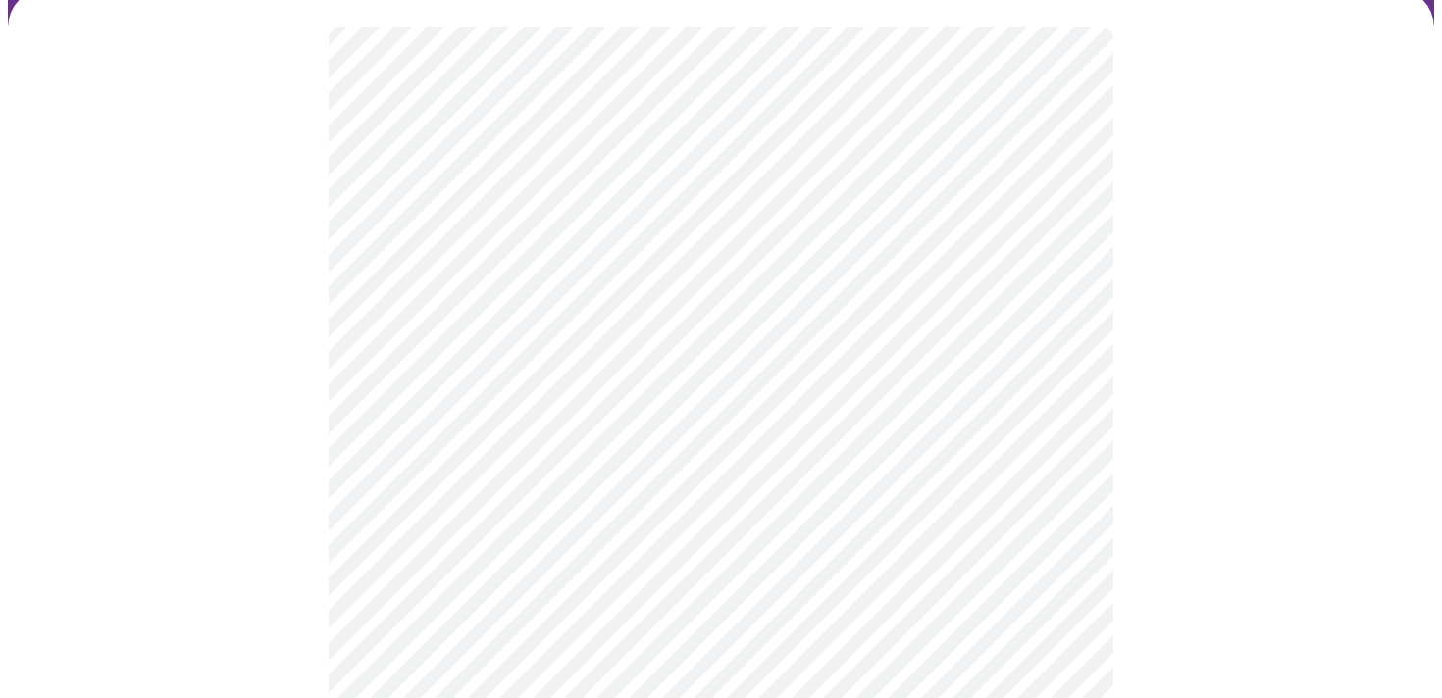
scroll to position [160, 0]
click at [1058, 524] on body "MyMenopauseRx Appointments Messaging Labs Uploads Medications Community Refer a…" at bounding box center [721, 636] width 1426 height 1577
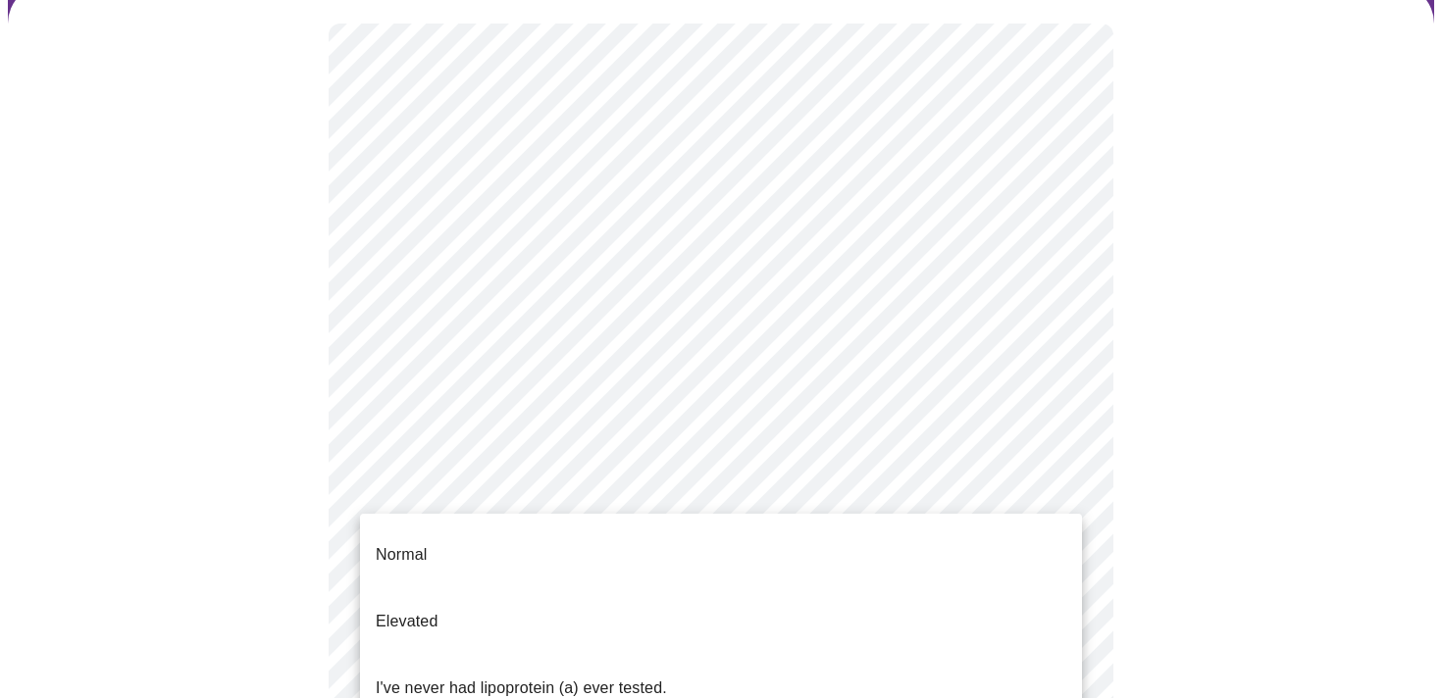
click at [405, 543] on p "Normal" at bounding box center [401, 555] width 51 height 24
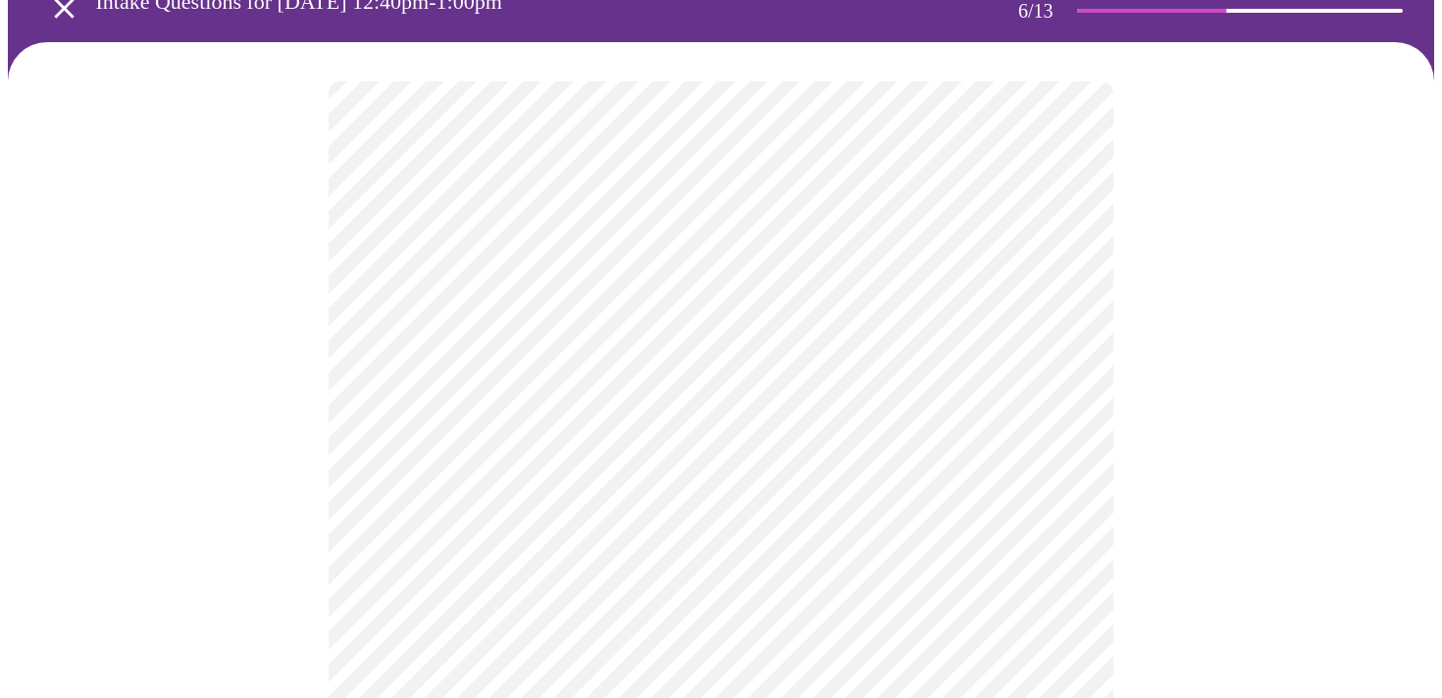
scroll to position [128, 0]
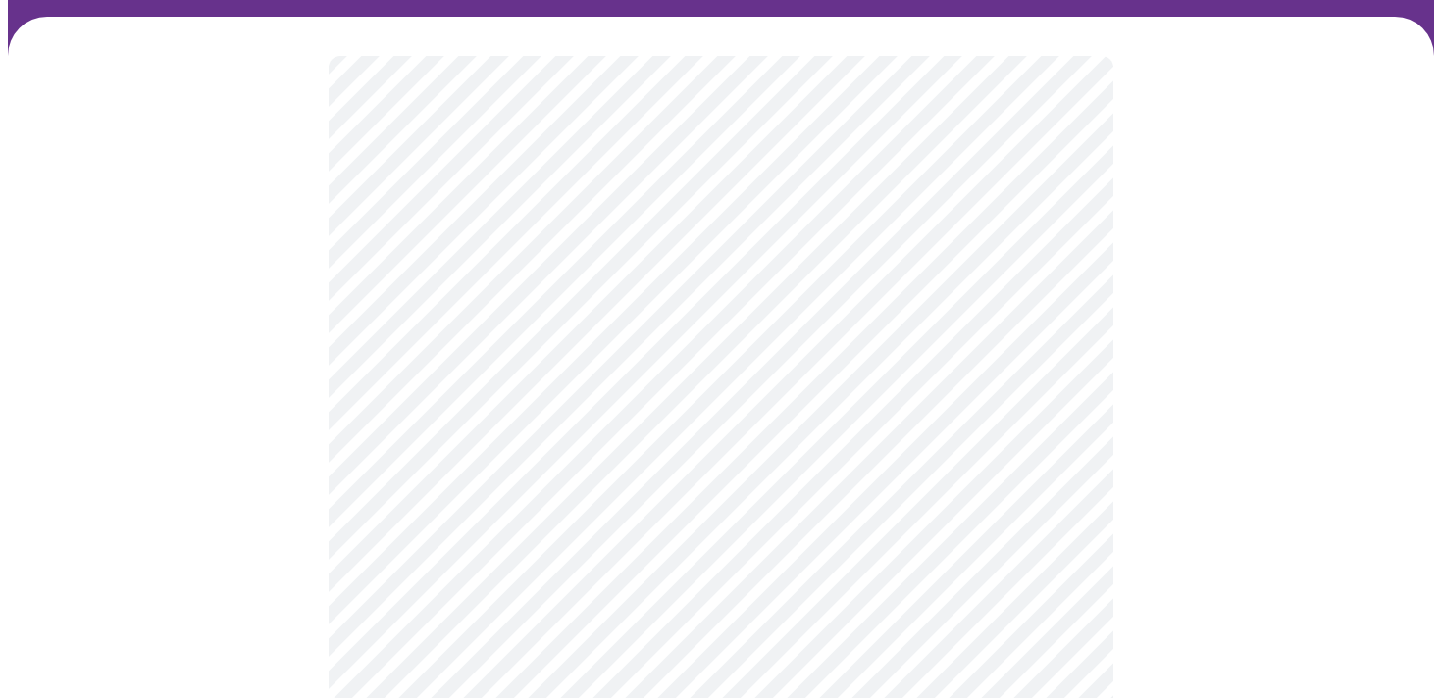
click at [436, 436] on body "MyMenopauseRx Appointments Messaging Labs Uploads Medications Community Refer a…" at bounding box center [721, 404] width 1426 height 1048
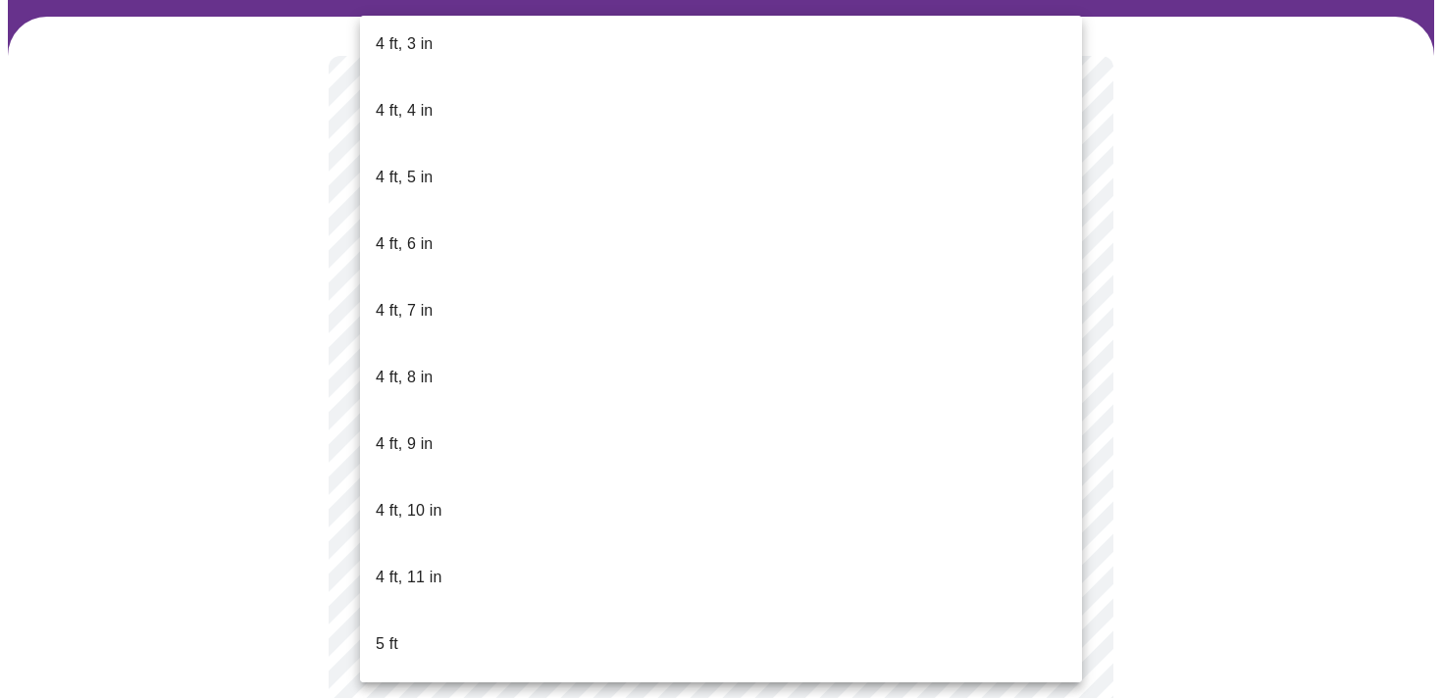
scroll to position [1017, 0]
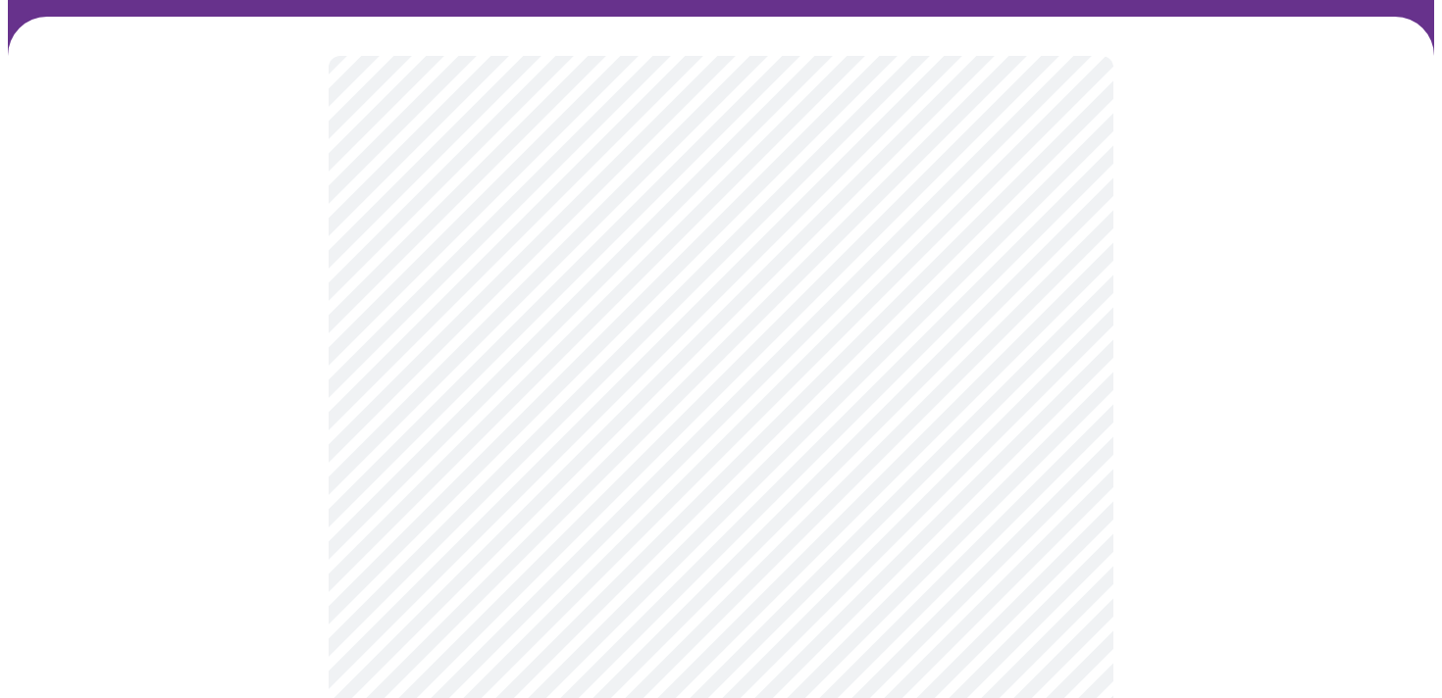
click at [478, 458] on body "MyMenopauseRx Appointments Messaging Labs Uploads Medications Community Refer a…" at bounding box center [721, 398] width 1426 height 1036
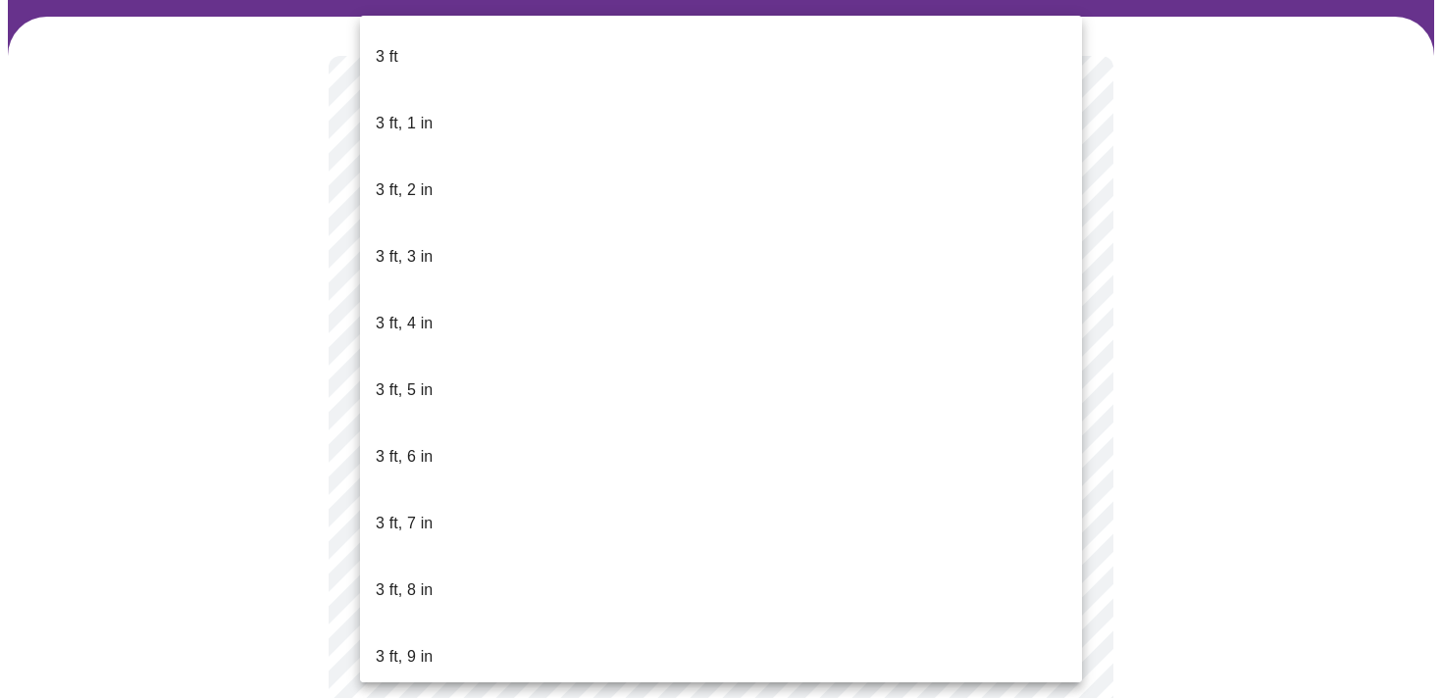
scroll to position [1230, 0]
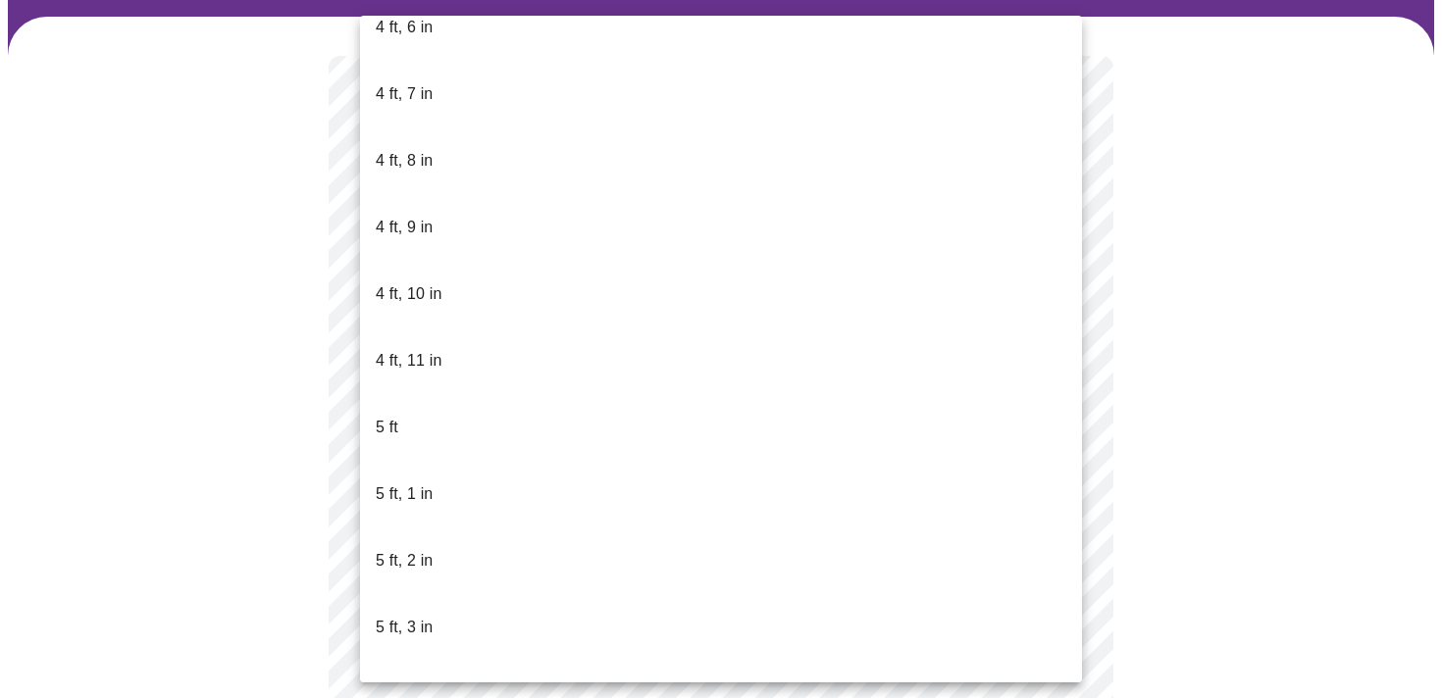
click at [1220, 295] on div at bounding box center [721, 349] width 1442 height 698
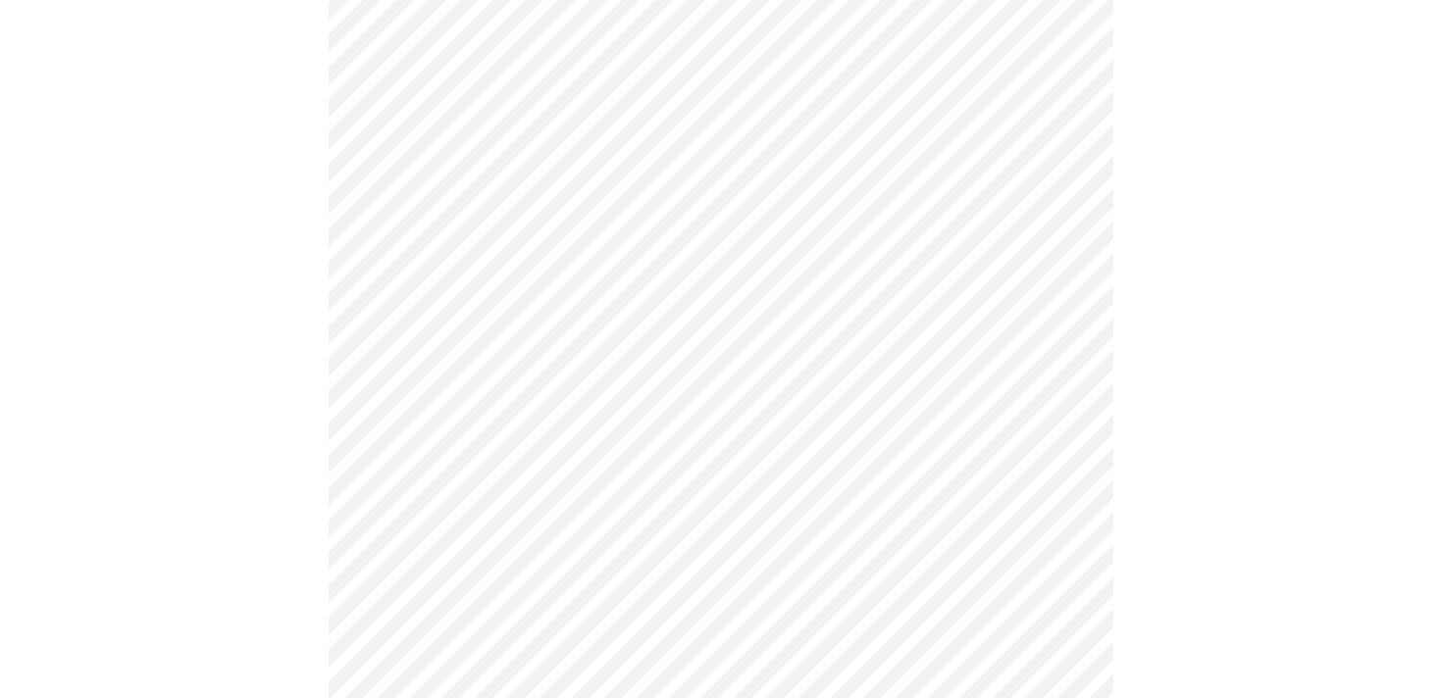
scroll to position [5000, 0]
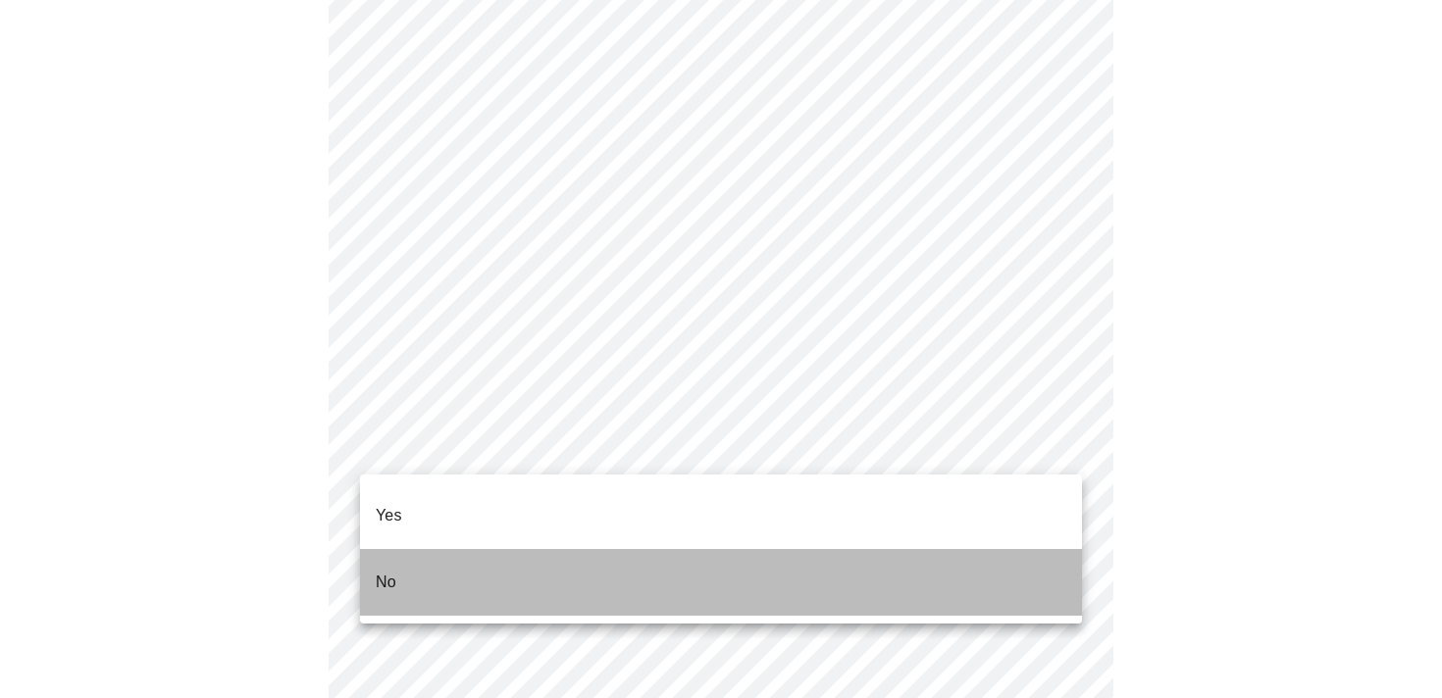
click at [376, 571] on p "No" at bounding box center [386, 583] width 21 height 24
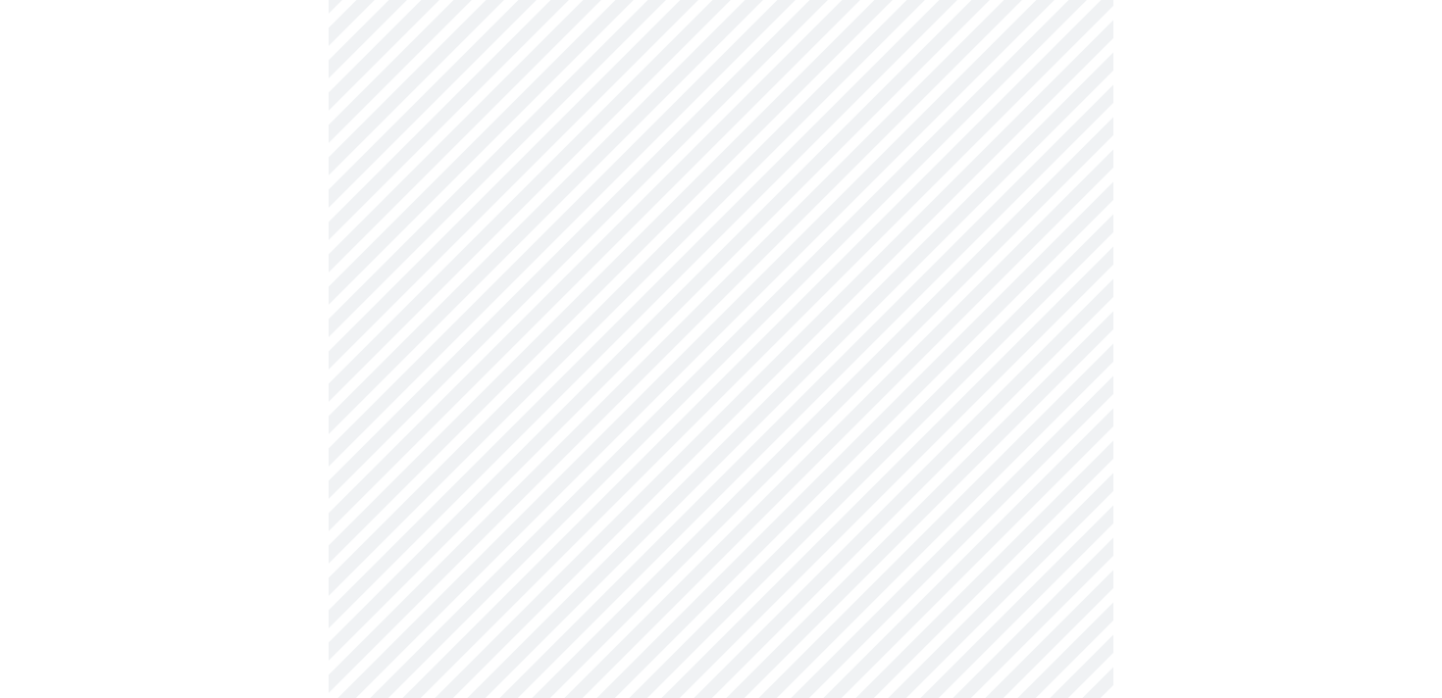
scroll to position [1132, 0]
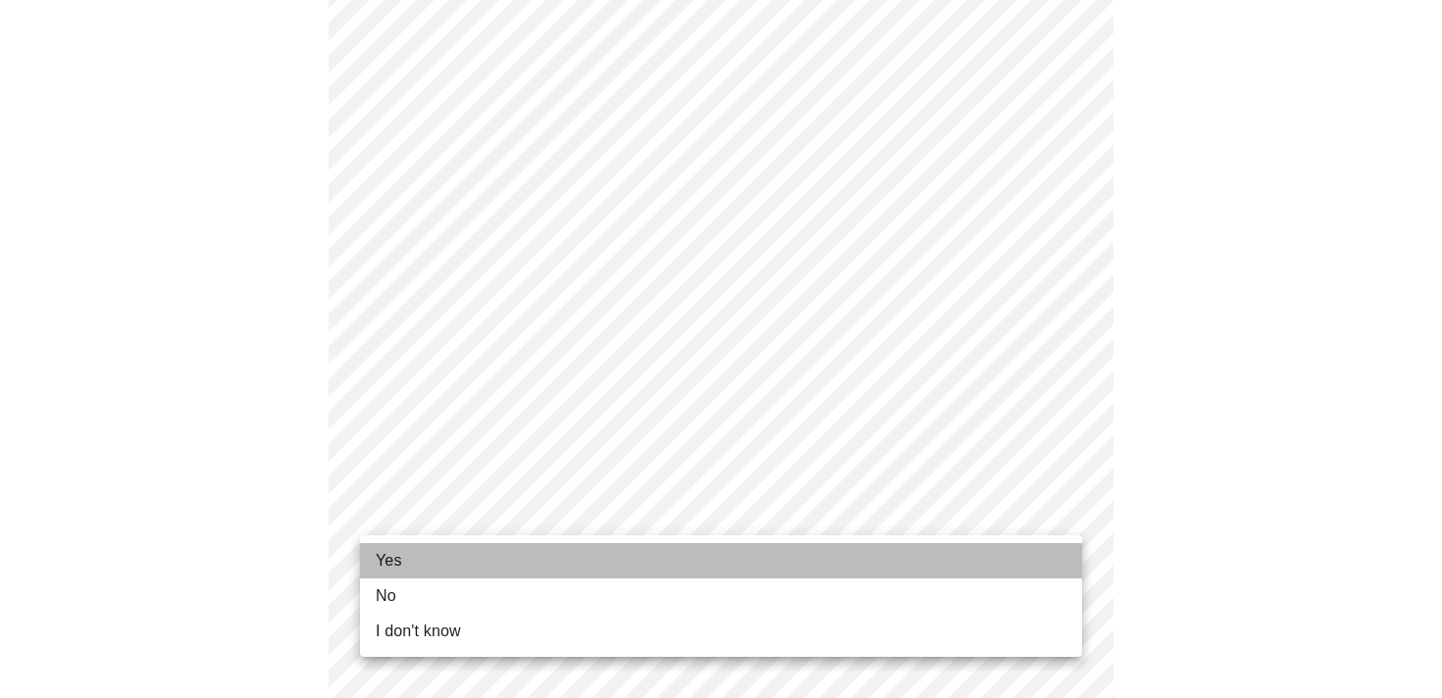
click at [396, 554] on span "Yes" at bounding box center [389, 561] width 26 height 24
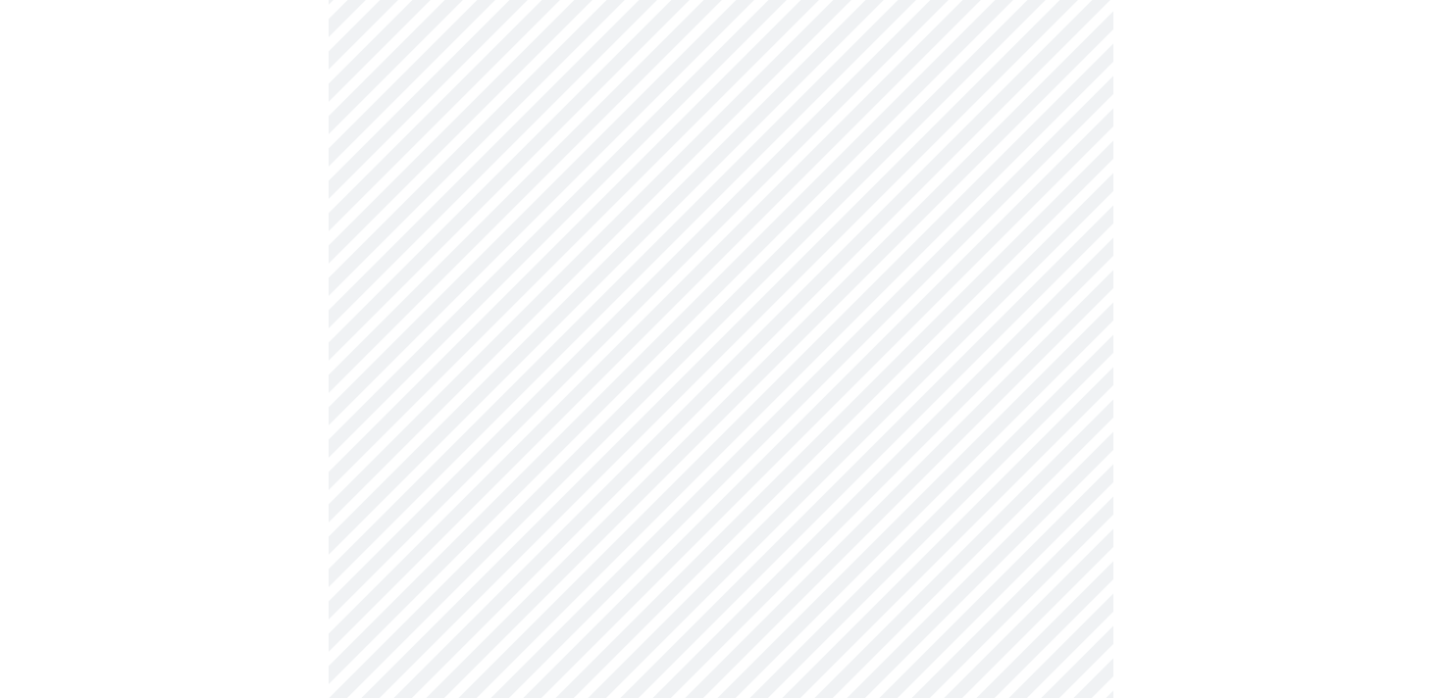
scroll to position [0, 0]
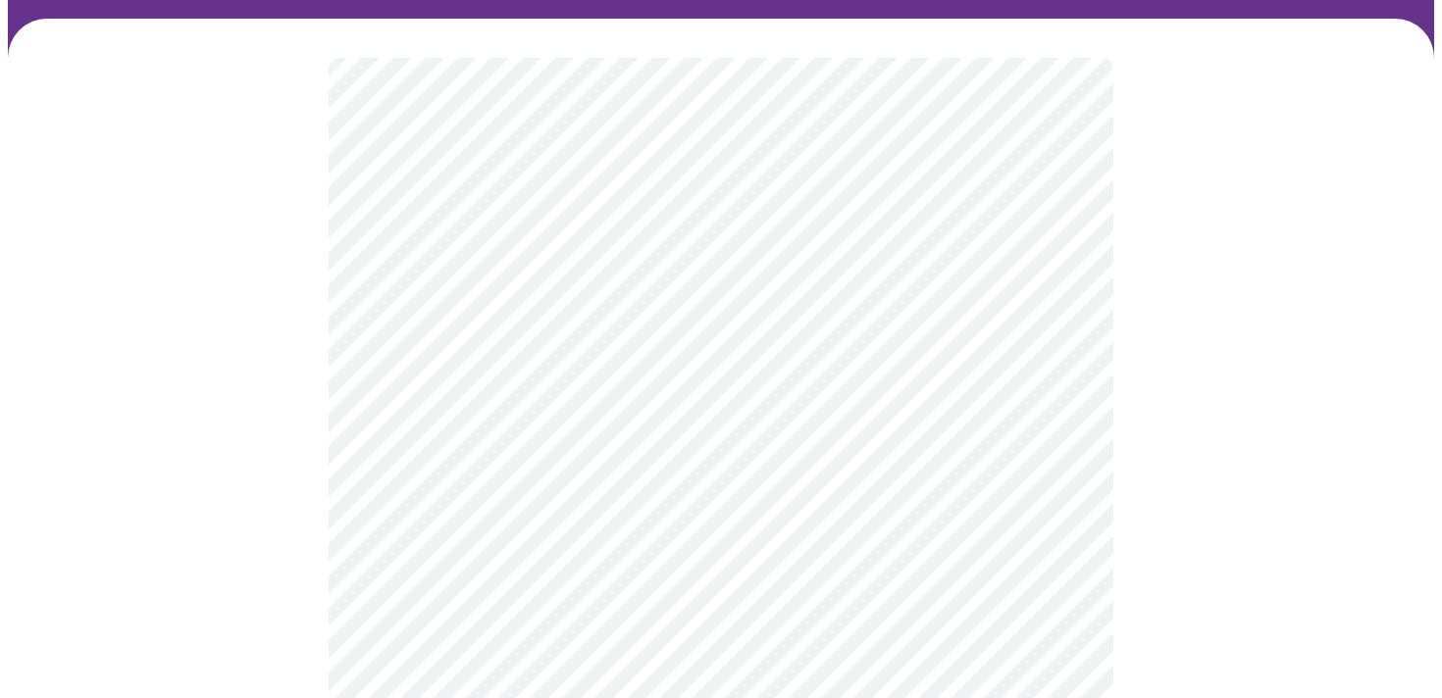
scroll to position [128, 0]
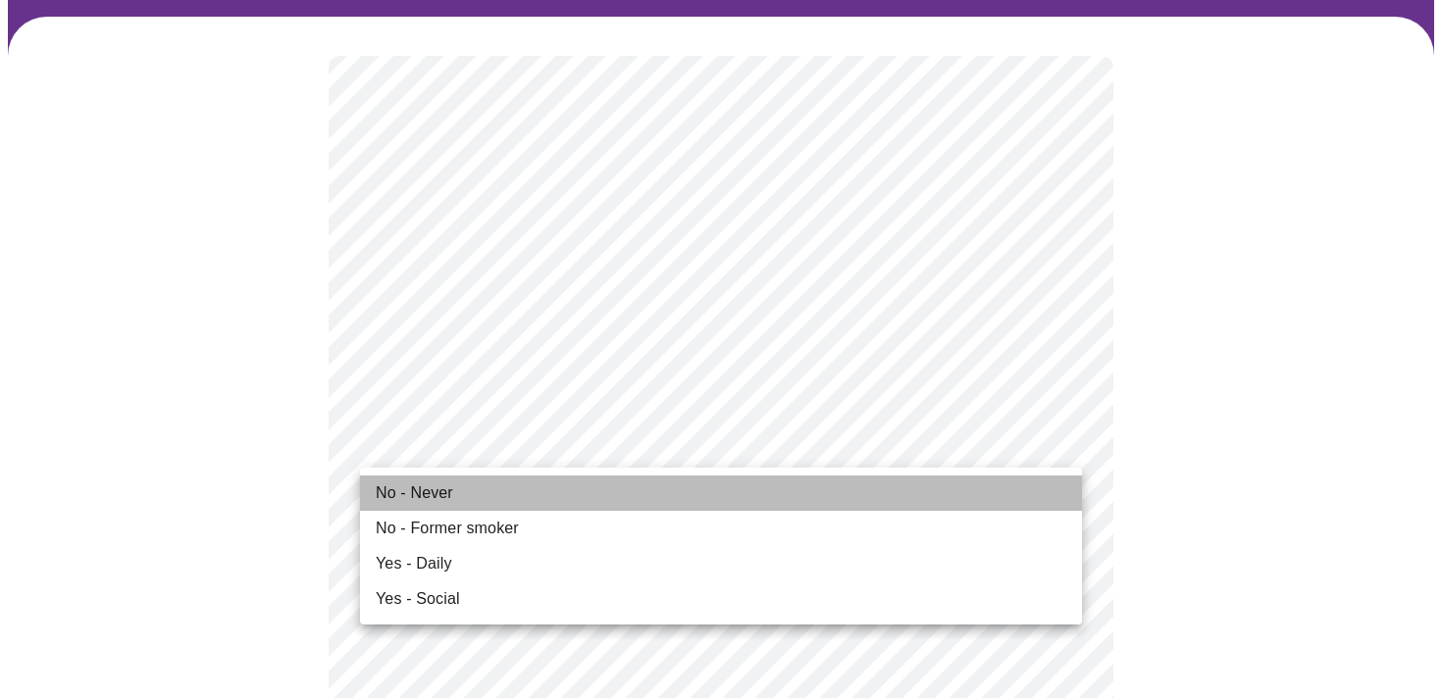
click at [454, 488] on li "No - Never" at bounding box center [721, 493] width 722 height 35
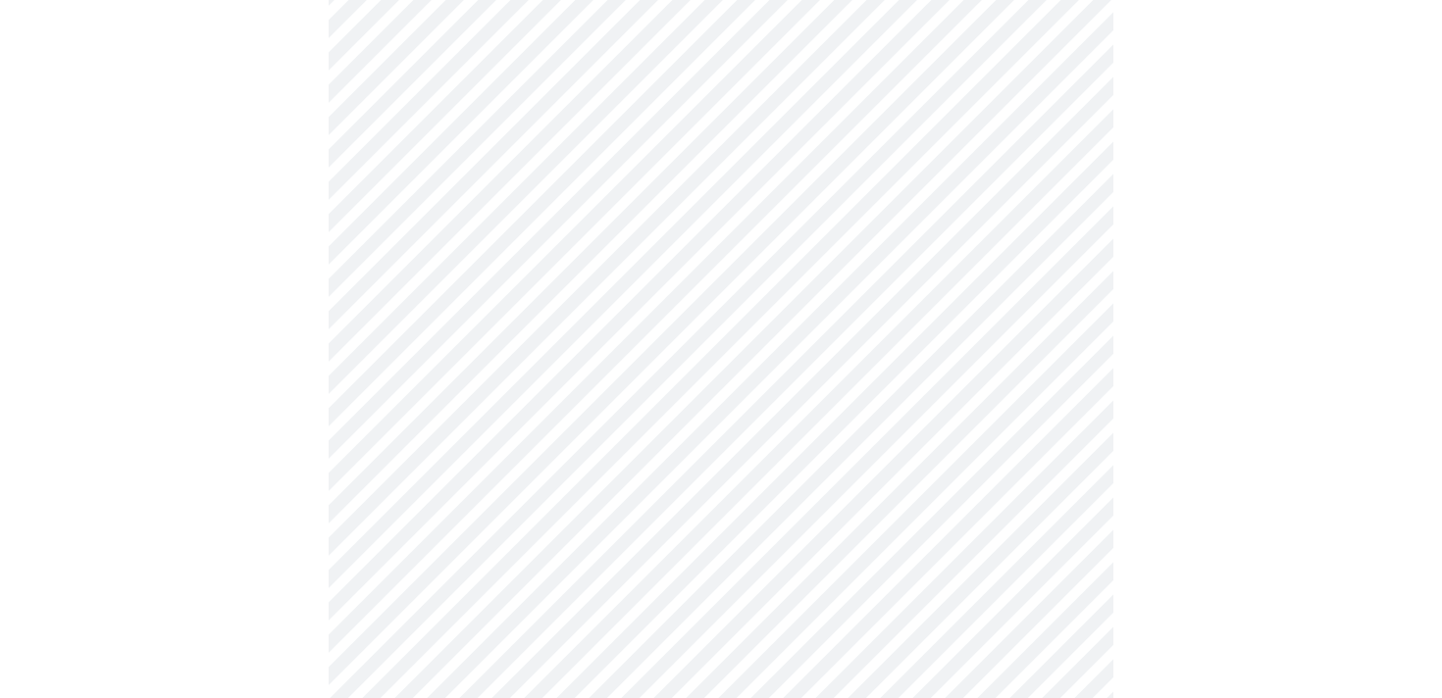
scroll to position [1371, 0]
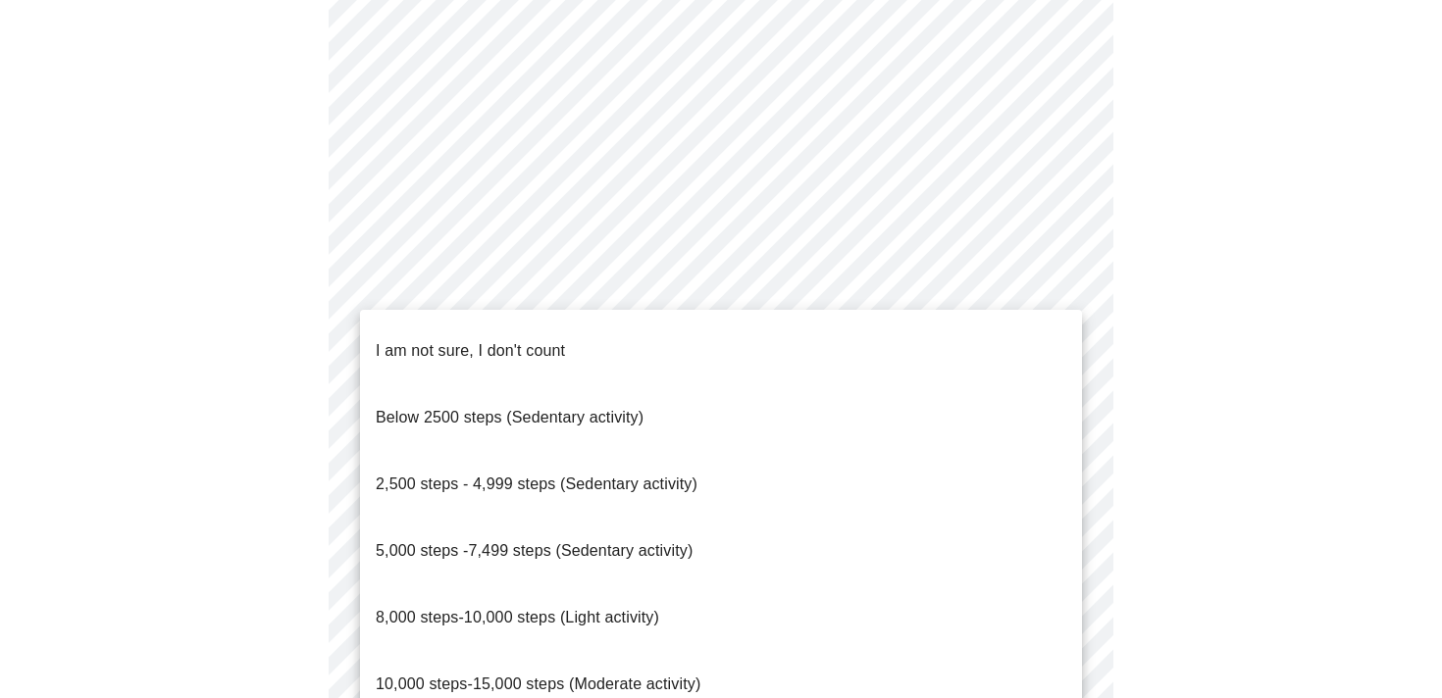
click at [481, 542] on span "5,000 steps -7,499 steps (Sedentary activity)" at bounding box center [534, 550] width 317 height 17
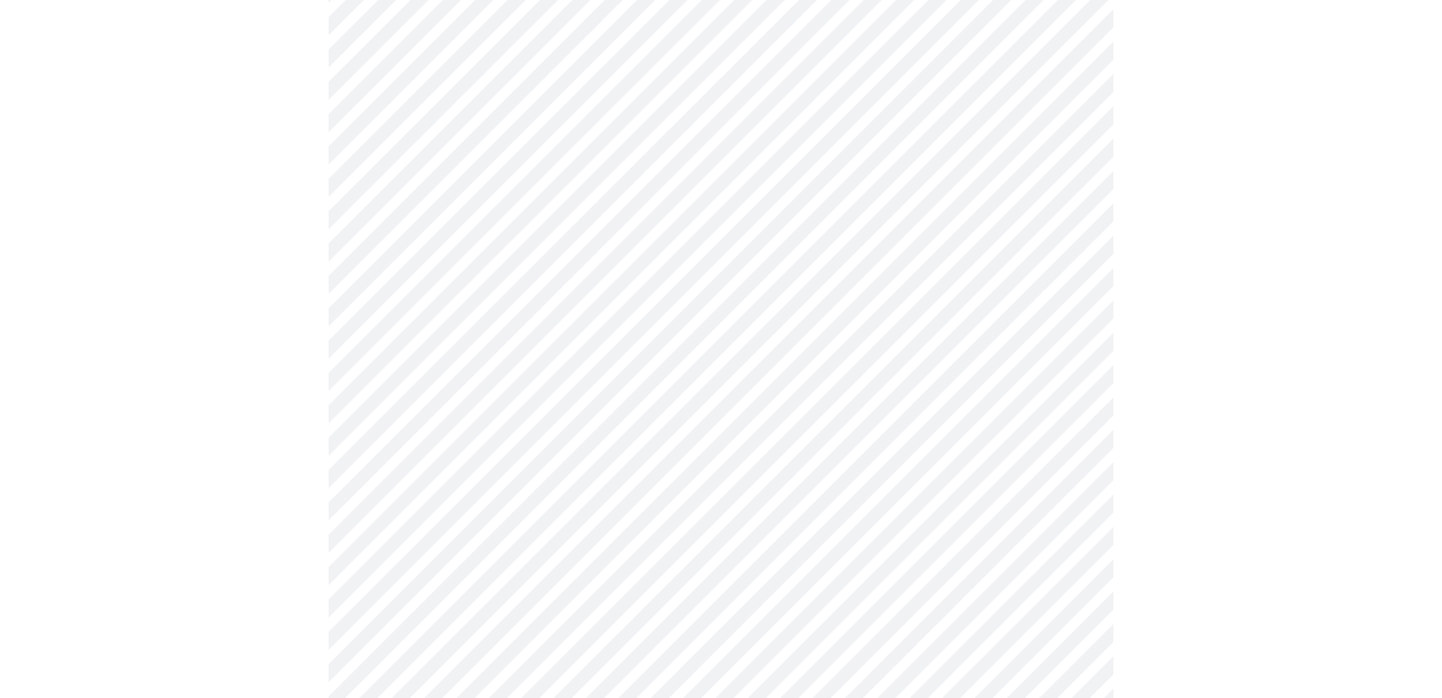
scroll to position [1859, 0]
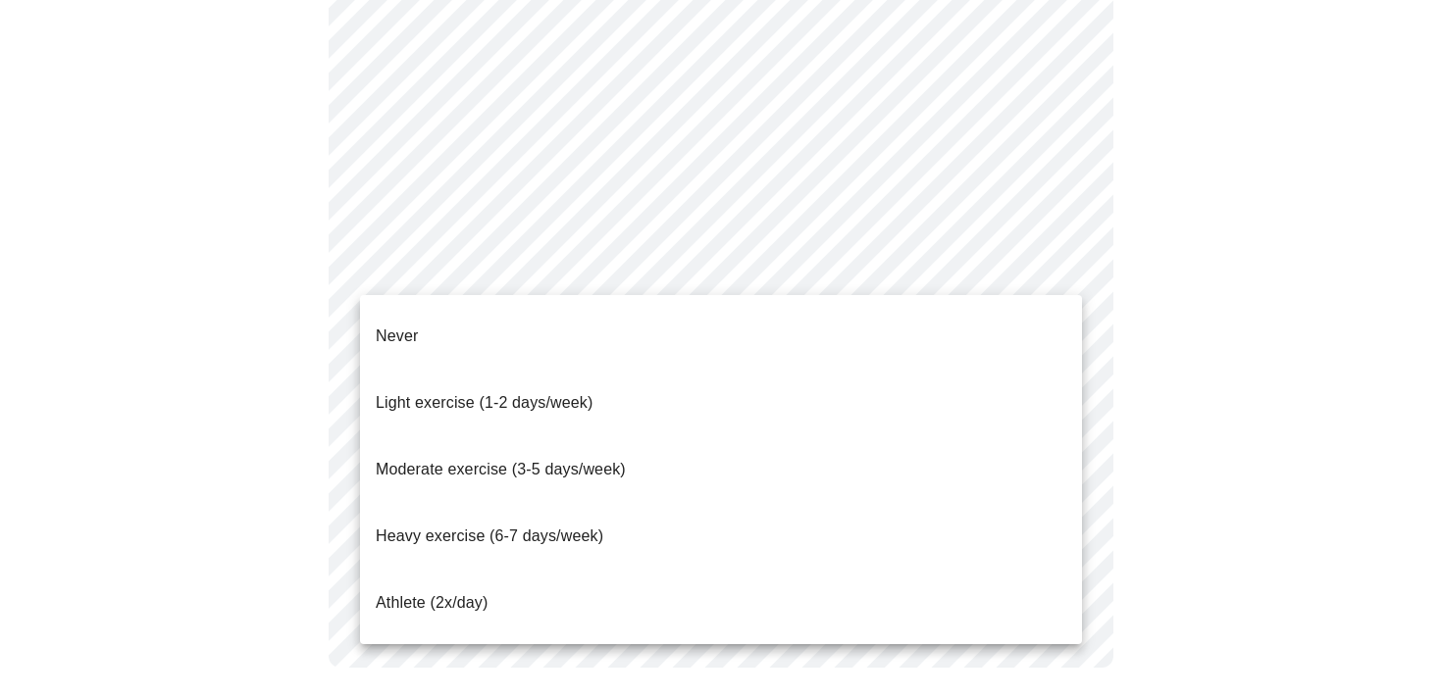
click at [579, 391] on p "Light exercise (1-2 days/week)" at bounding box center [485, 403] width 218 height 24
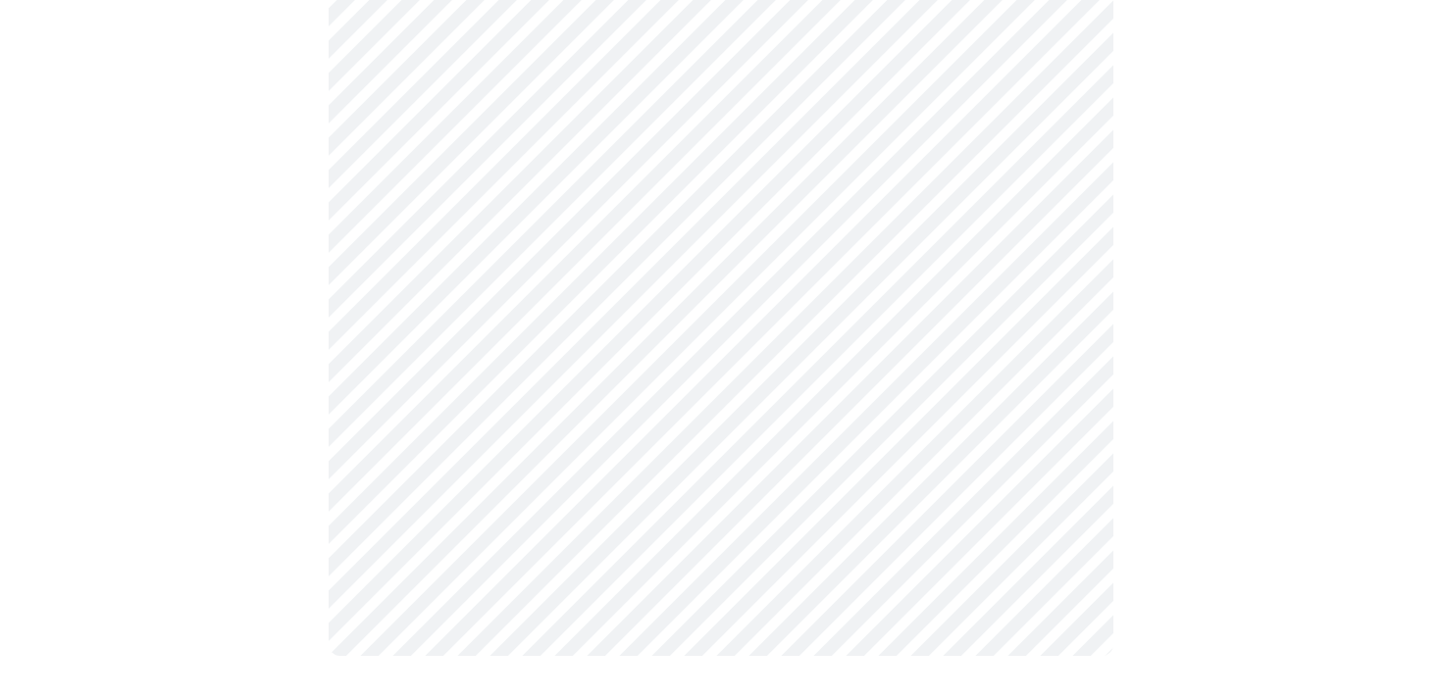
scroll to position [1848, 0]
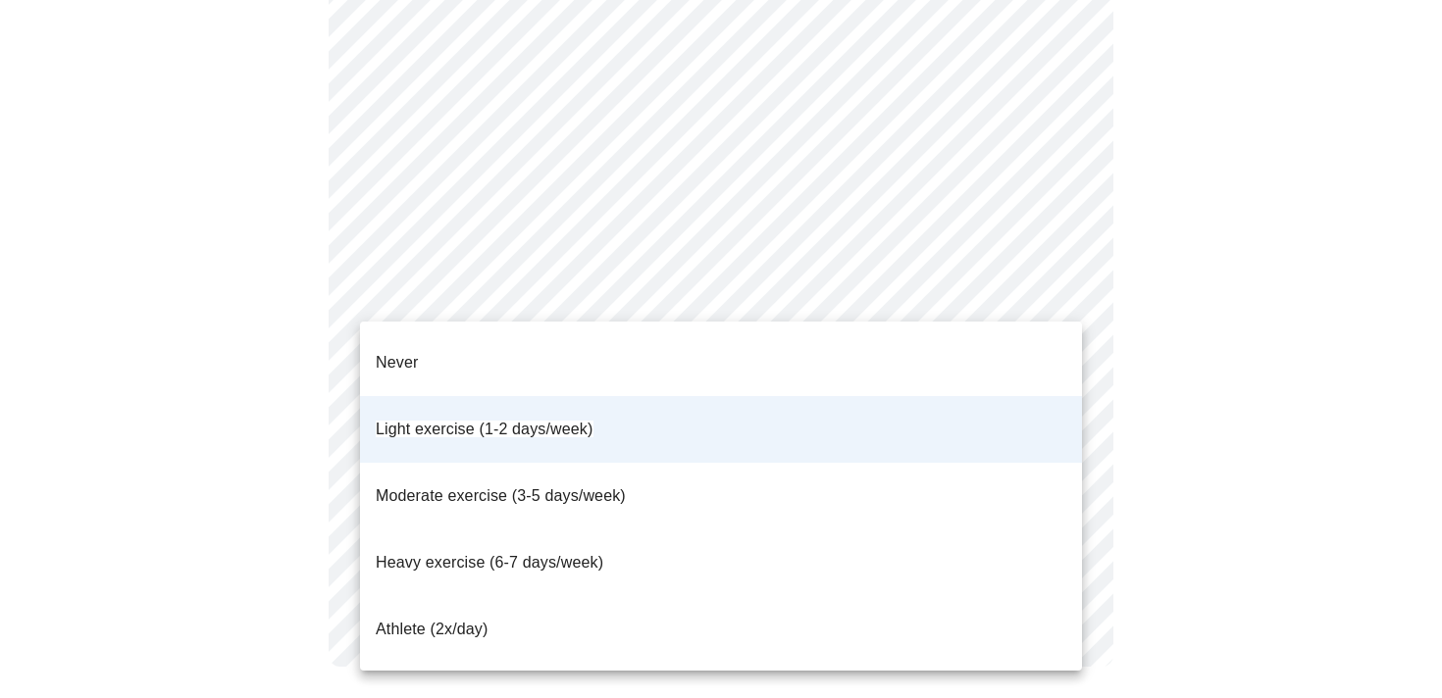
click at [1149, 338] on div at bounding box center [721, 349] width 1442 height 698
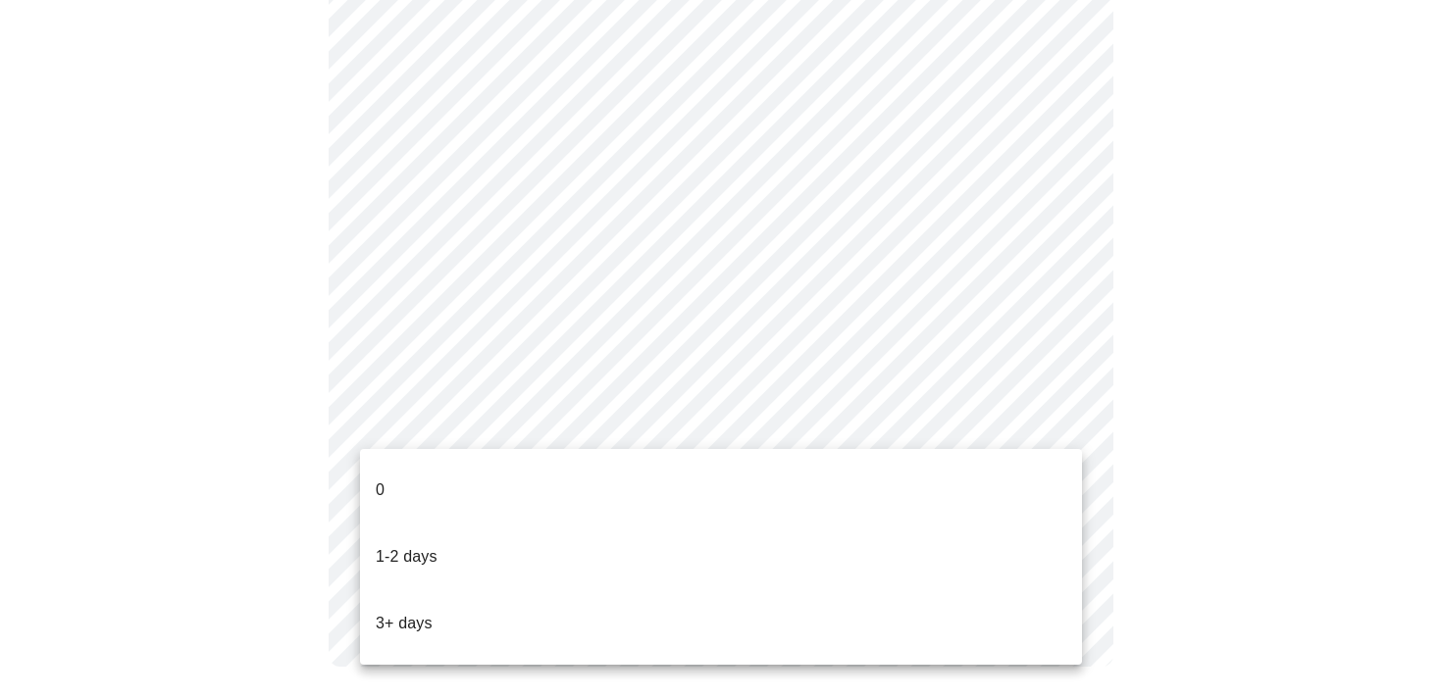
click at [394, 472] on li "0" at bounding box center [721, 490] width 722 height 67
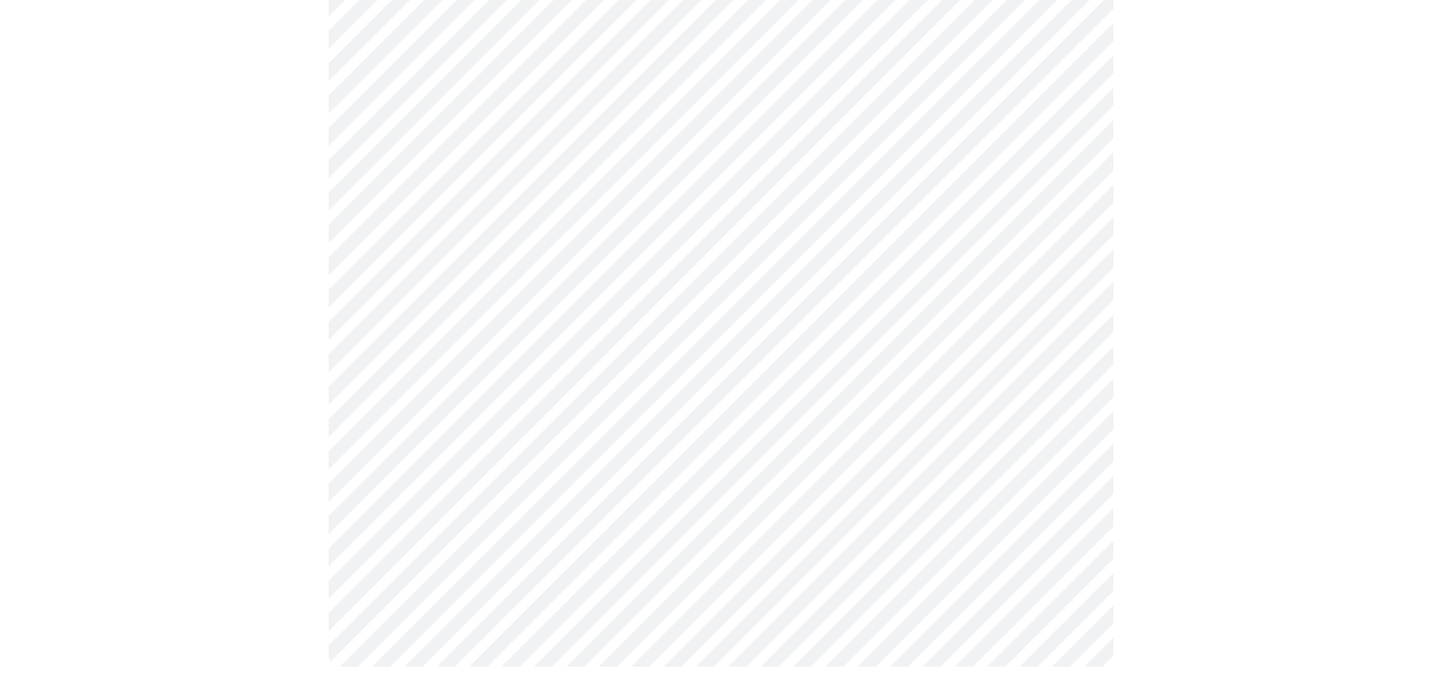
scroll to position [0, 0]
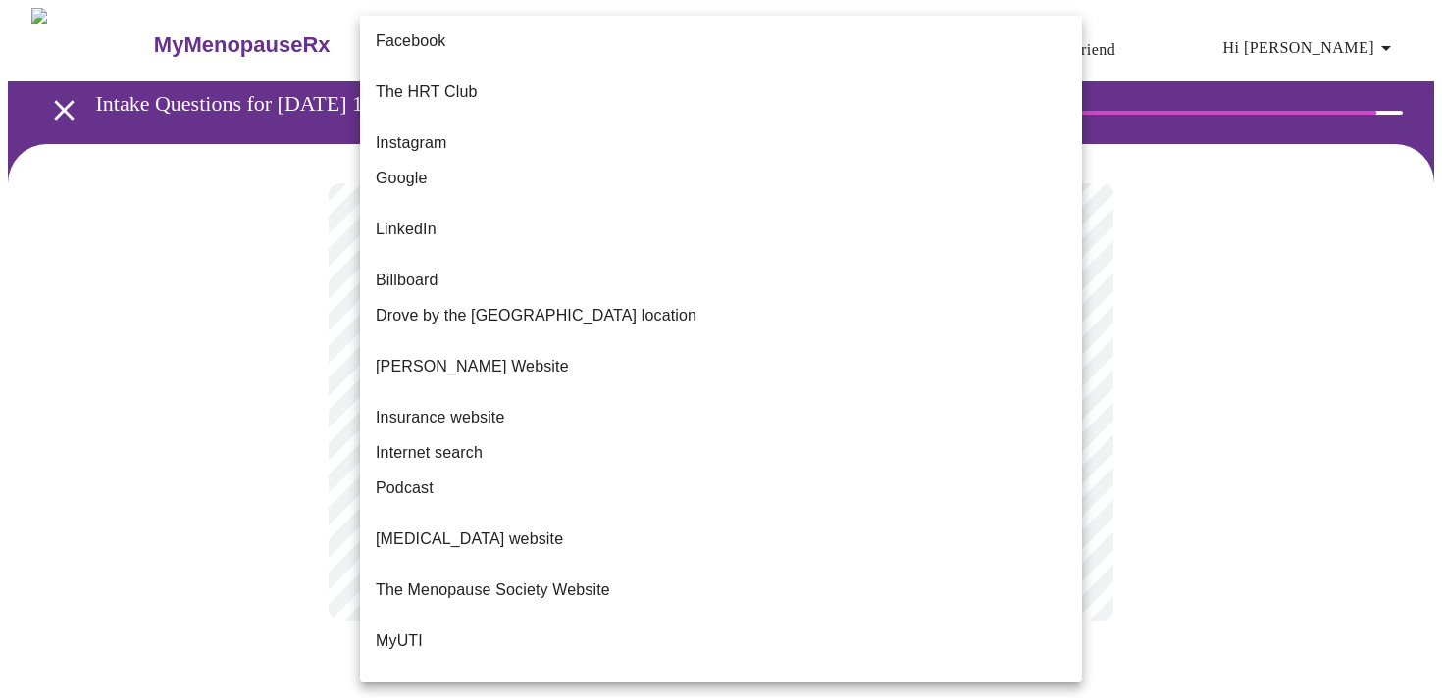
click at [1047, 407] on body "MyMenopauseRx Appointments Messaging Labs Uploads Medications Community Refer a…" at bounding box center [721, 334] width 1426 height 652
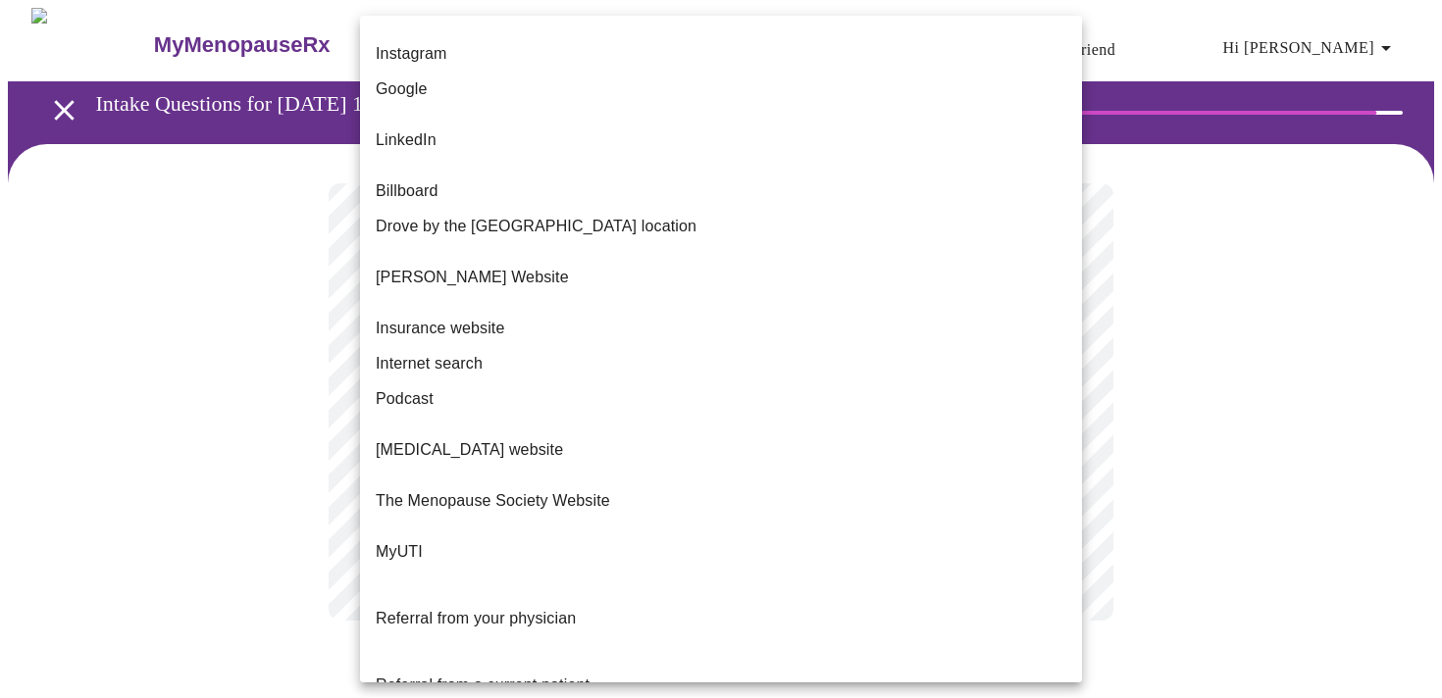
scroll to position [161, 0]
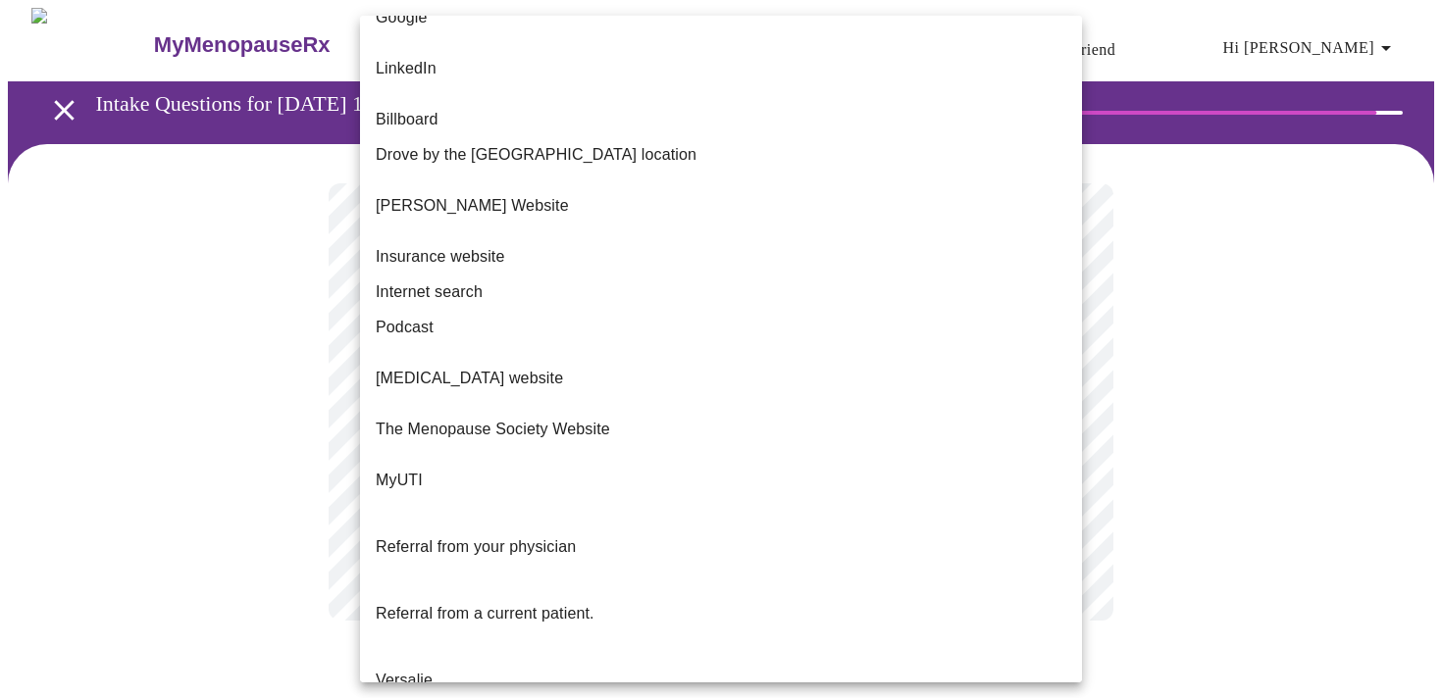
click at [530, 605] on span "Referral from a current patient." at bounding box center [485, 613] width 219 height 17
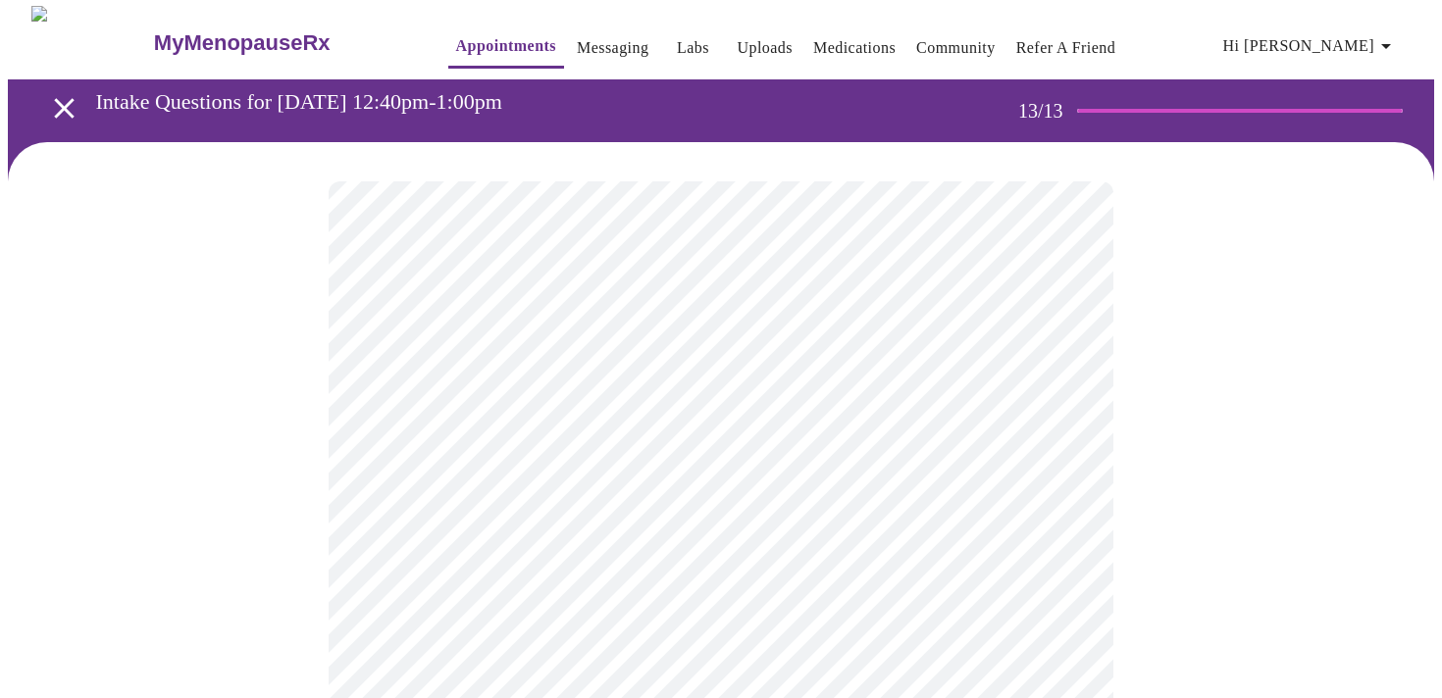
scroll to position [0, 0]
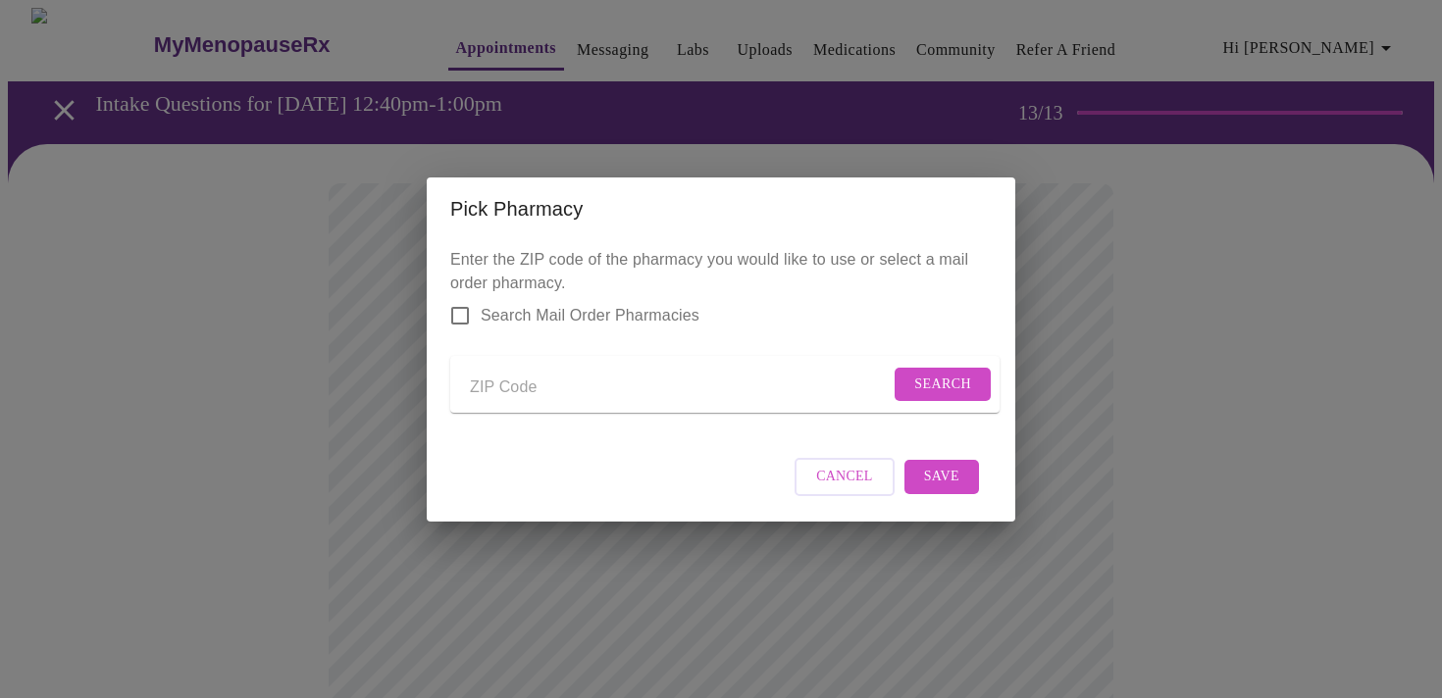
click at [531, 389] on input "Send a message to your care team" at bounding box center [680, 388] width 420 height 31
type input "60187"
click at [939, 373] on span "Search" at bounding box center [942, 385] width 57 height 25
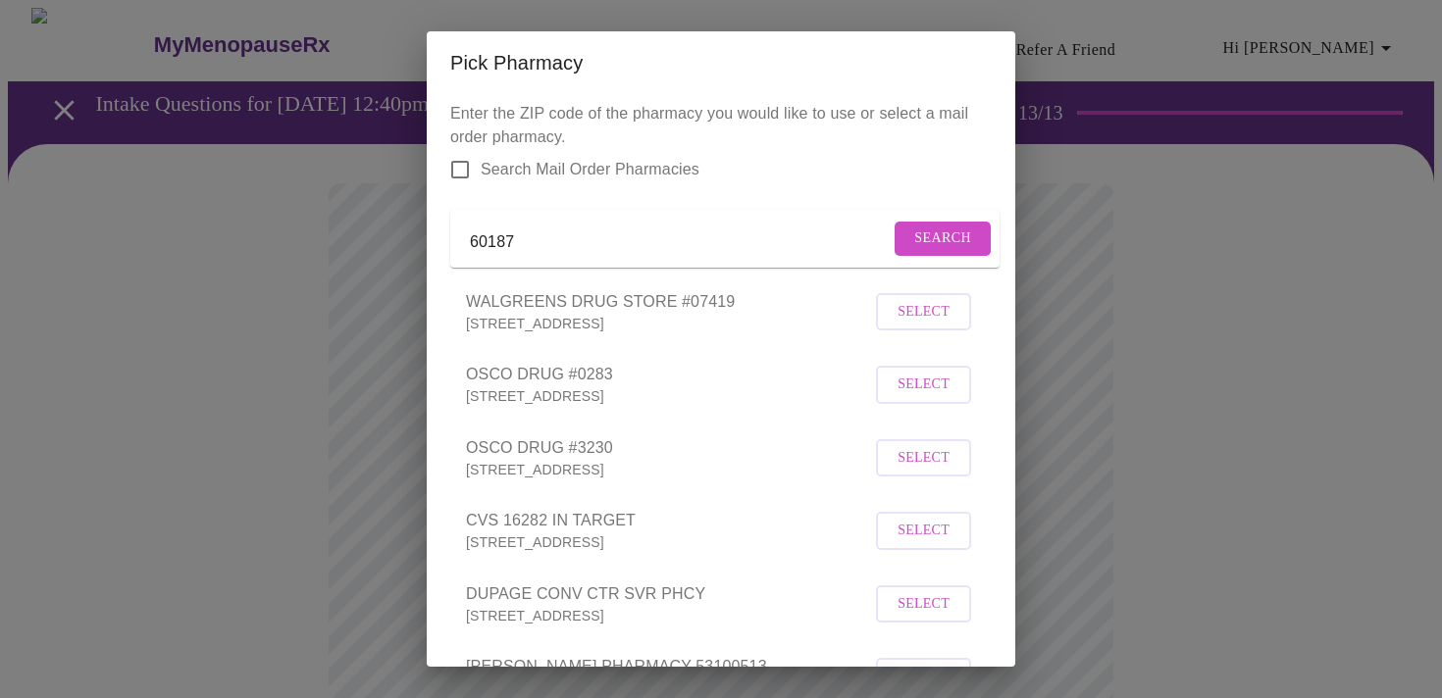
click at [918, 543] on span "Select" at bounding box center [923, 531] width 52 height 25
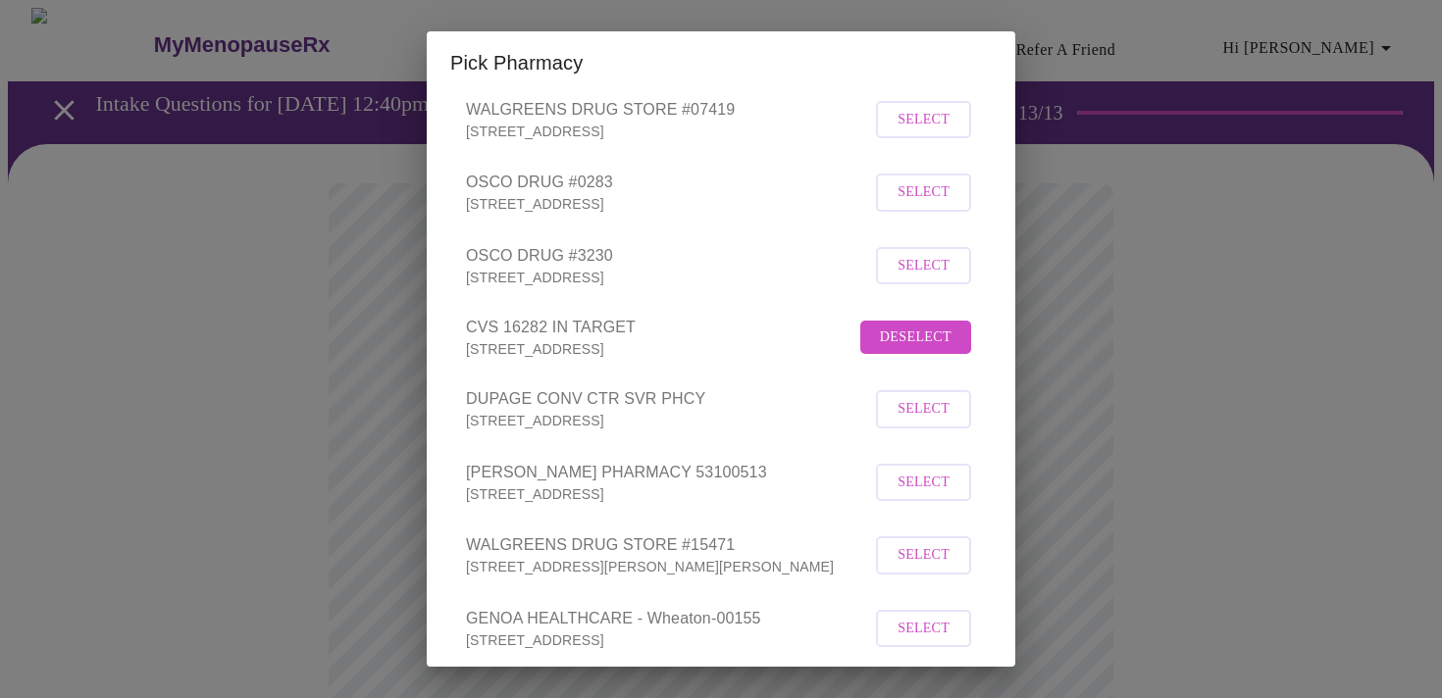
scroll to position [318, 0]
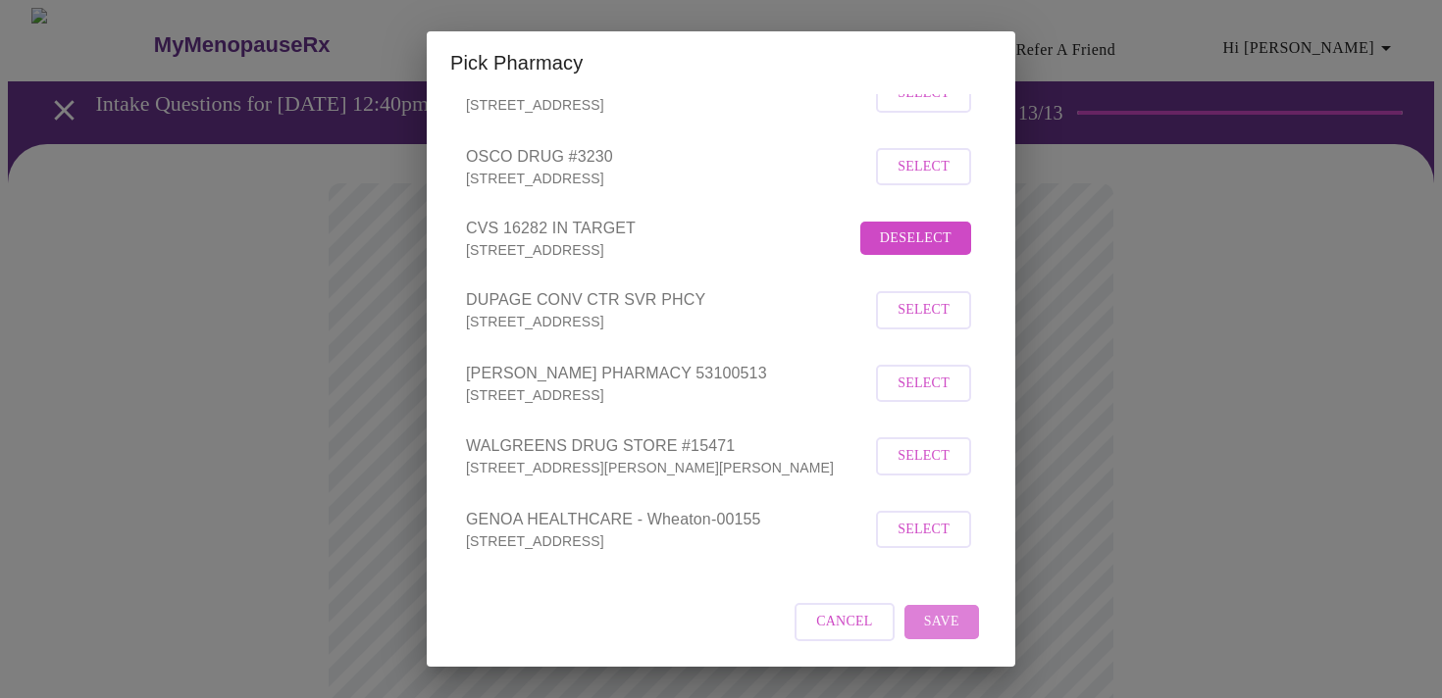
click at [936, 623] on span "Save" at bounding box center [941, 622] width 35 height 25
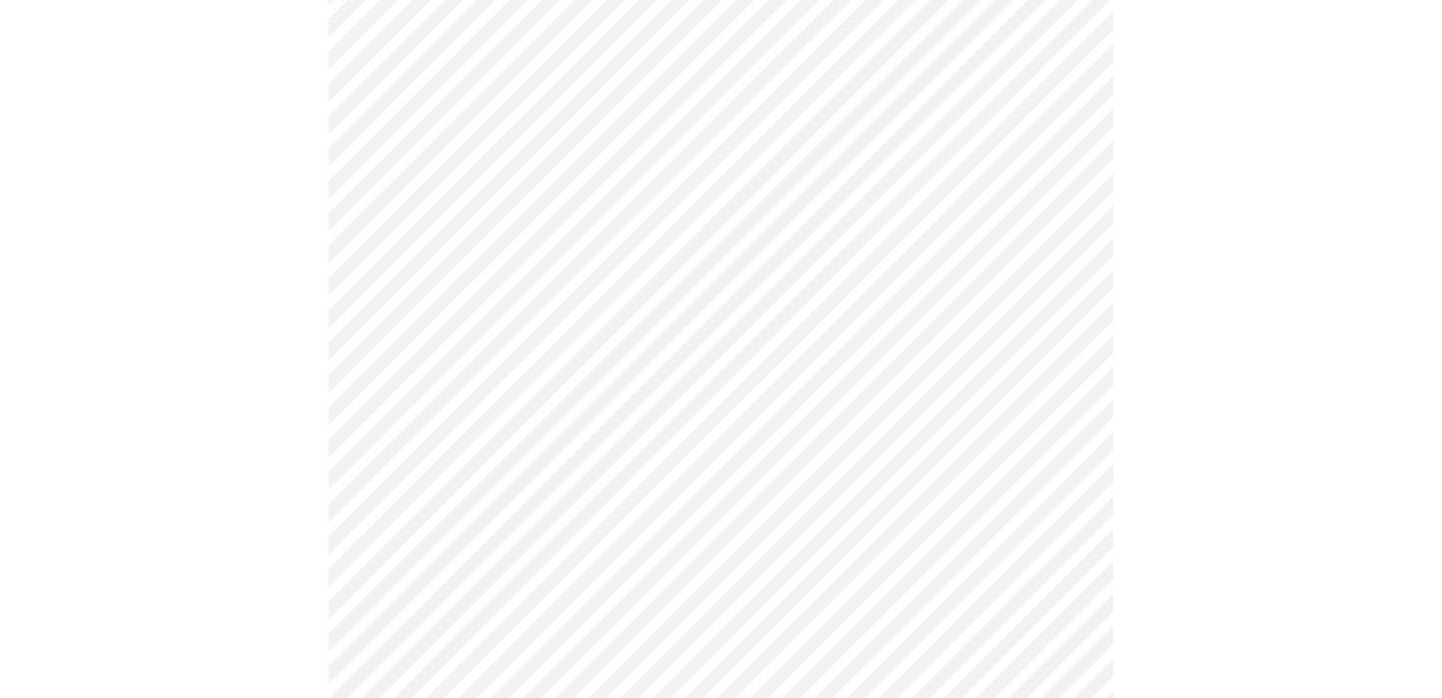
scroll to position [777, 0]
